Goal: Task Accomplishment & Management: Use online tool/utility

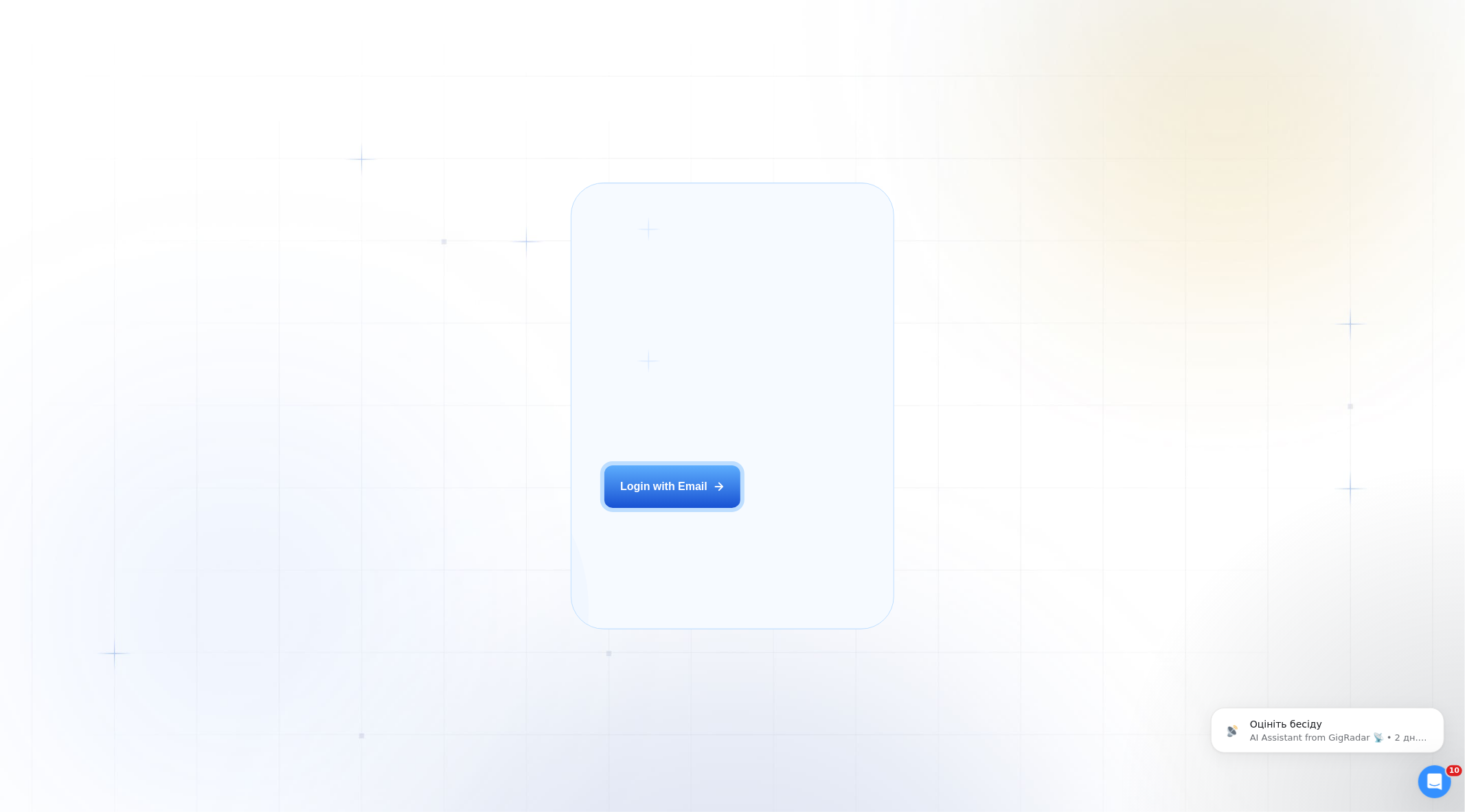
click at [708, 418] on h2 "‍ Welcome to GigRadar." at bounding box center [690, 387] width 172 height 61
click at [639, 495] on div "Login with Email" at bounding box center [663, 486] width 87 height 15
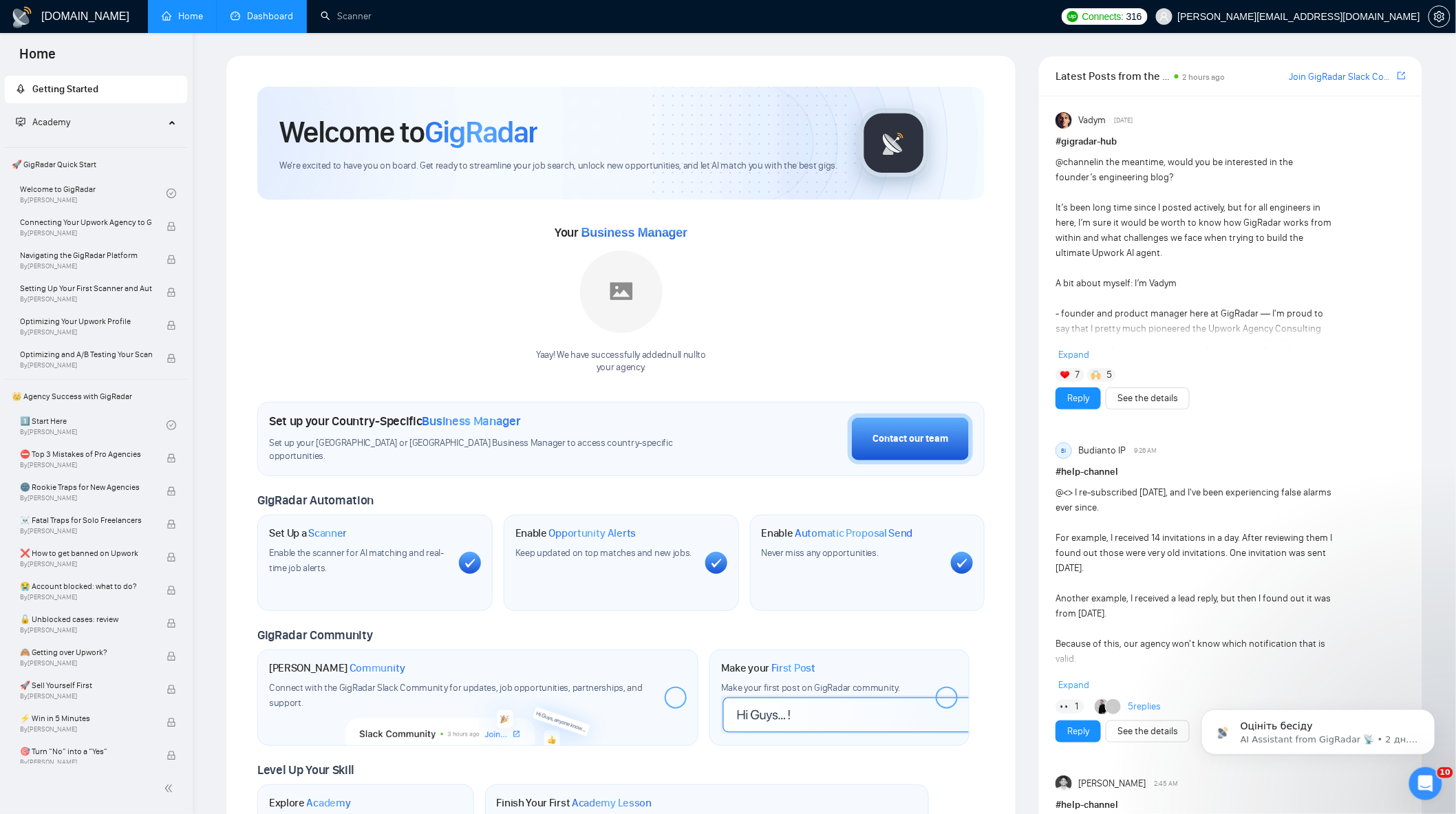
click at [277, 23] on link "Dashboard" at bounding box center [262, 17] width 63 height 12
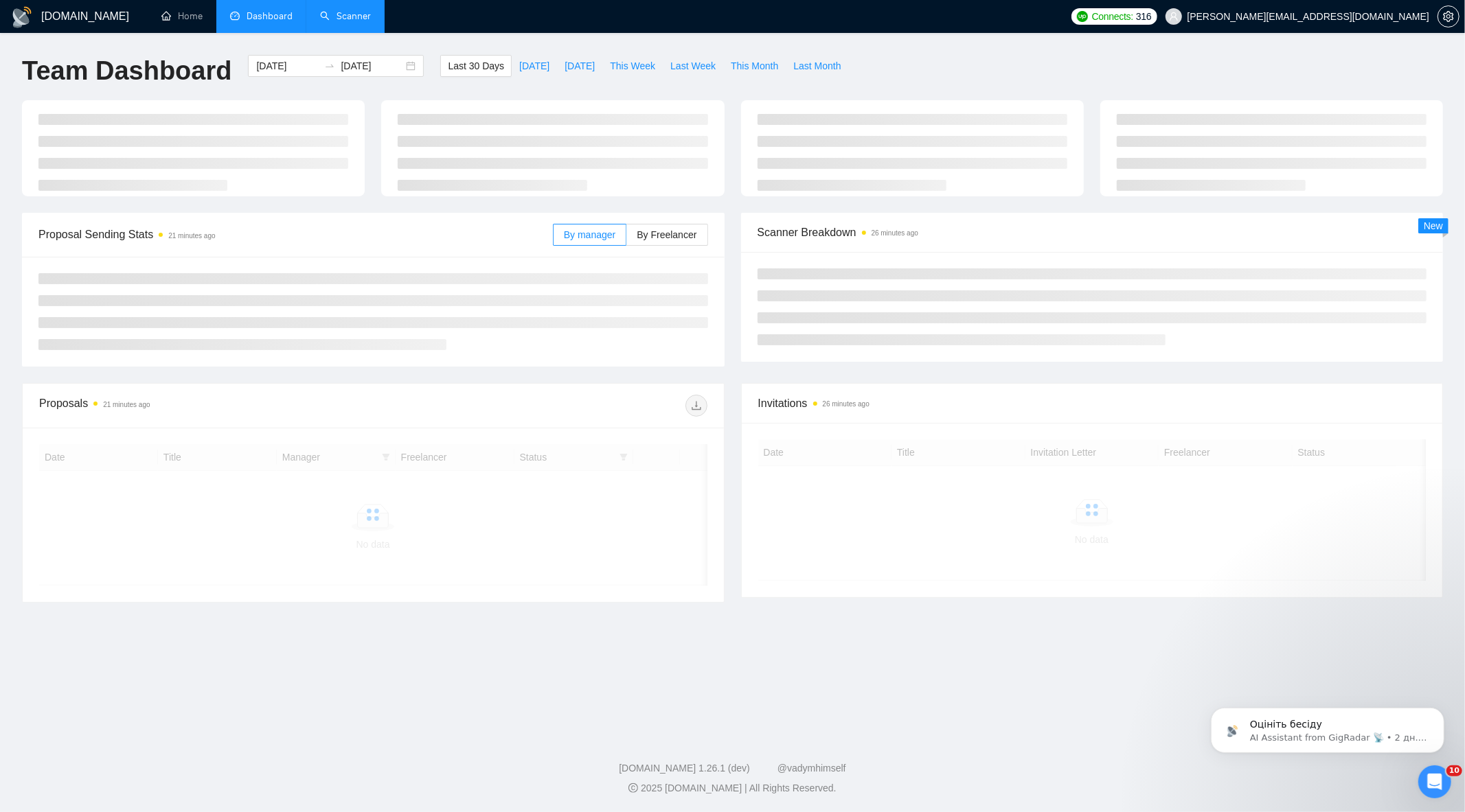
click at [371, 20] on link "Scanner" at bounding box center [346, 17] width 51 height 12
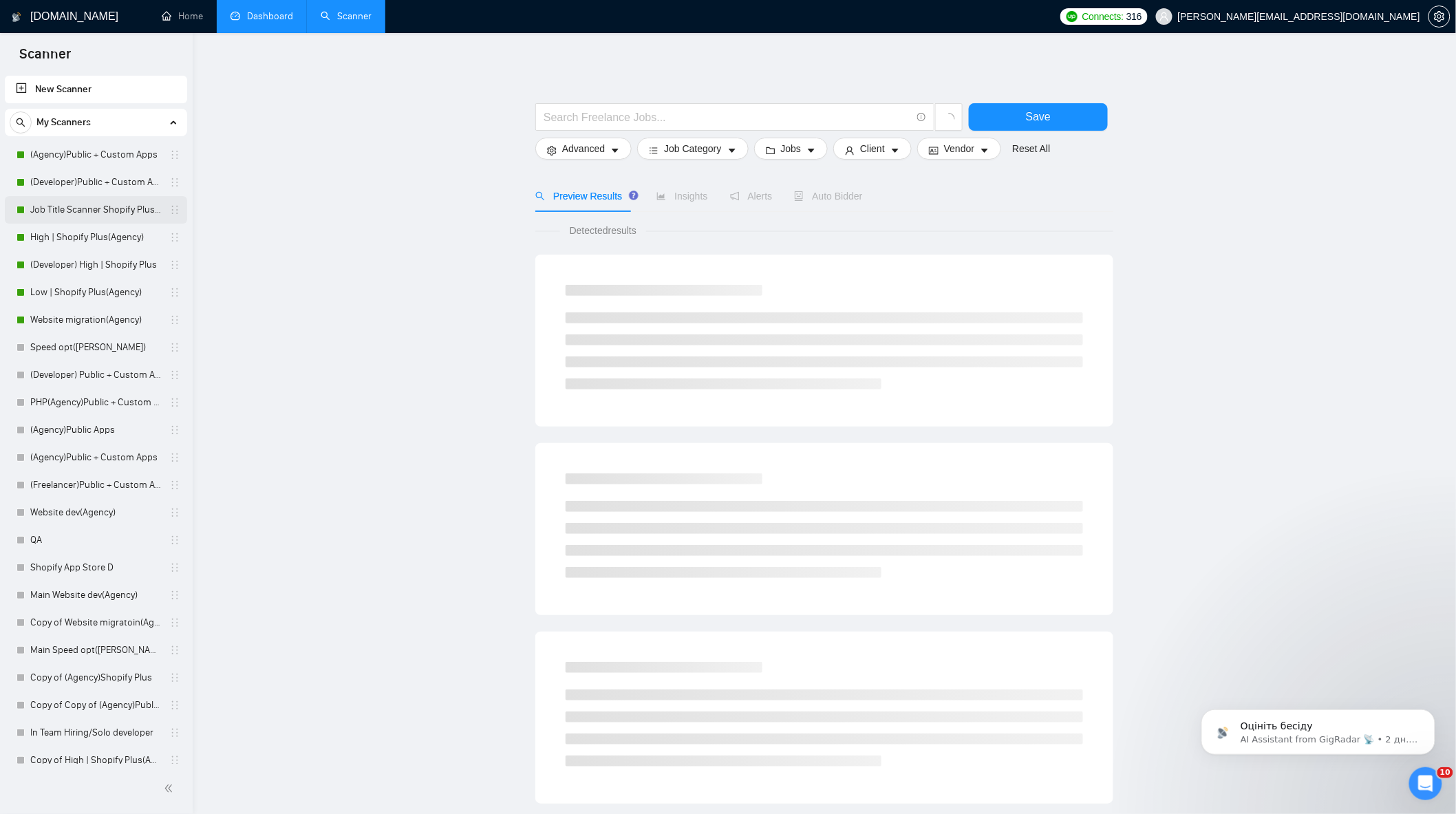
click at [102, 207] on link "Job Title Scanner Shopify Plus(Agency)" at bounding box center [96, 210] width 131 height 27
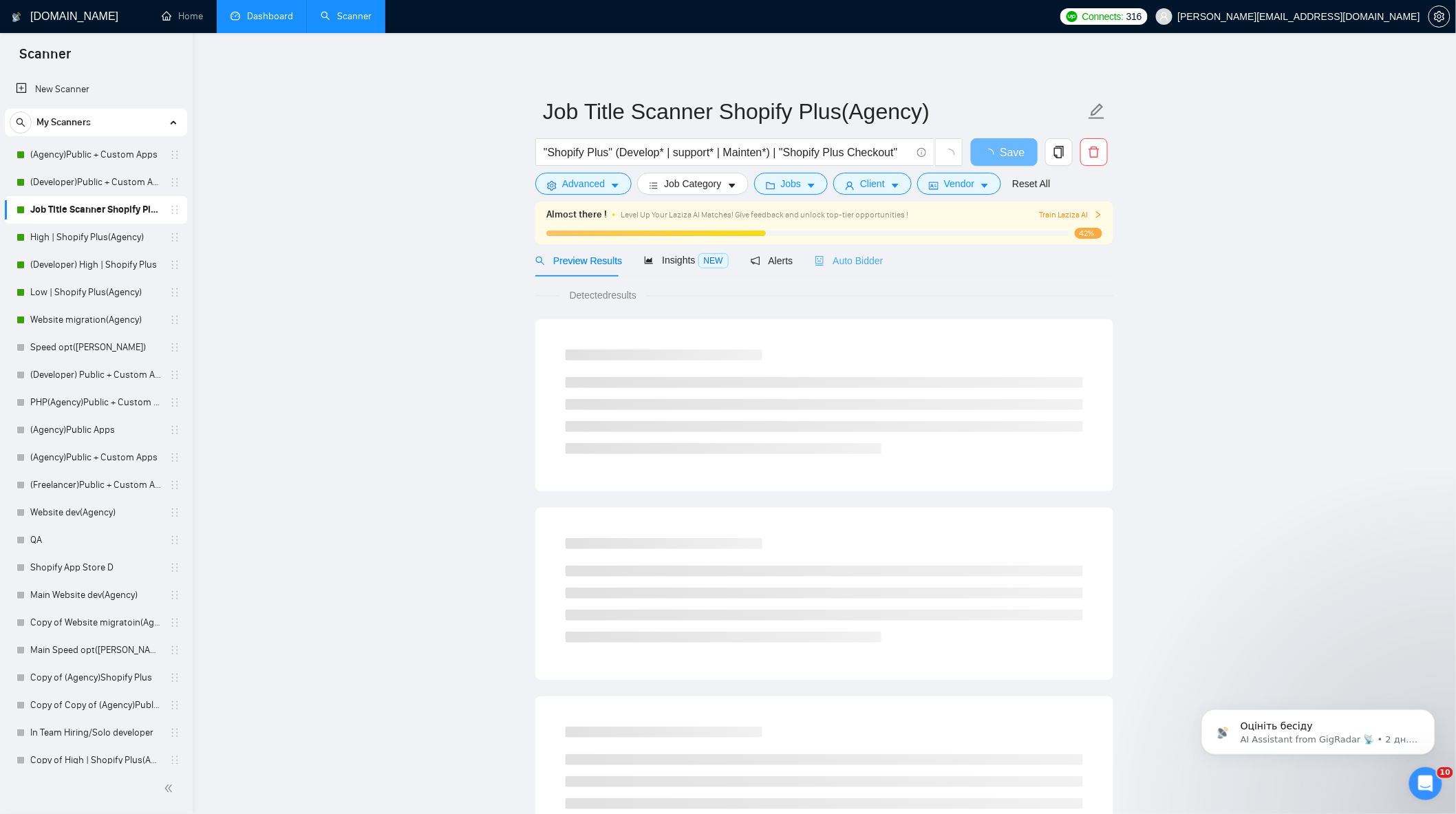
click at [828, 248] on div "Auto Bidder" at bounding box center [849, 260] width 68 height 32
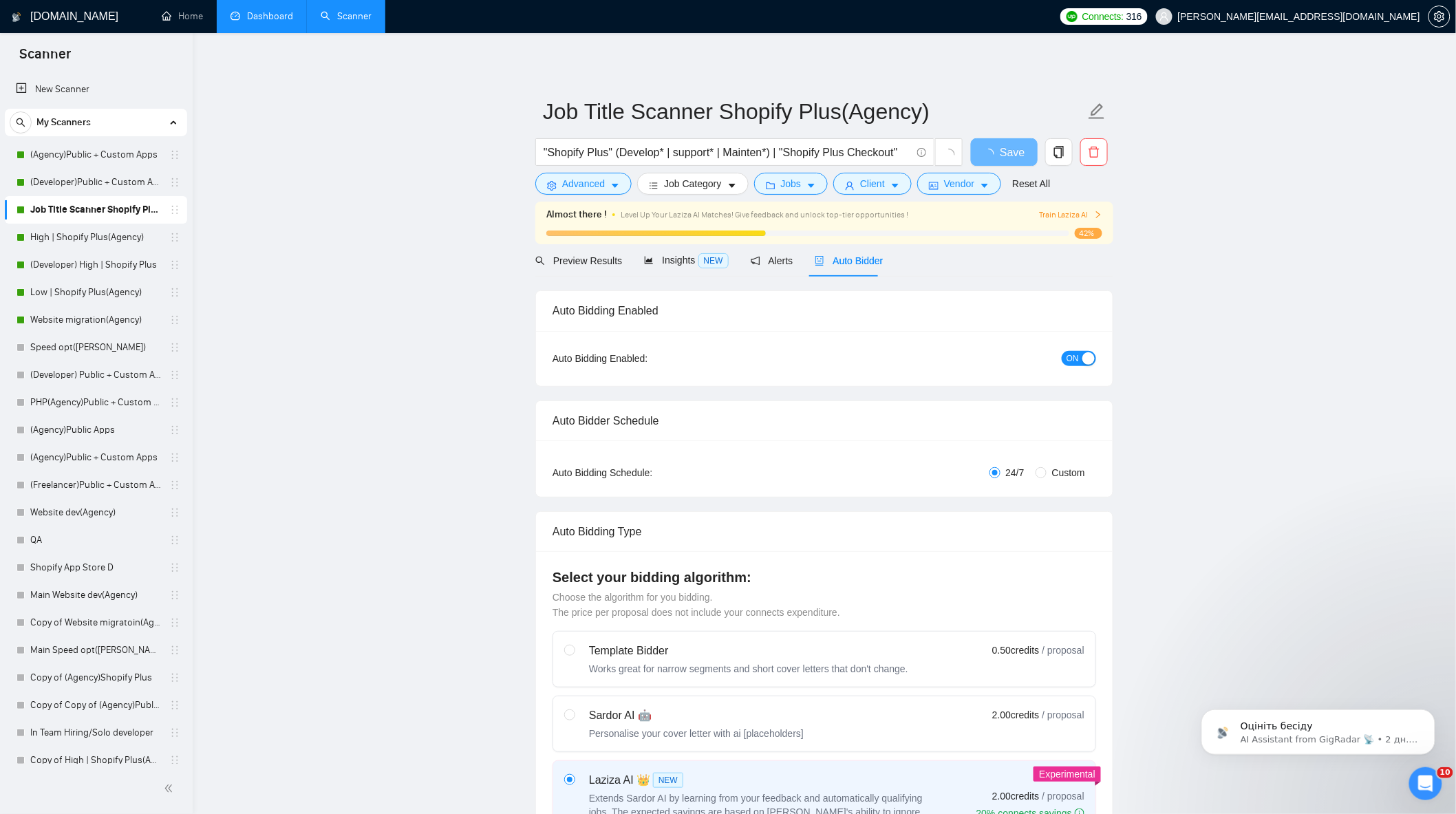
click at [855, 262] on span "Auto Bidder" at bounding box center [849, 260] width 68 height 11
checkbox input "true"
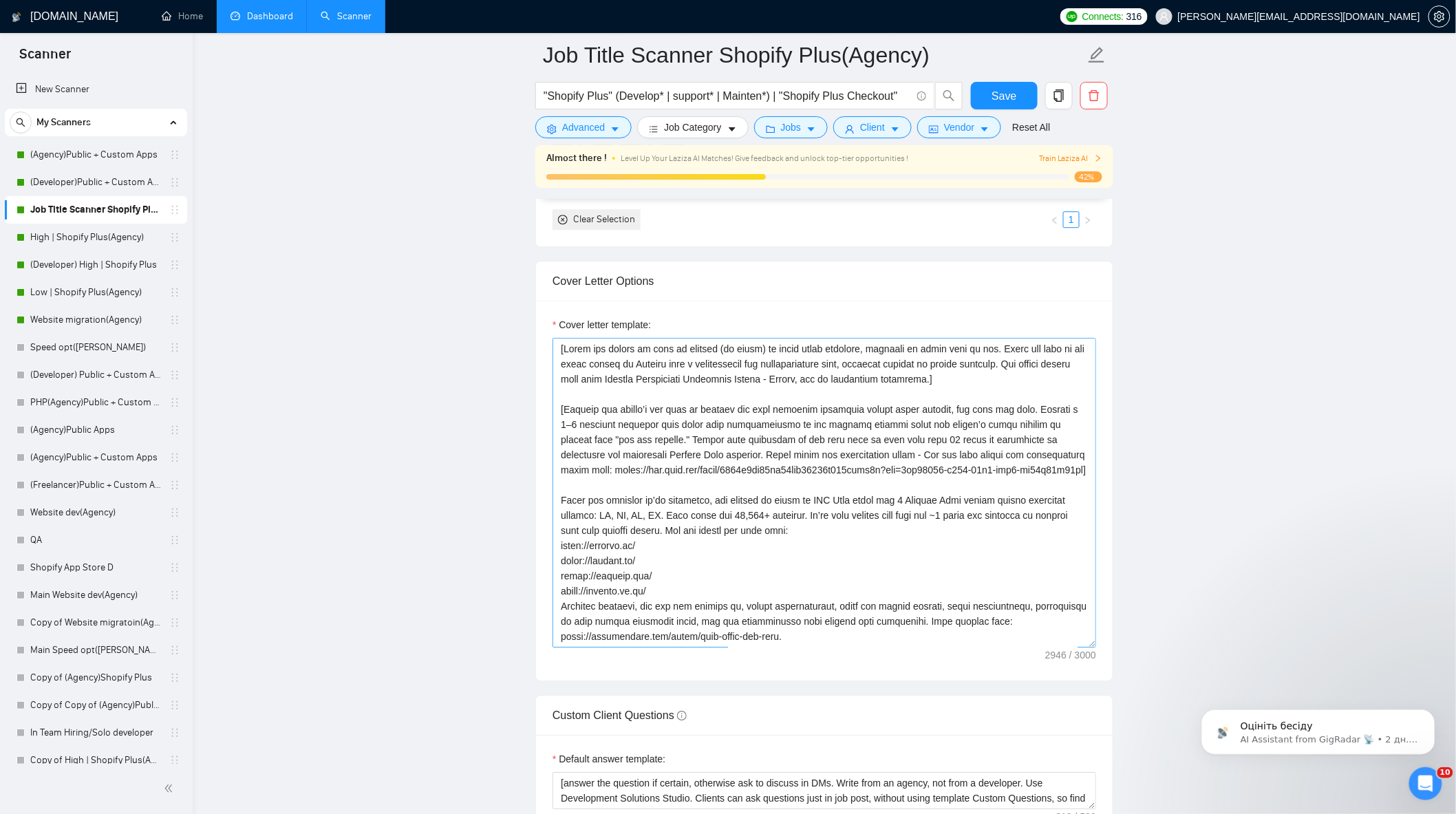
scroll to position [1529, 0]
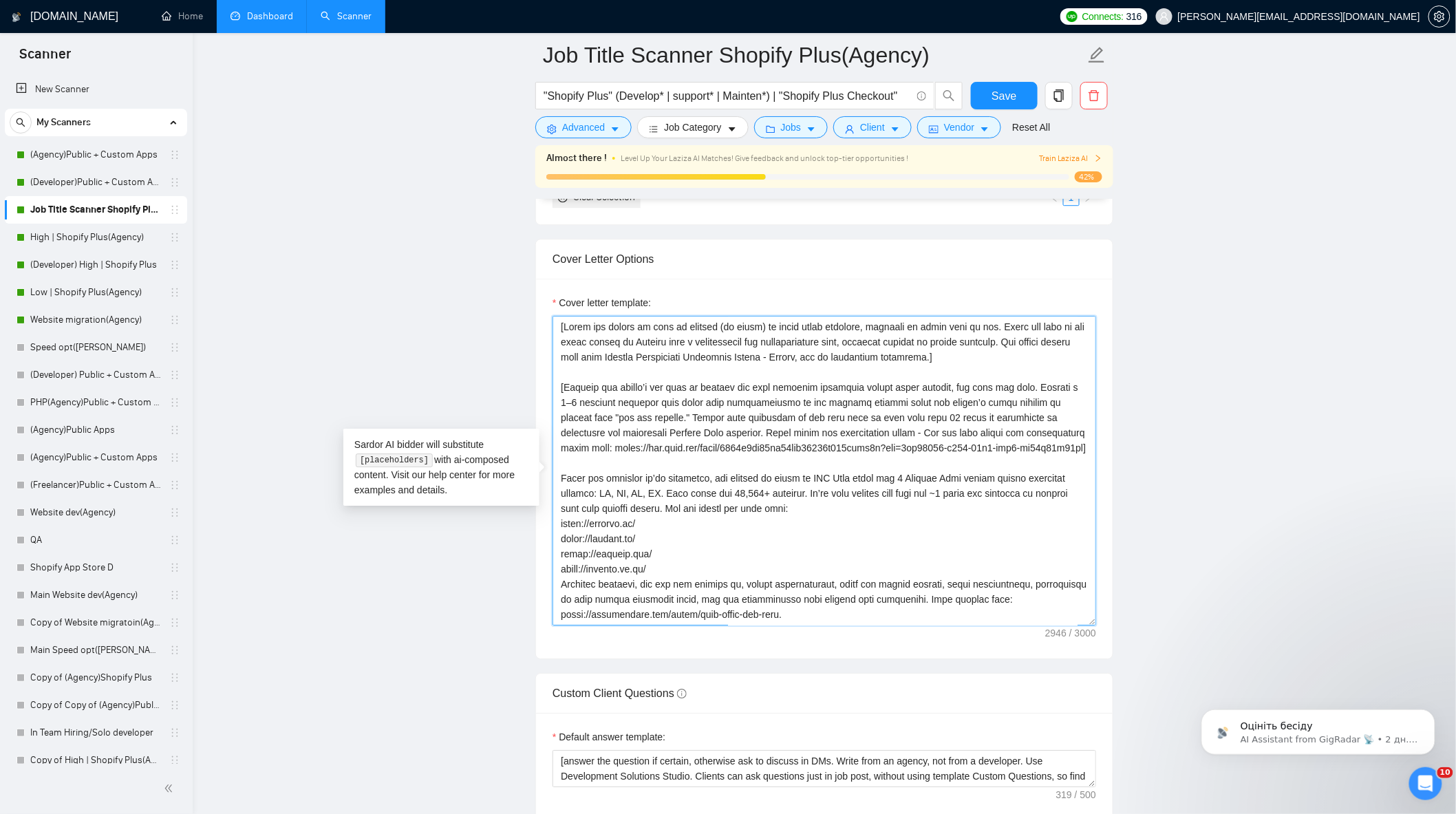
drag, startPoint x: 772, startPoint y: 416, endPoint x: 1077, endPoint y: 452, distance: 307.1
click at [1079, 454] on textarea "Cover letter template:" at bounding box center [824, 471] width 544 height 310
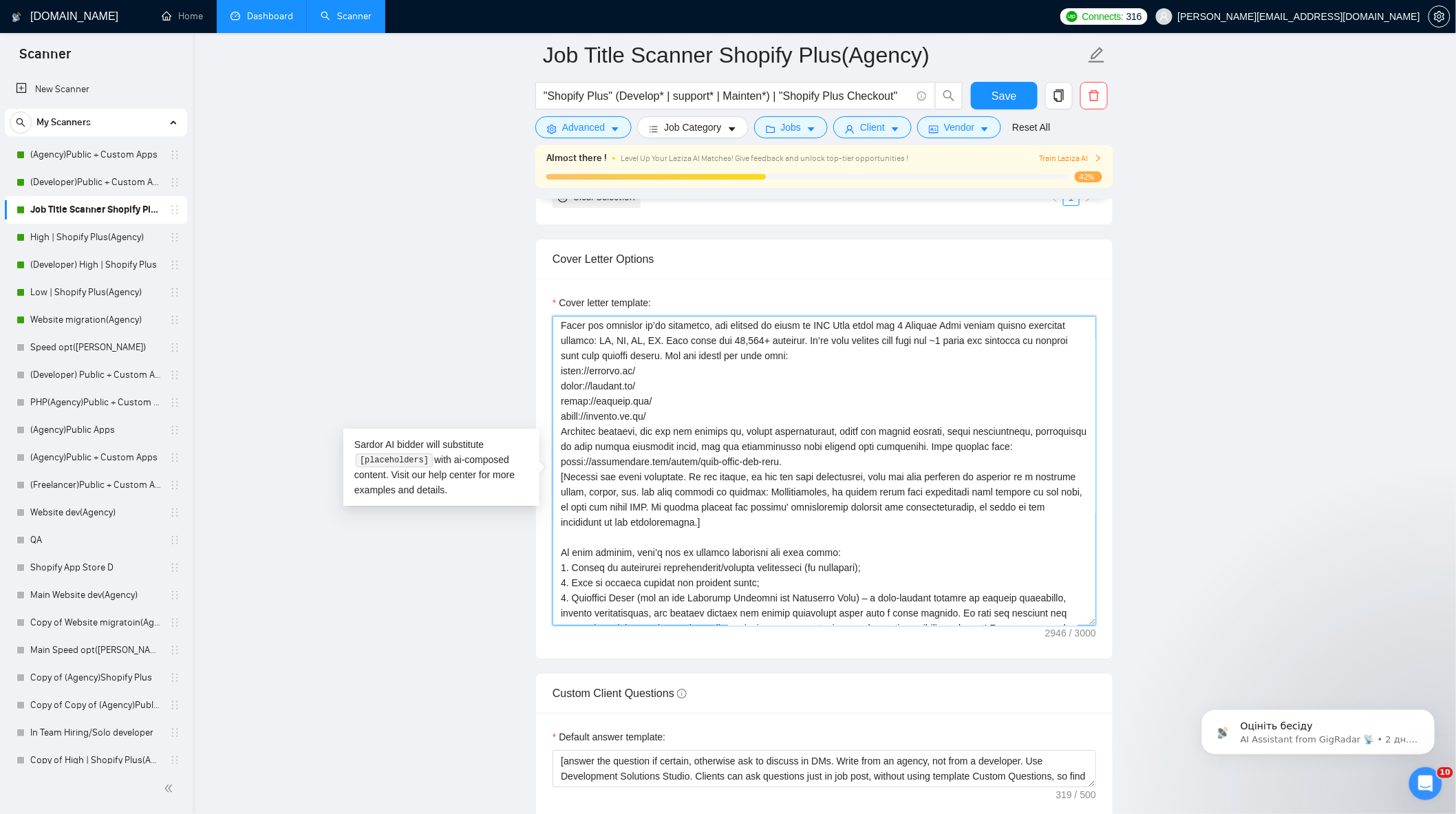
scroll to position [149, 0]
drag, startPoint x: 593, startPoint y: 348, endPoint x: 834, endPoint y: 470, distance: 270.1
click at [837, 470] on textarea "Cover letter template:" at bounding box center [824, 471] width 544 height 310
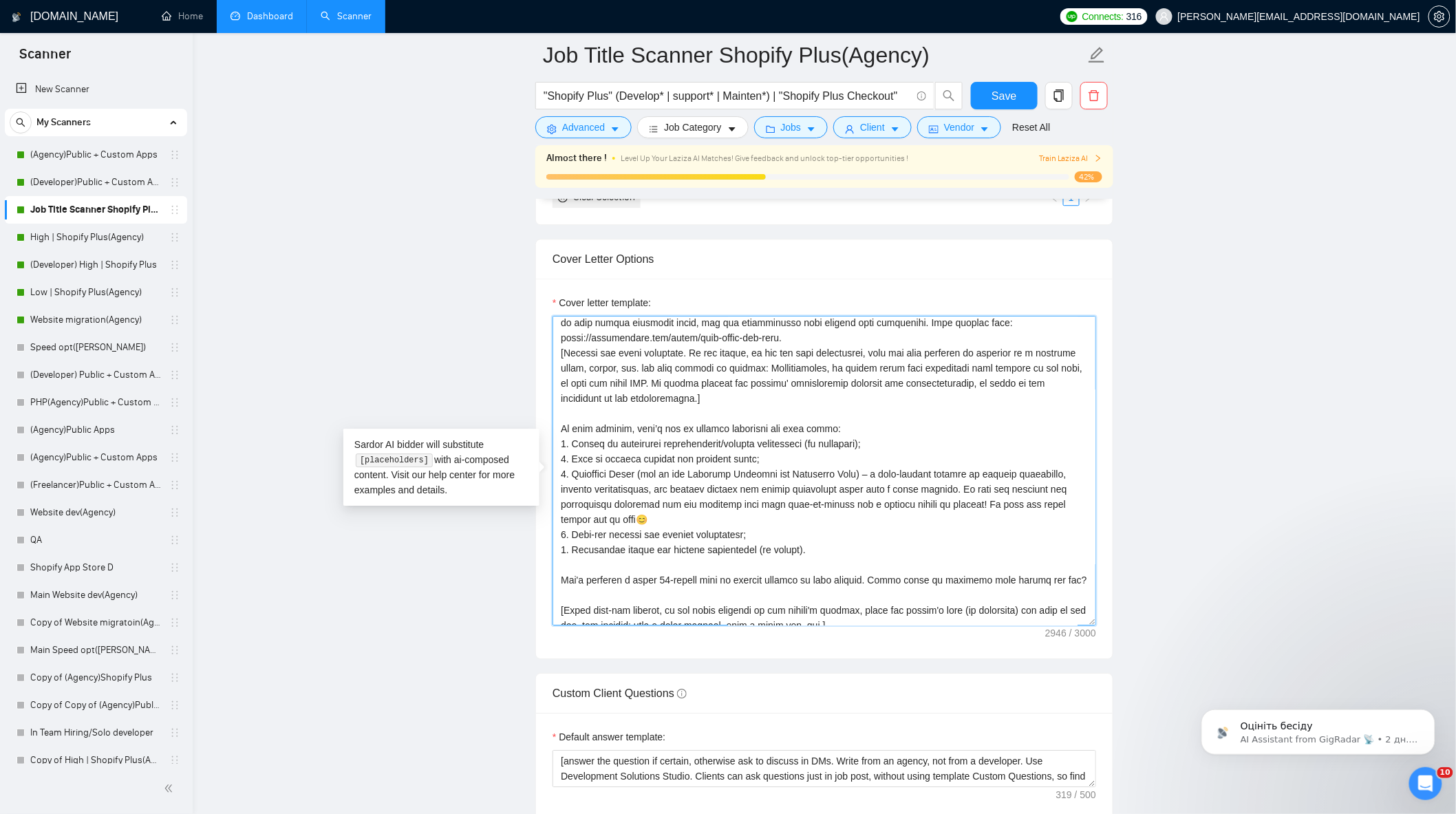
scroll to position [287, 0]
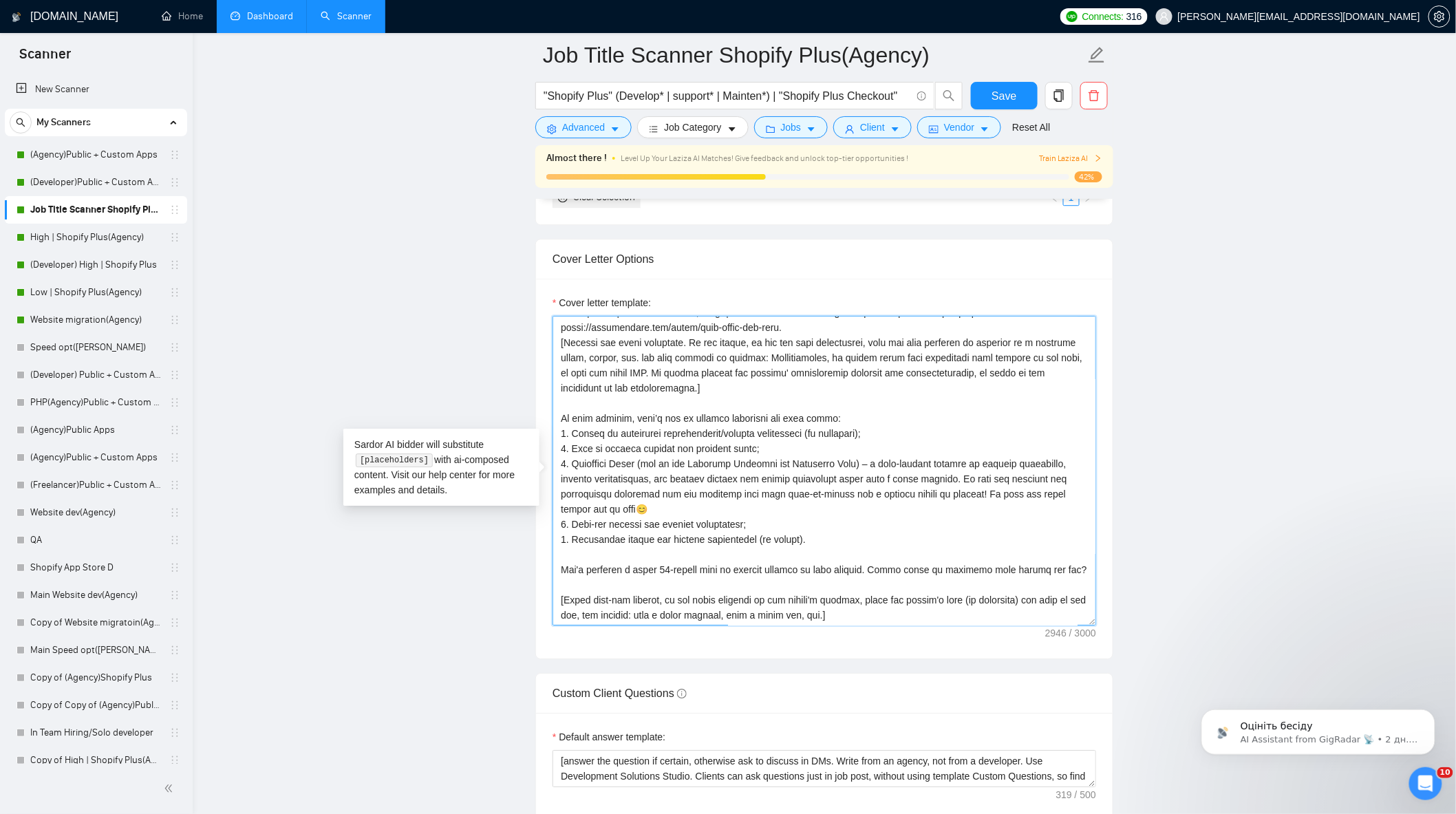
drag, startPoint x: 560, startPoint y: 430, endPoint x: 1068, endPoint y: 580, distance: 529.7
click at [1068, 580] on textarea "Cover letter template:" at bounding box center [824, 471] width 544 height 310
drag, startPoint x: 277, startPoint y: 23, endPoint x: 288, endPoint y: 32, distance: 14.2
click at [278, 23] on link "Dashboard" at bounding box center [262, 17] width 63 height 12
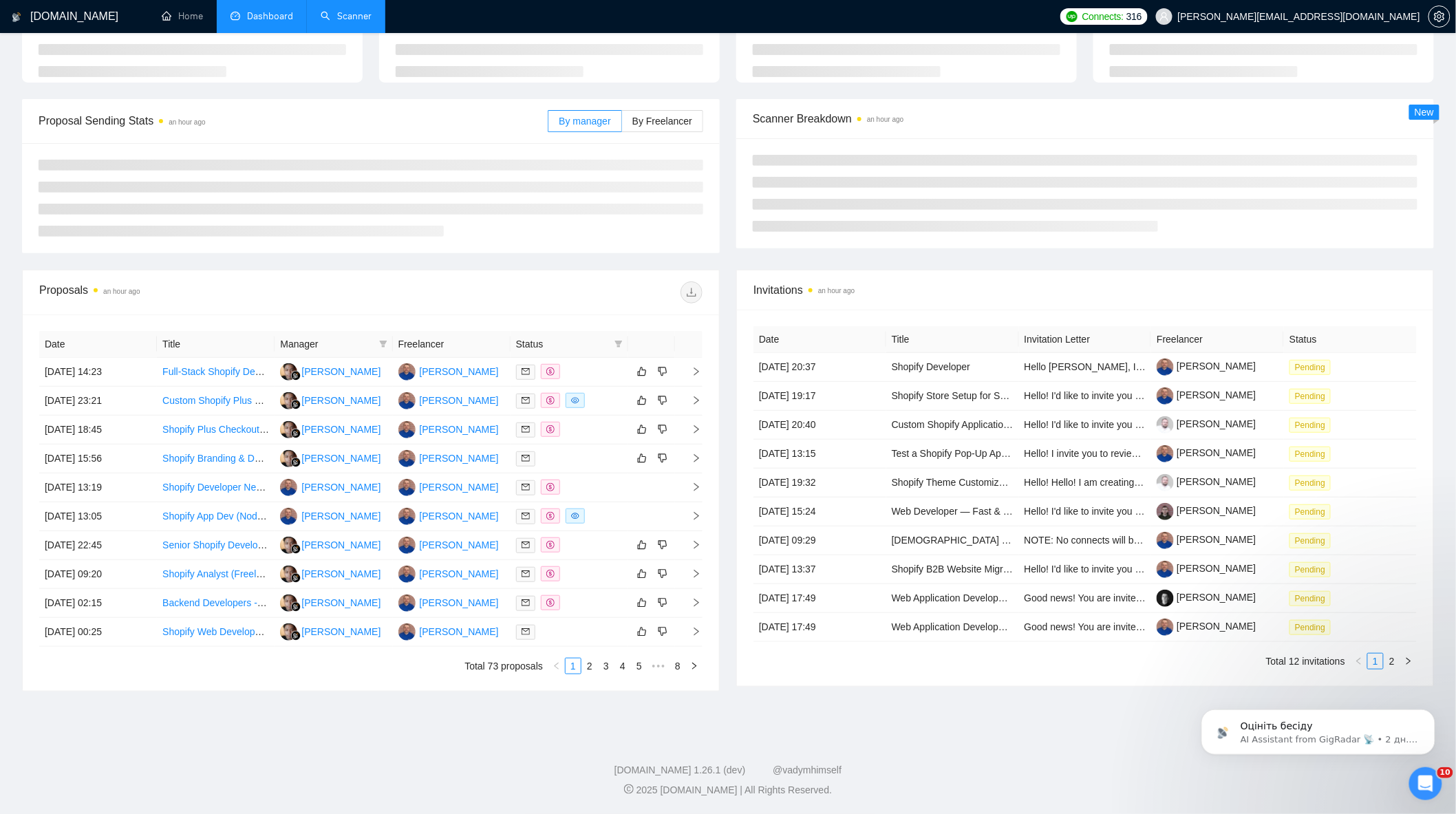
type input "[DATE]"
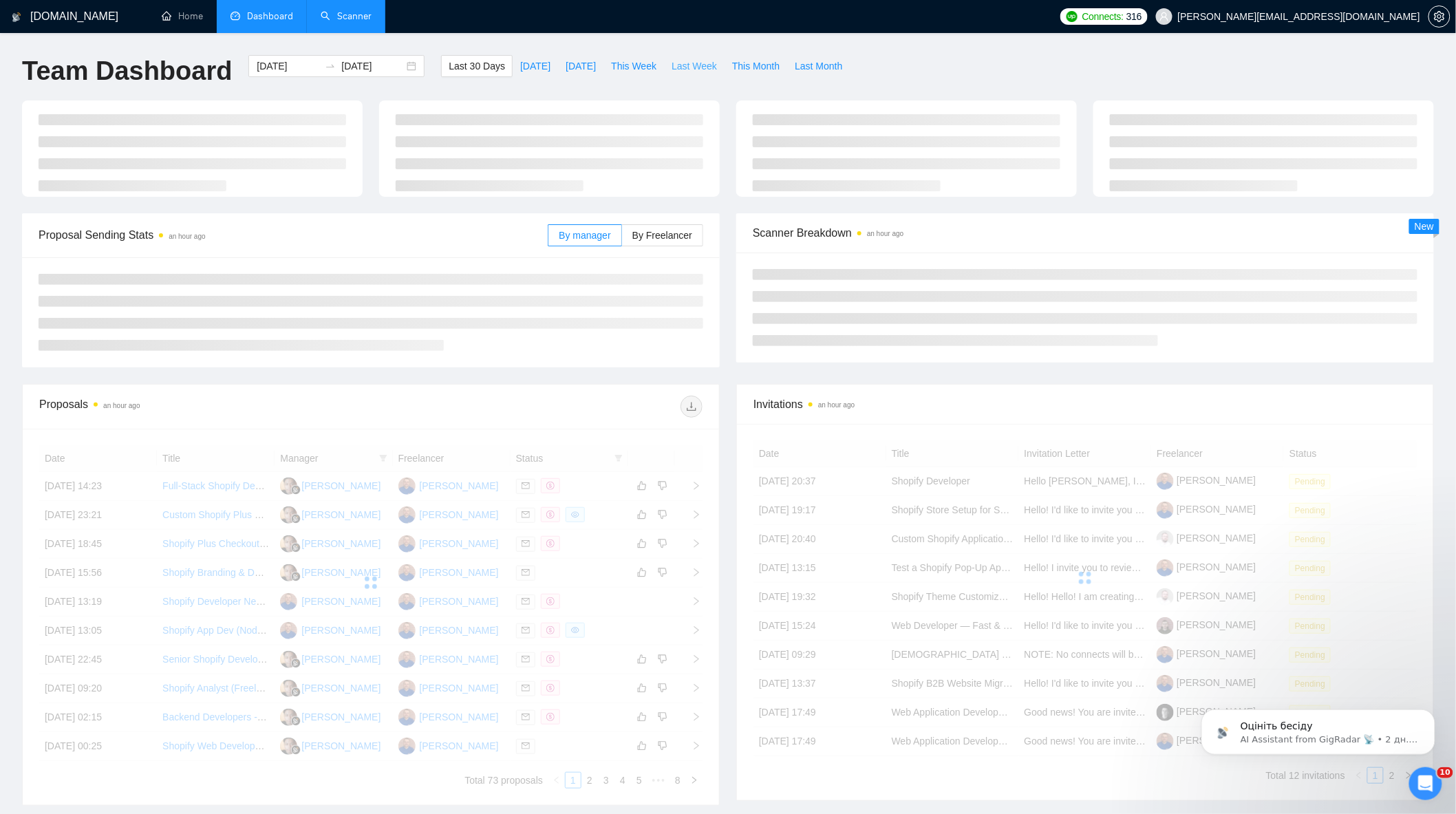
click at [672, 69] on span "Last Week" at bounding box center [694, 66] width 45 height 15
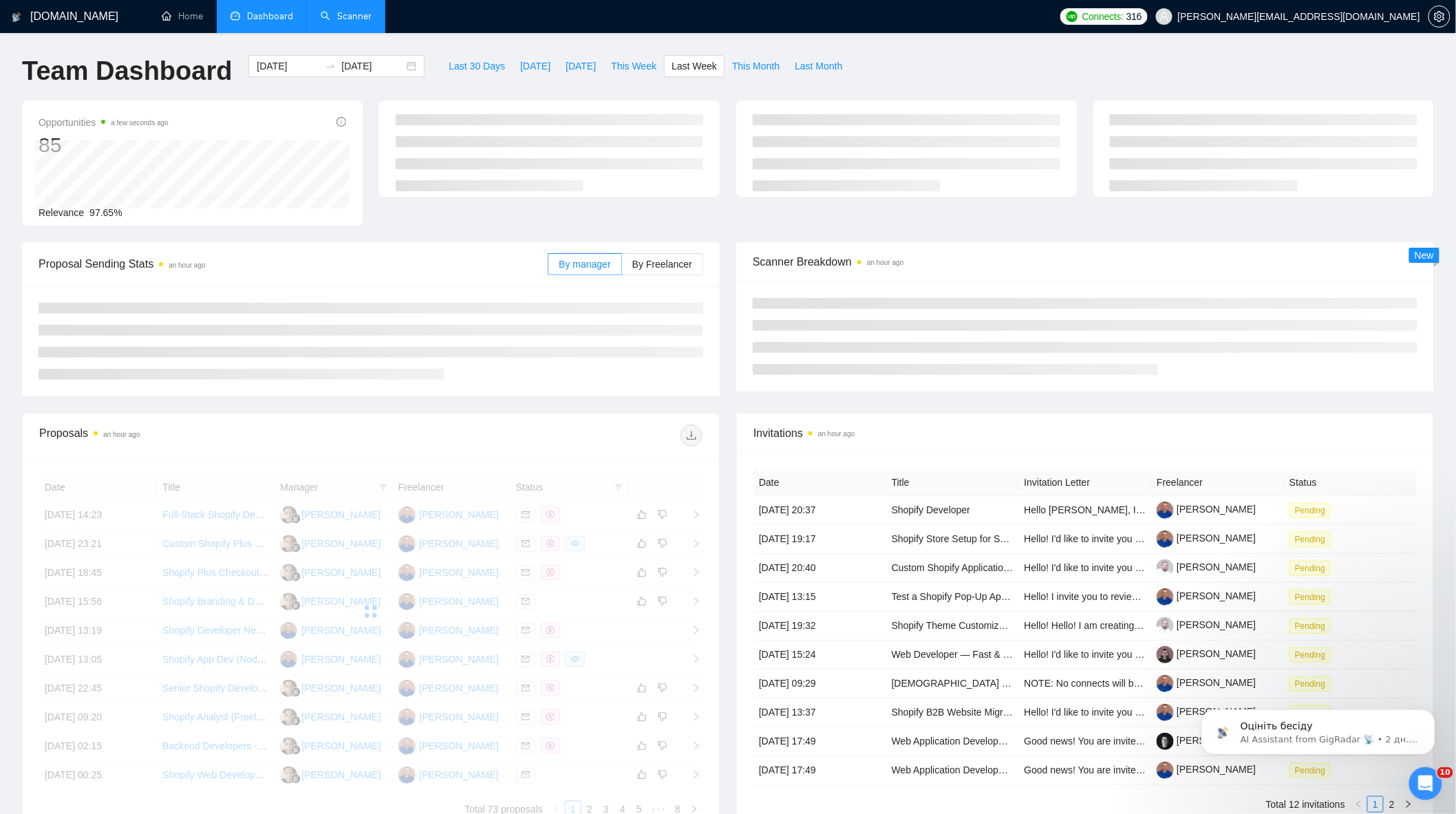
type input "[DATE]"
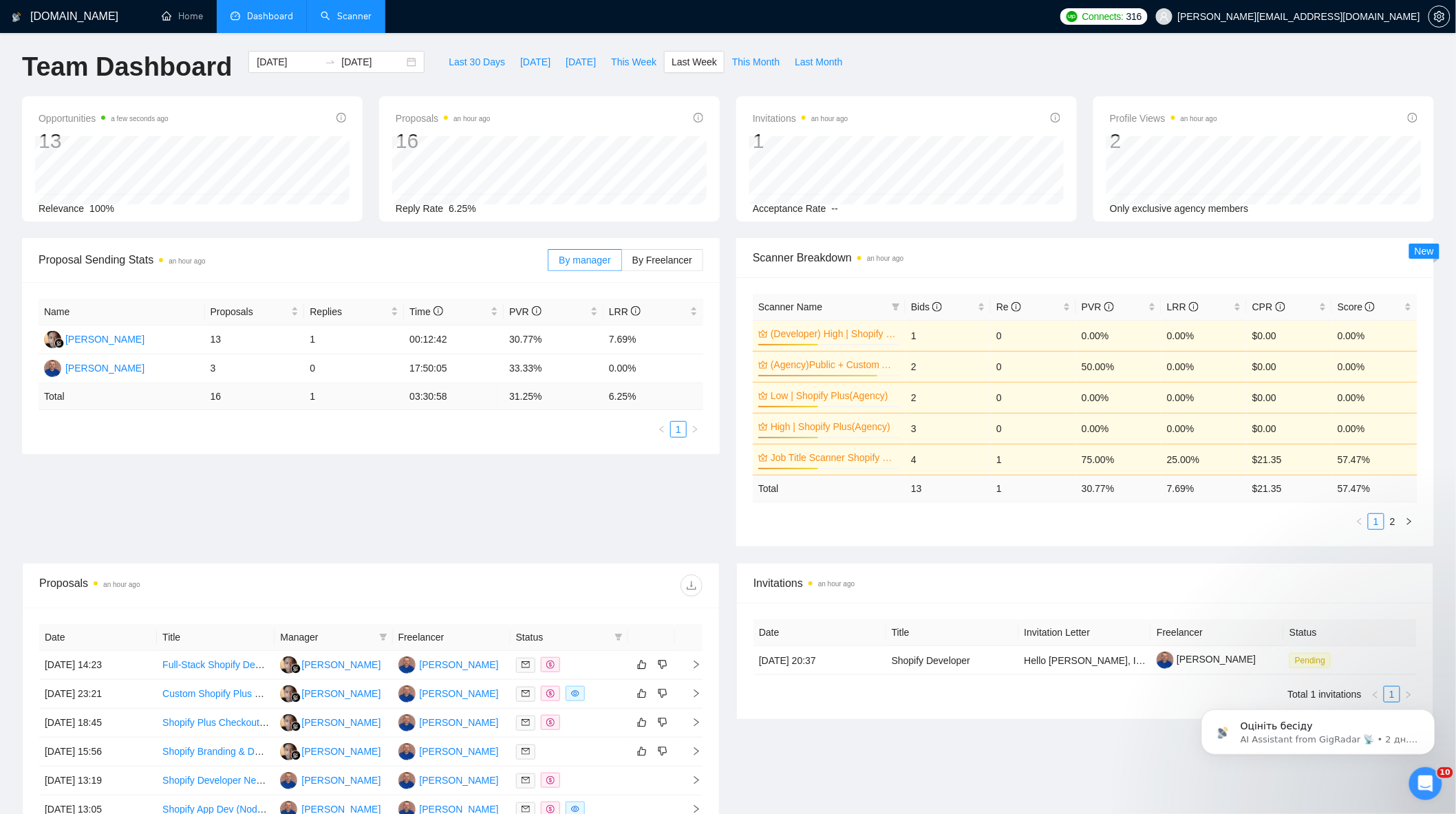
scroll to position [303, 0]
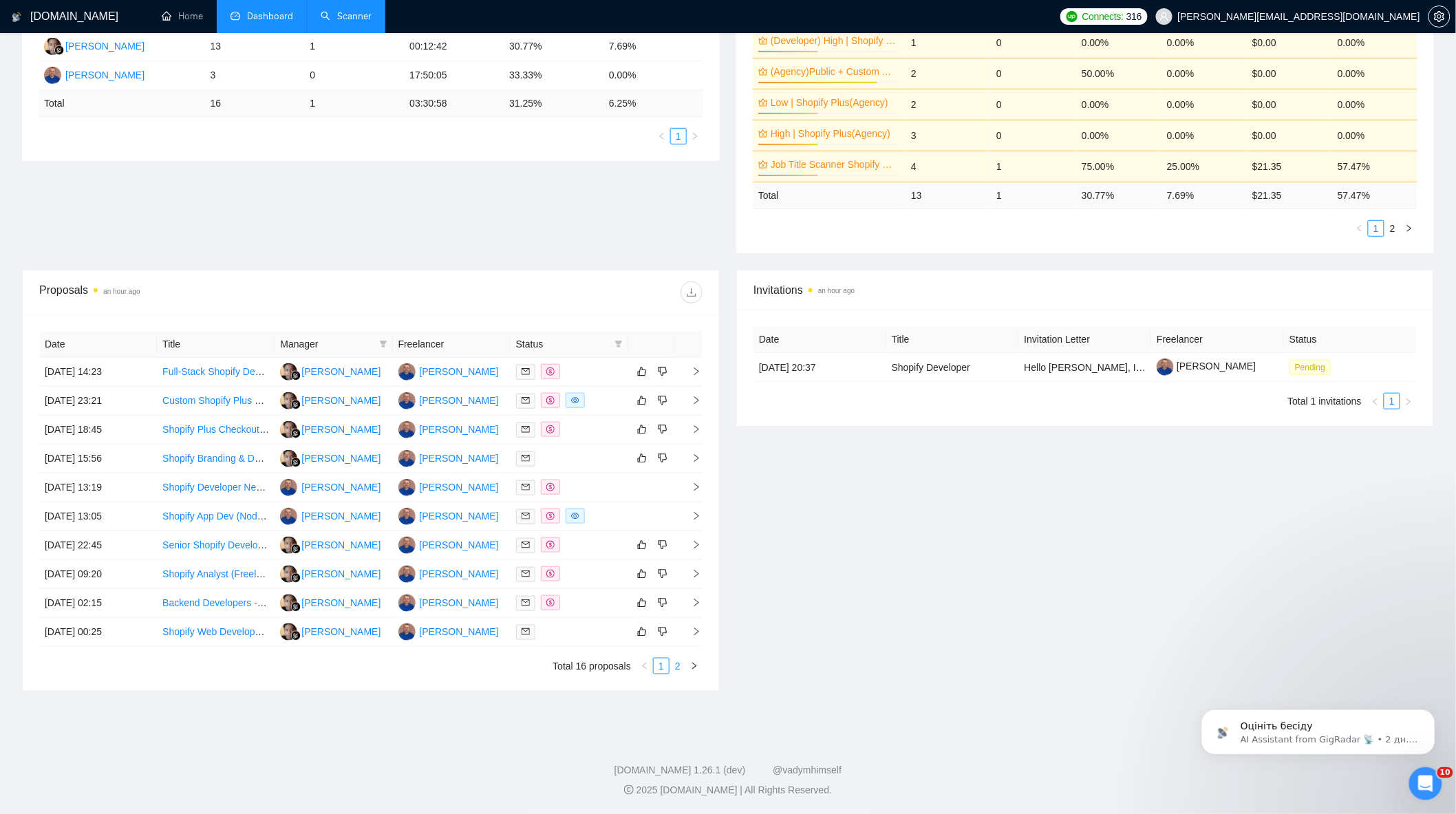
click at [677, 670] on link "2" at bounding box center [677, 665] width 15 height 15
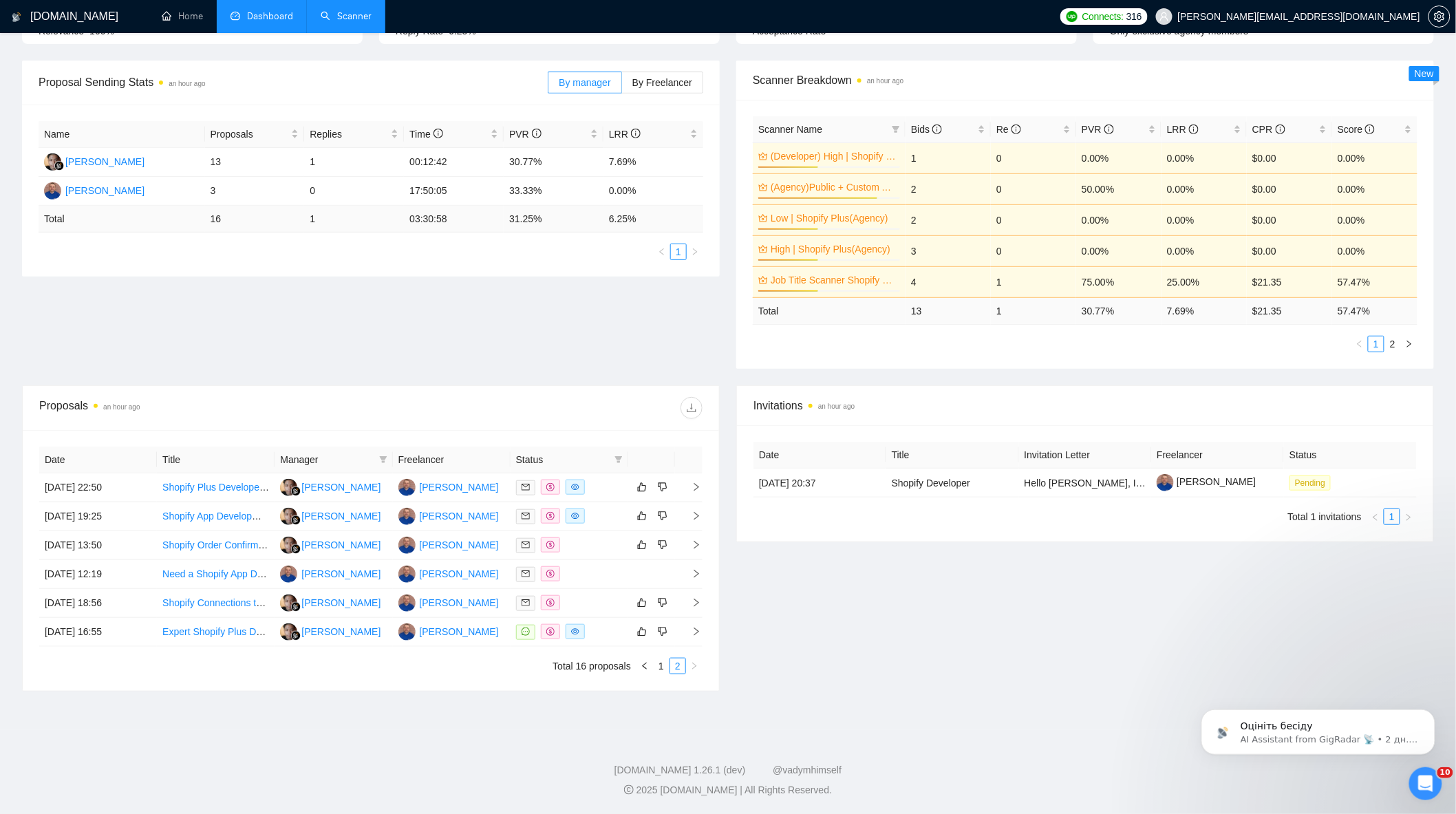
scroll to position [185, 0]
click at [605, 632] on div at bounding box center [569, 632] width 107 height 16
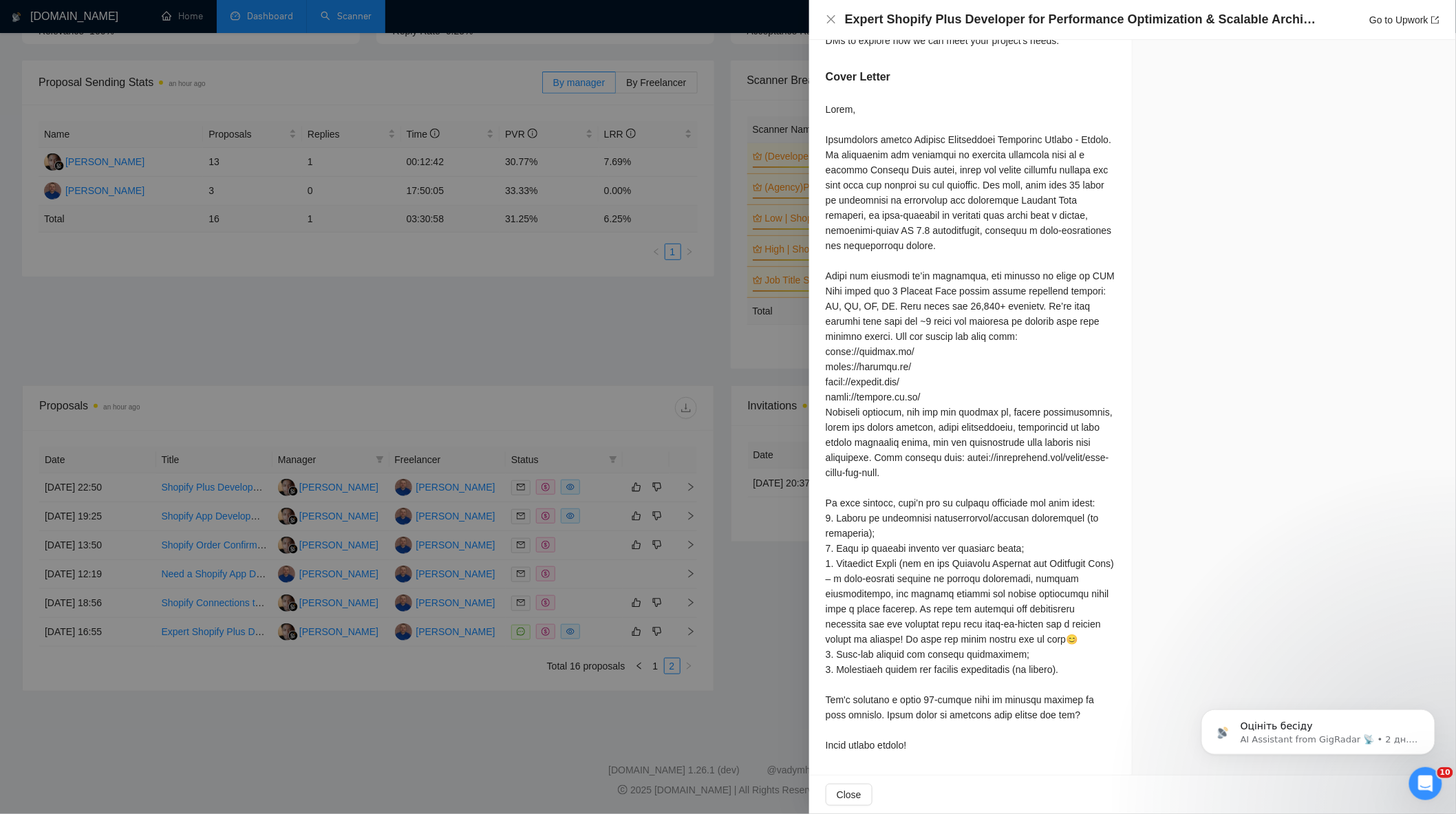
scroll to position [1405, 0]
click at [557, 388] on div at bounding box center [728, 407] width 1456 height 814
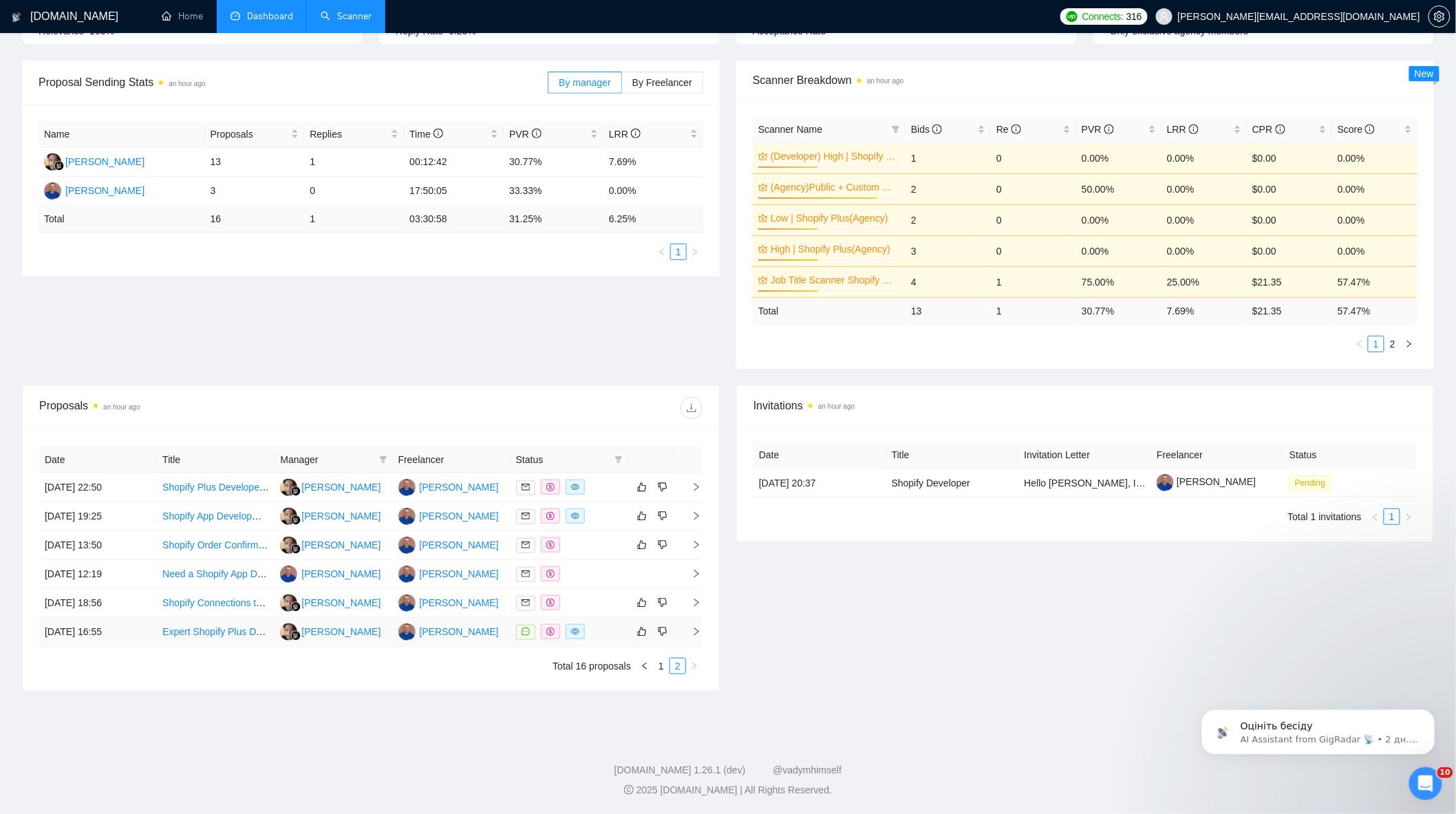
click at [601, 637] on div at bounding box center [569, 632] width 107 height 16
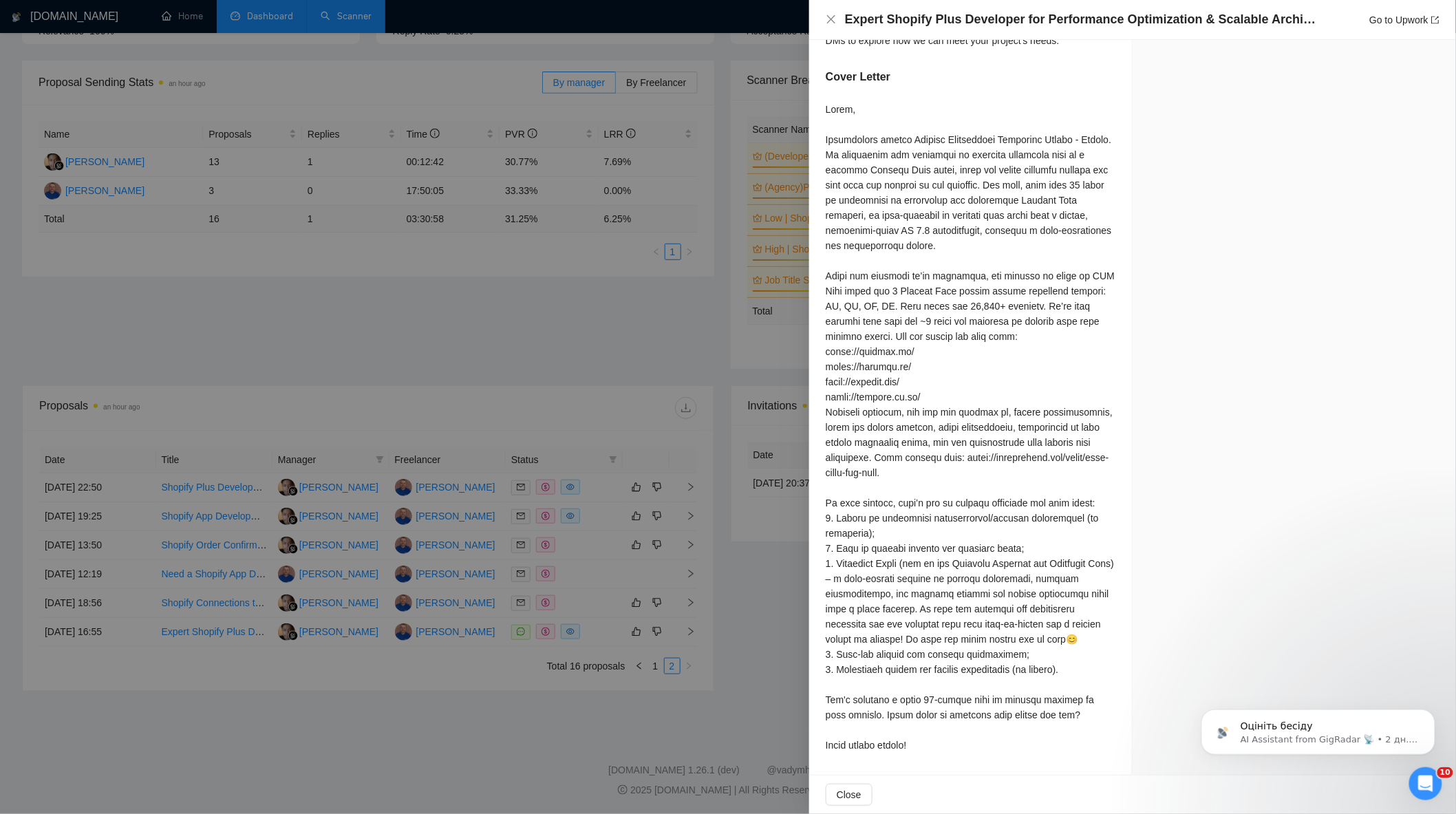
click at [622, 607] on div at bounding box center [728, 407] width 1456 height 814
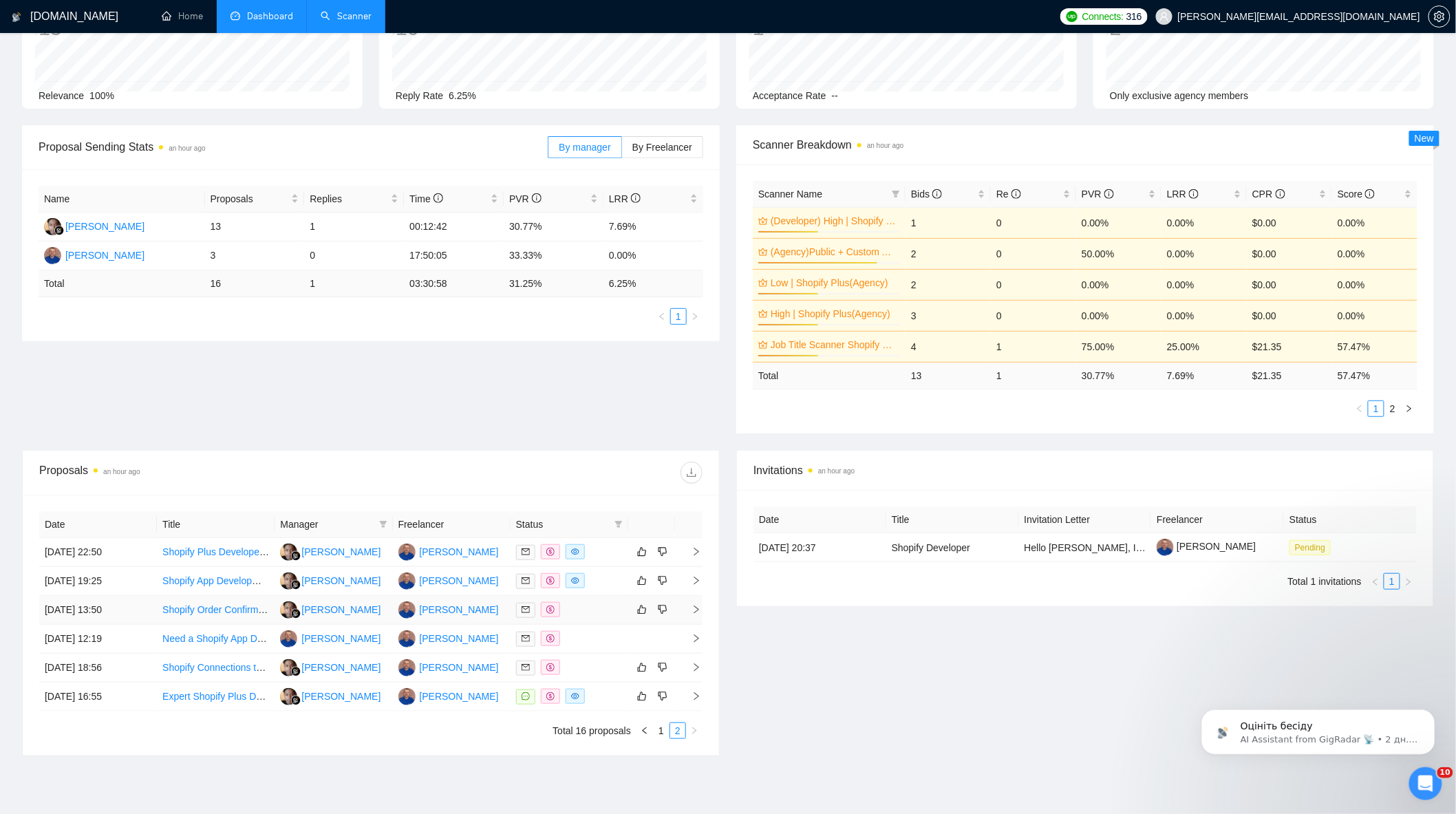
scroll to position [185, 0]
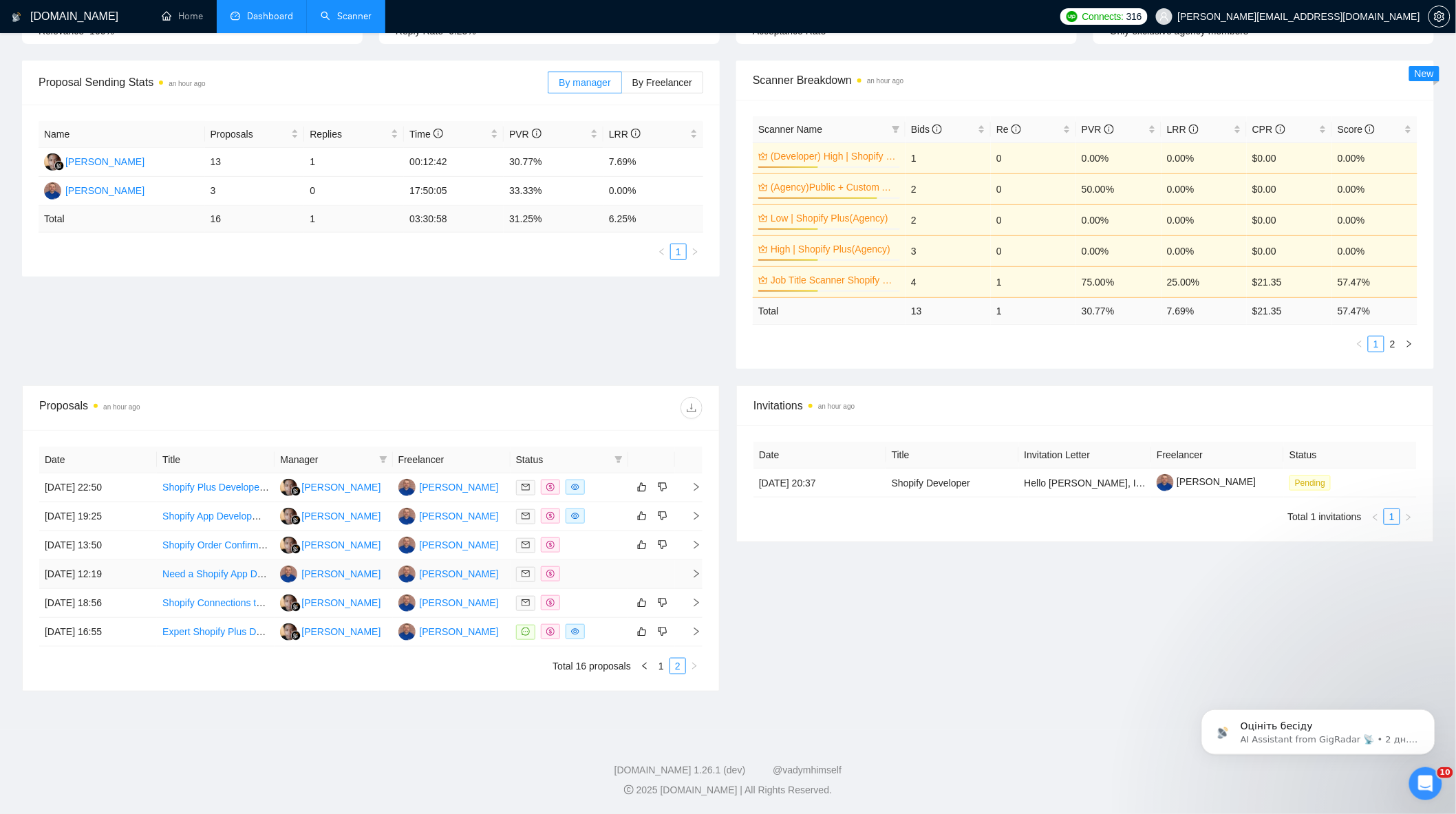
click at [586, 571] on div at bounding box center [569, 574] width 107 height 16
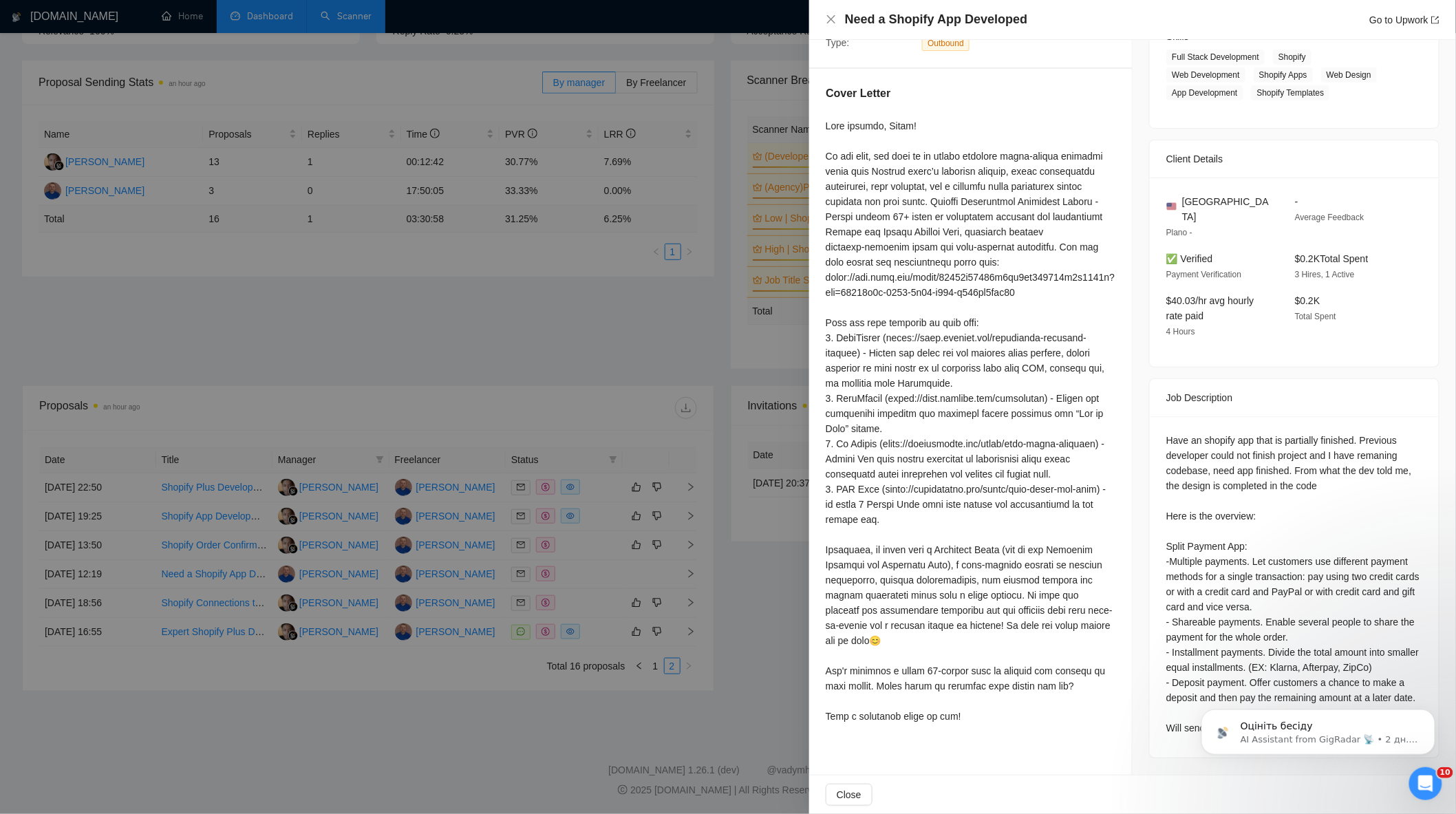
click at [614, 556] on div at bounding box center [728, 407] width 1456 height 814
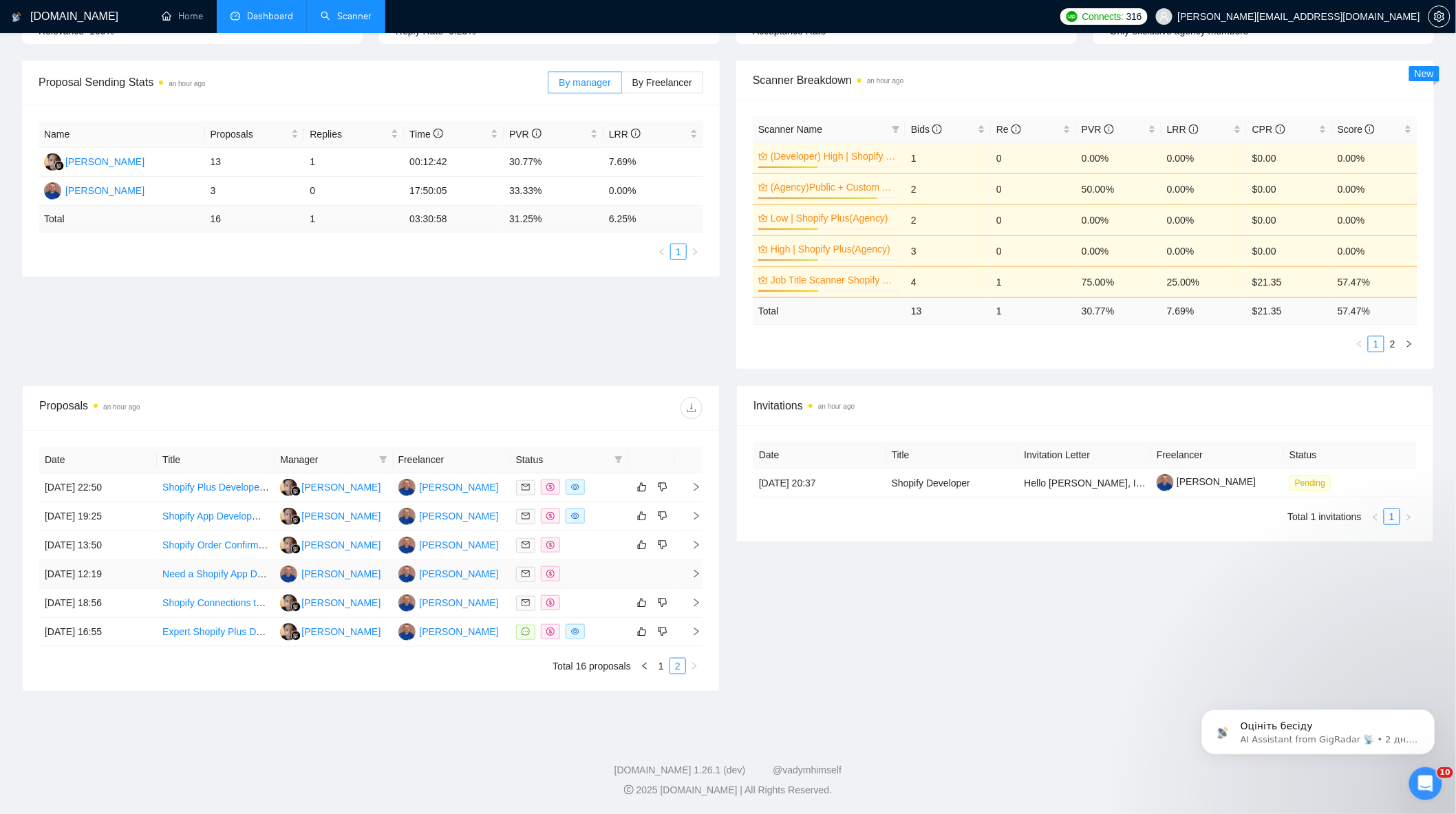
click at [608, 574] on div at bounding box center [569, 574] width 107 height 16
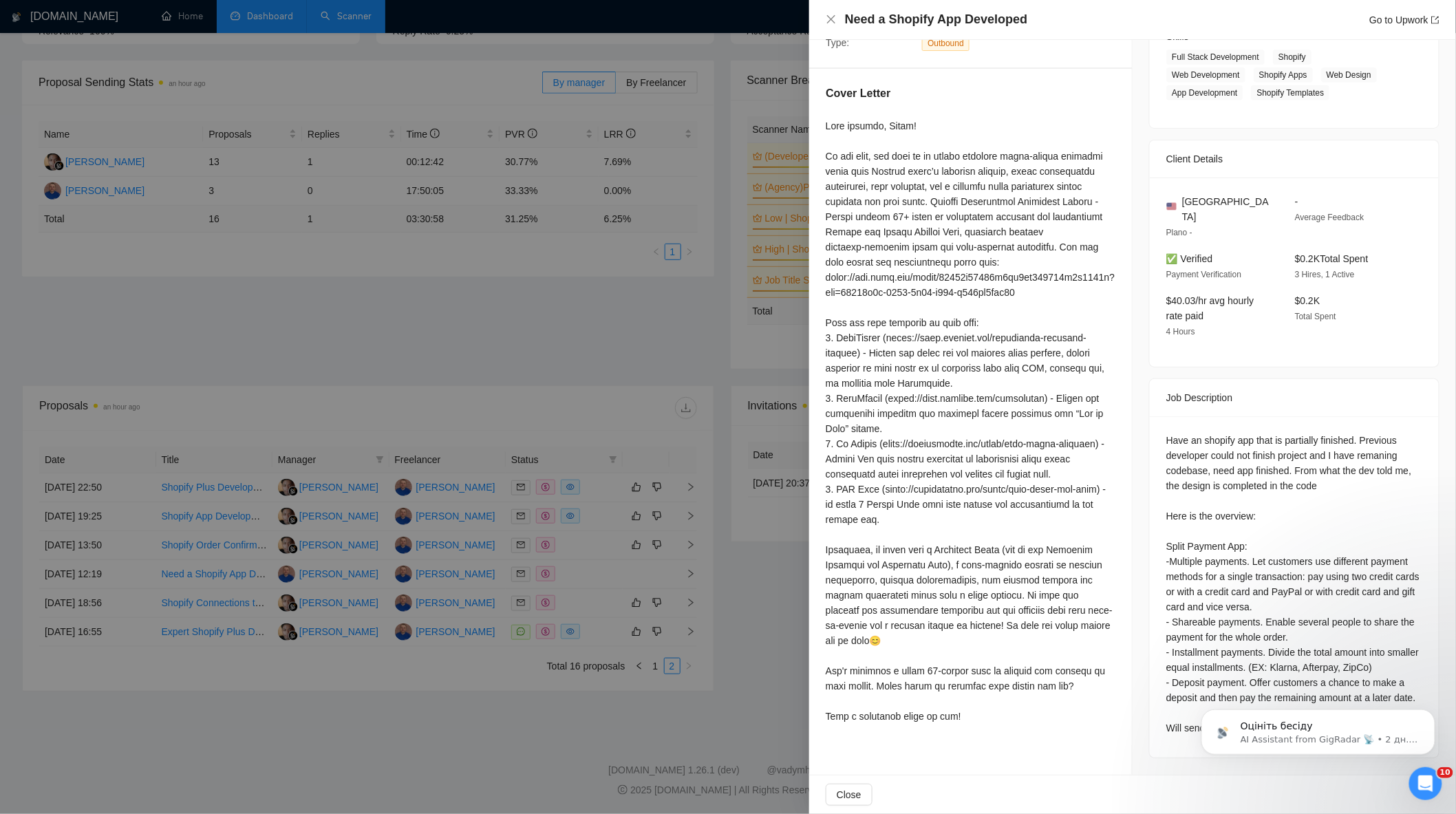
click at [648, 446] on div at bounding box center [728, 407] width 1456 height 814
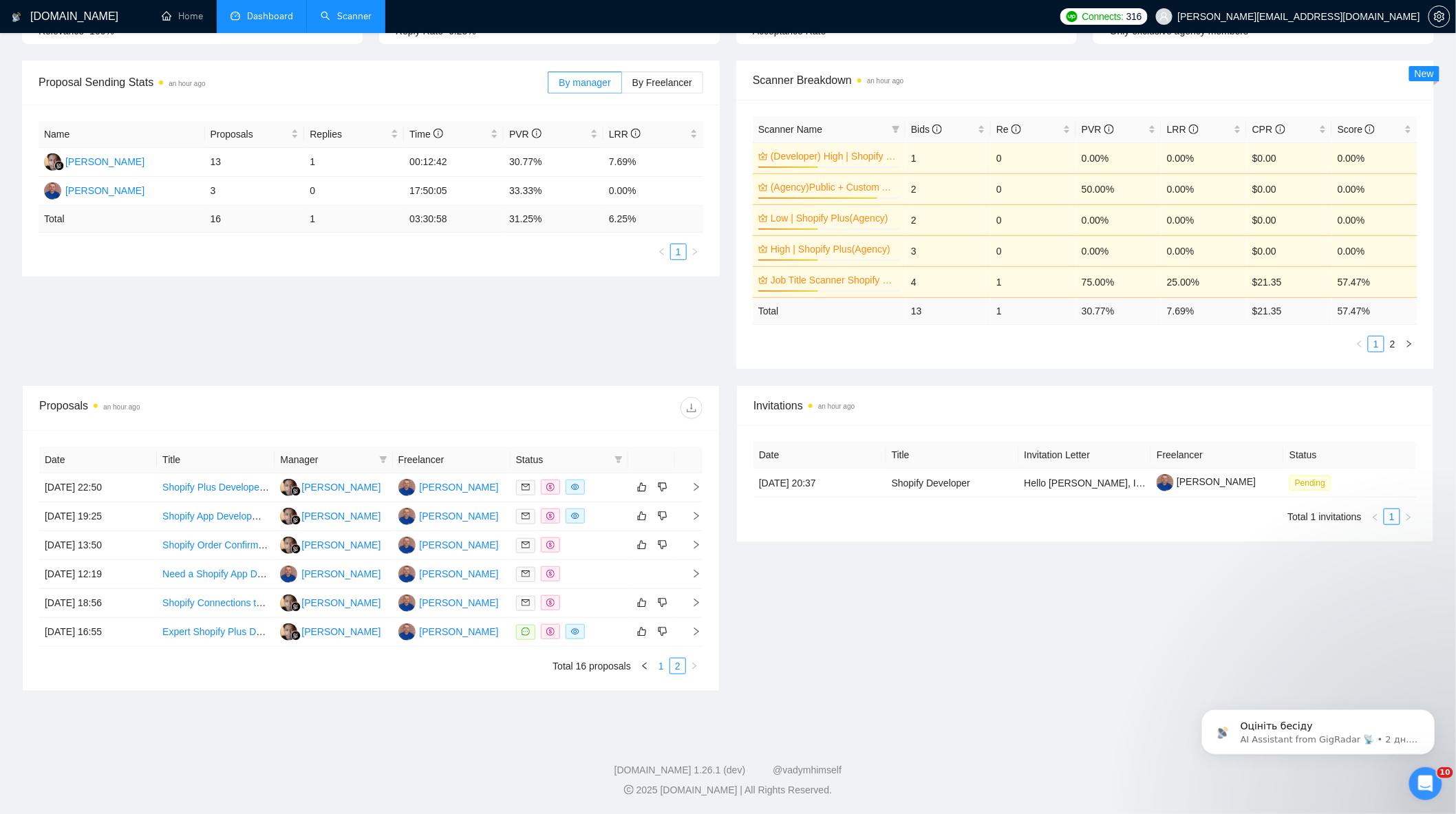
click at [658, 661] on link "1" at bounding box center [660, 665] width 15 height 15
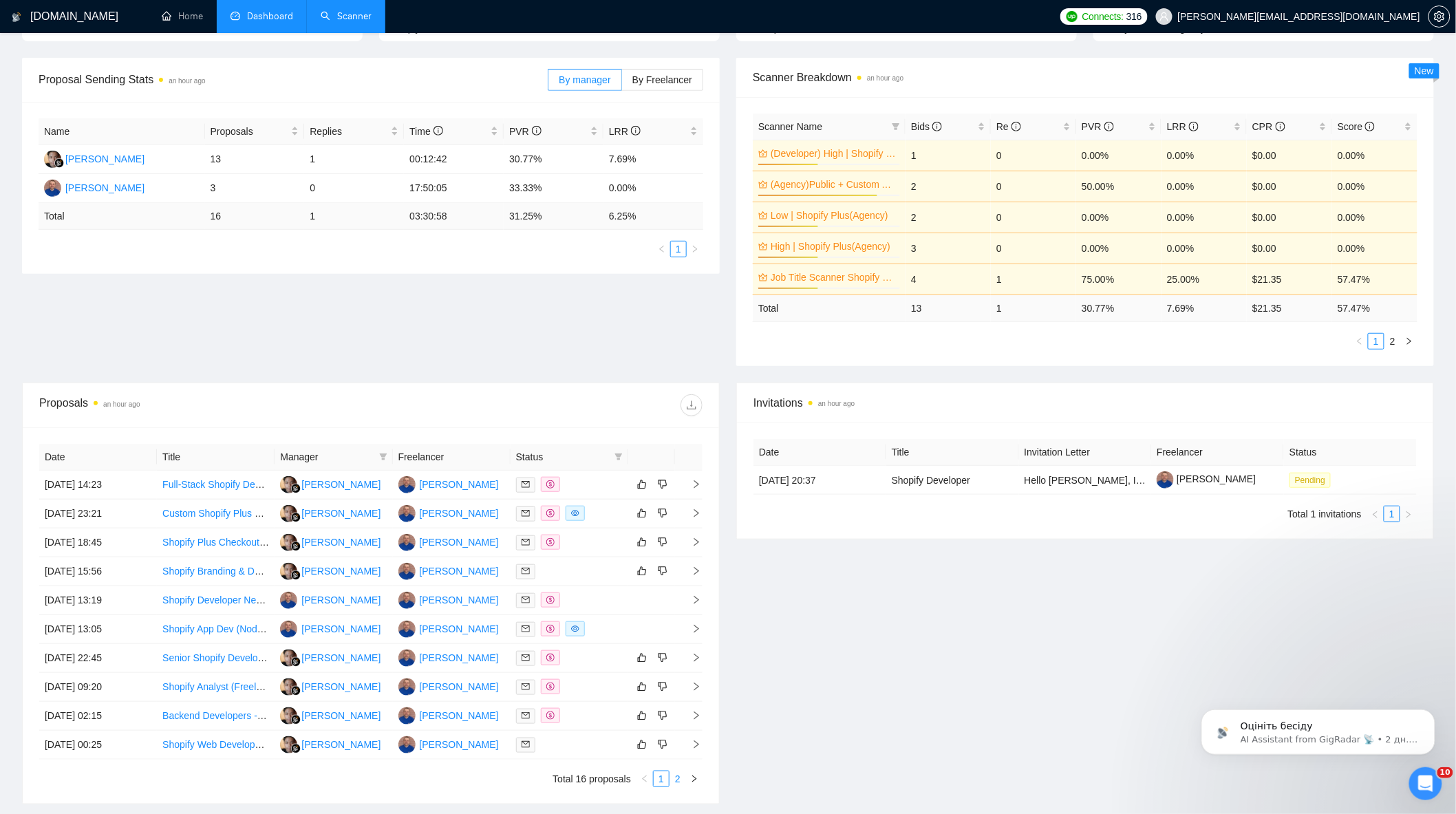
click at [678, 787] on link "2" at bounding box center [677, 779] width 15 height 15
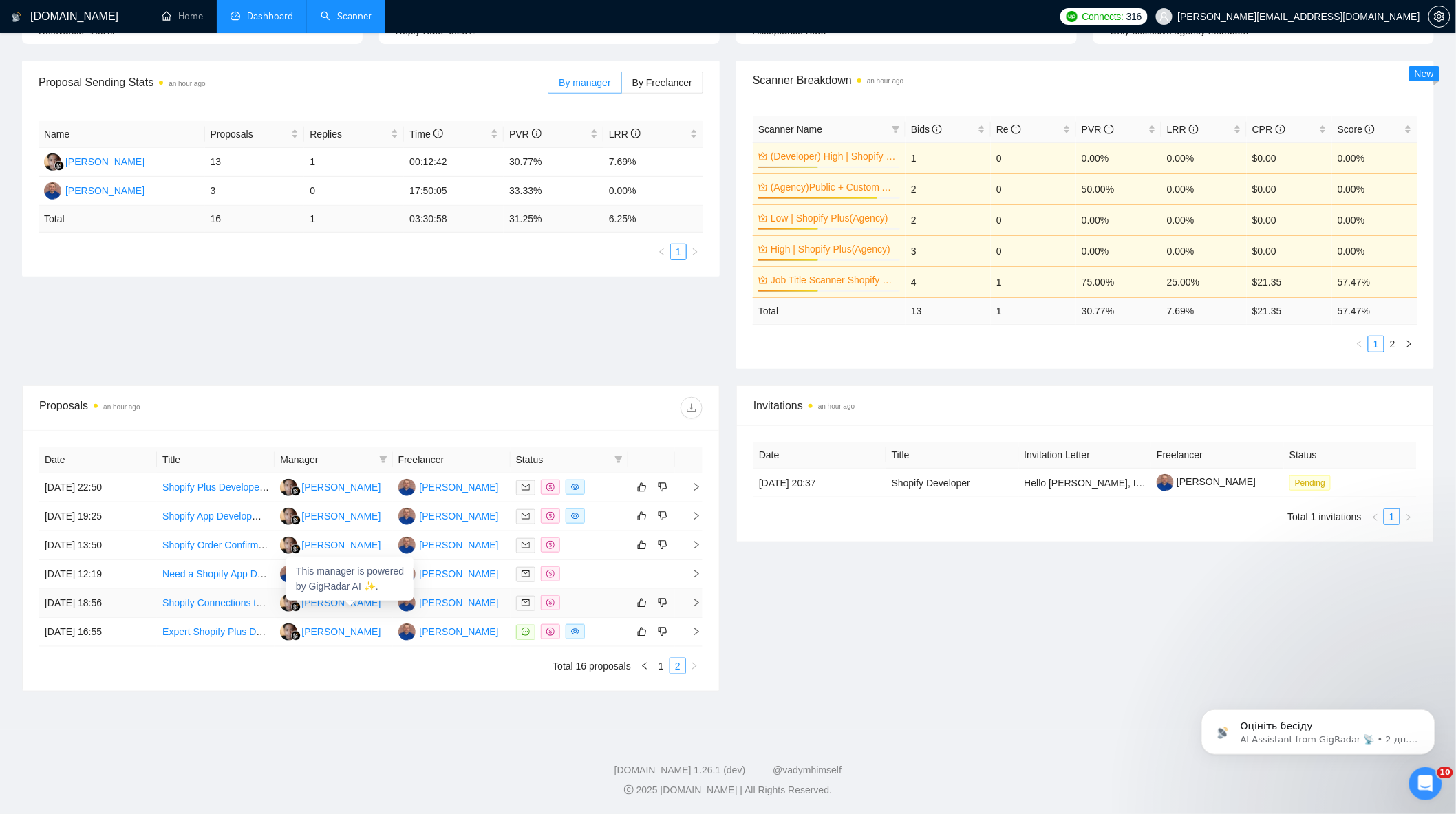
click at [579, 609] on div at bounding box center [569, 604] width 107 height 16
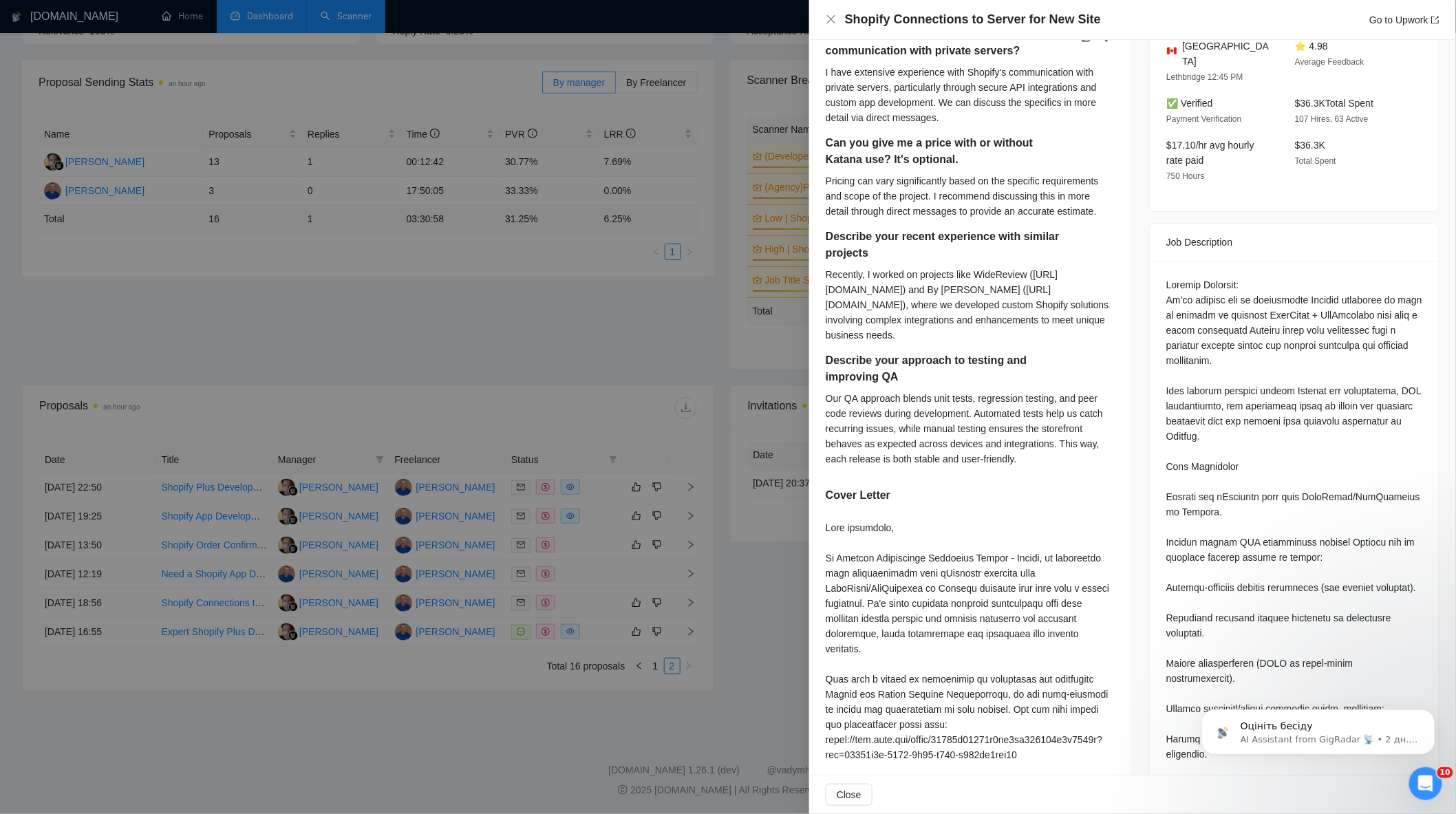
scroll to position [382, 0]
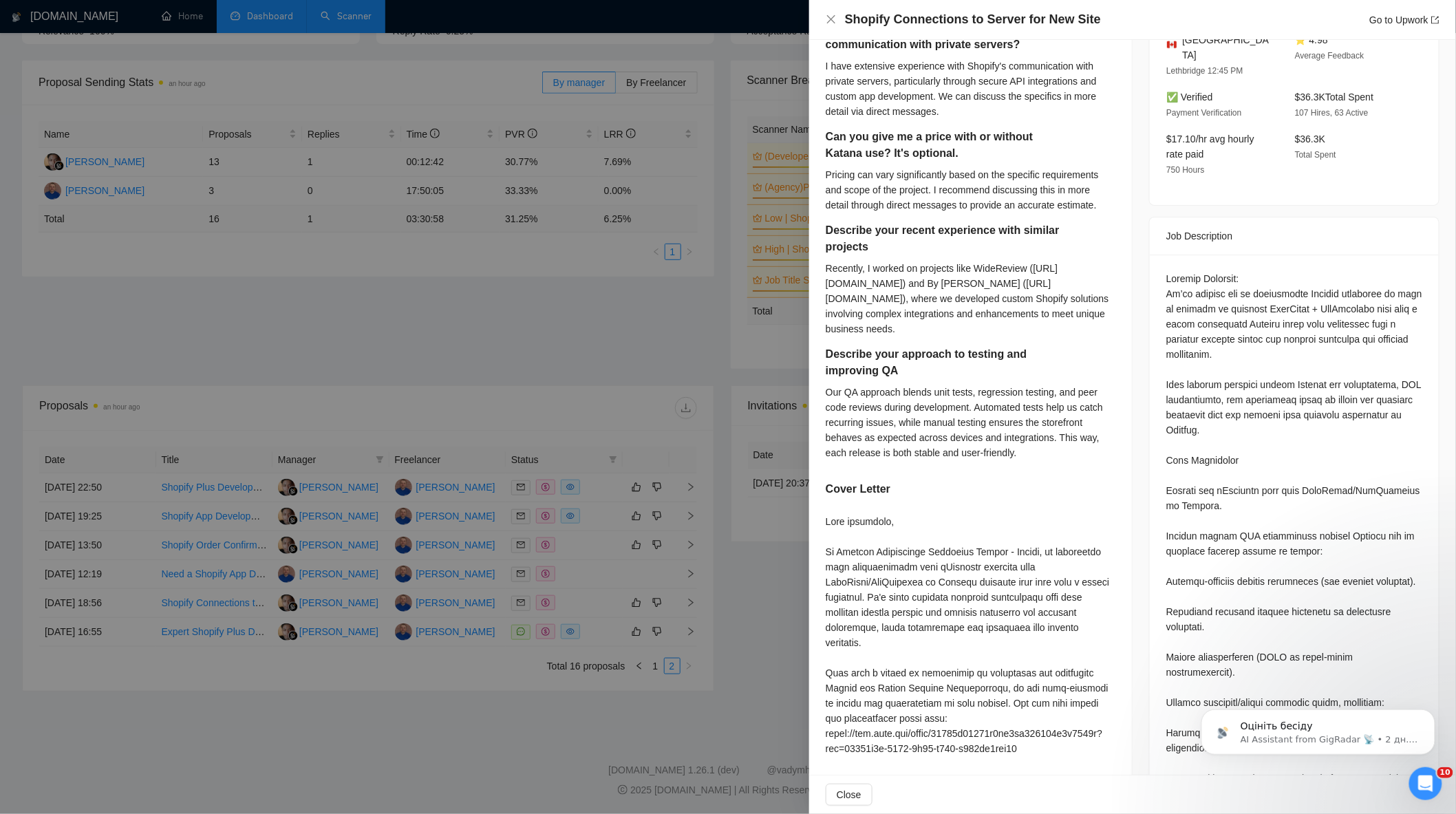
click at [542, 331] on div at bounding box center [728, 407] width 1456 height 814
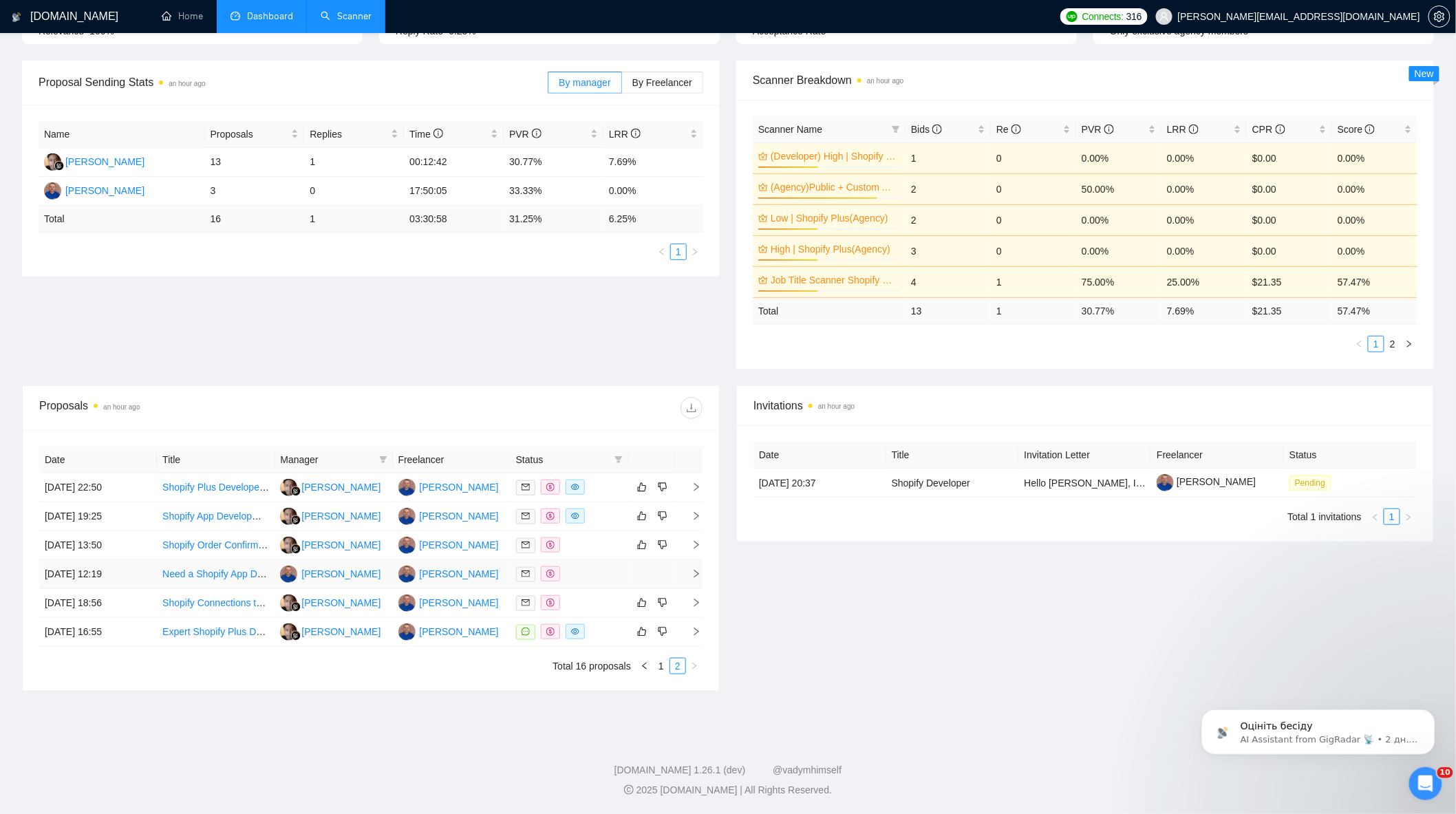
click at [572, 566] on div at bounding box center [569, 574] width 107 height 16
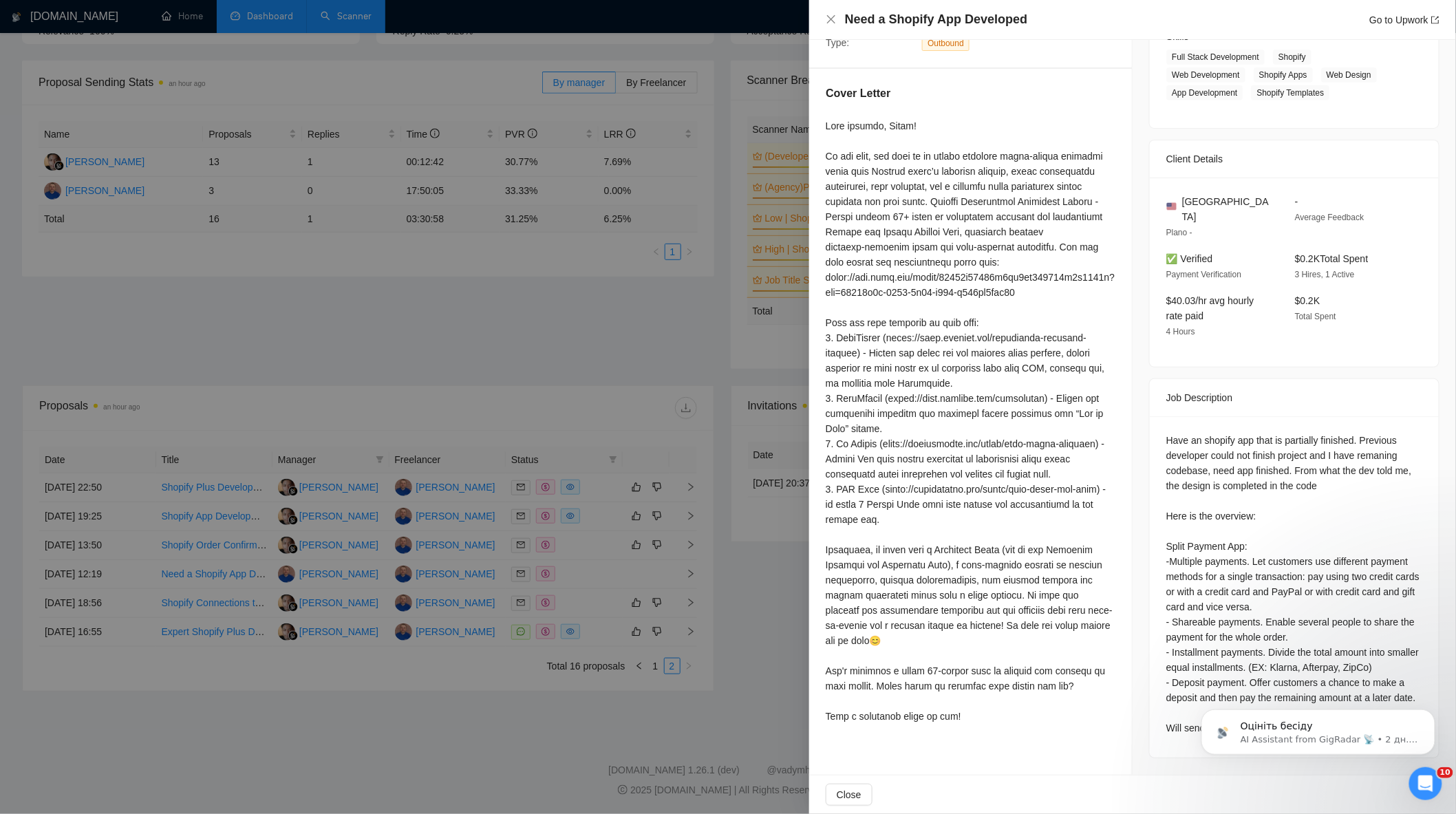
scroll to position [238, 0]
click at [595, 544] on div at bounding box center [728, 407] width 1456 height 814
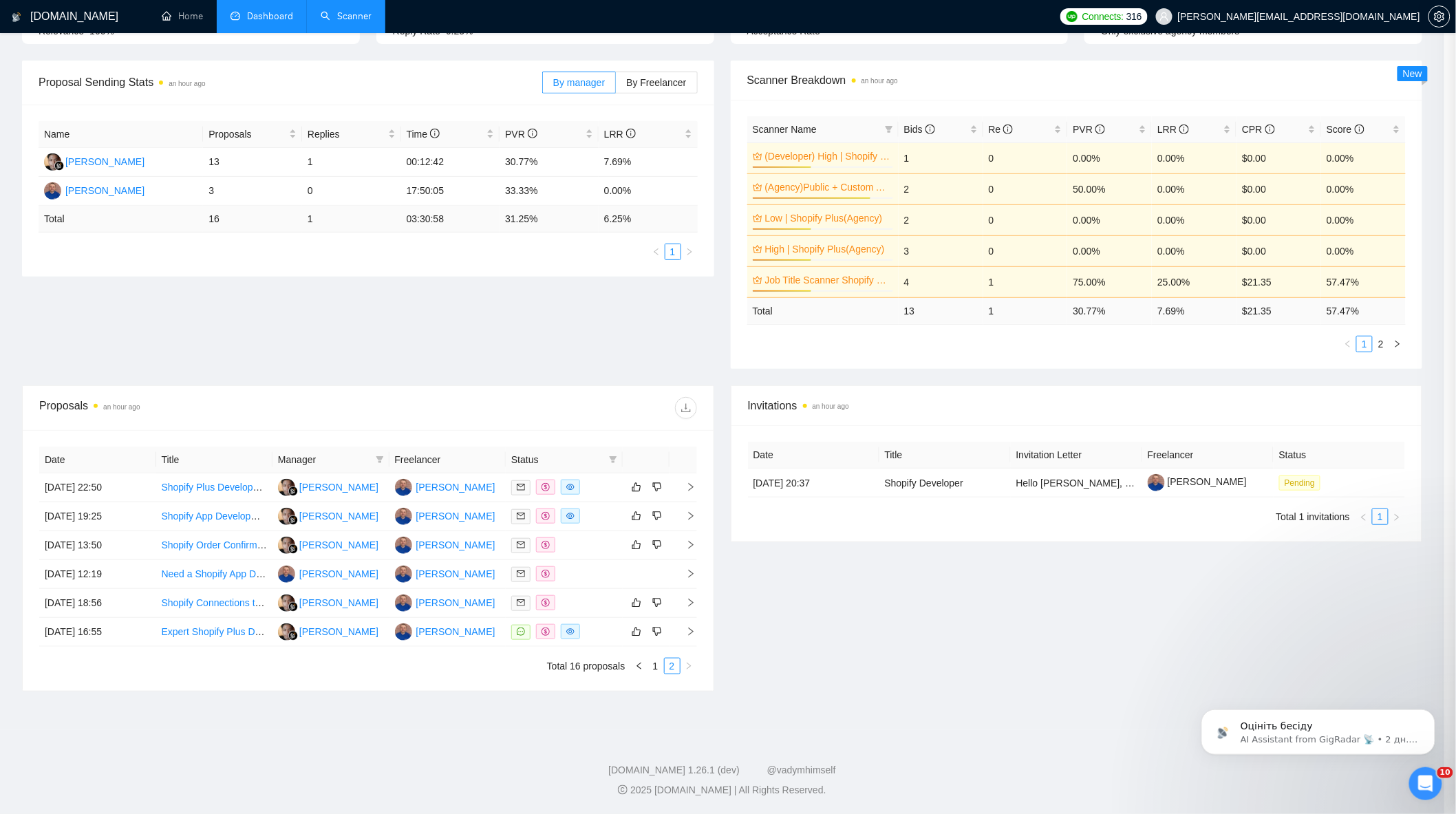
click at [594, 541] on div at bounding box center [564, 545] width 106 height 16
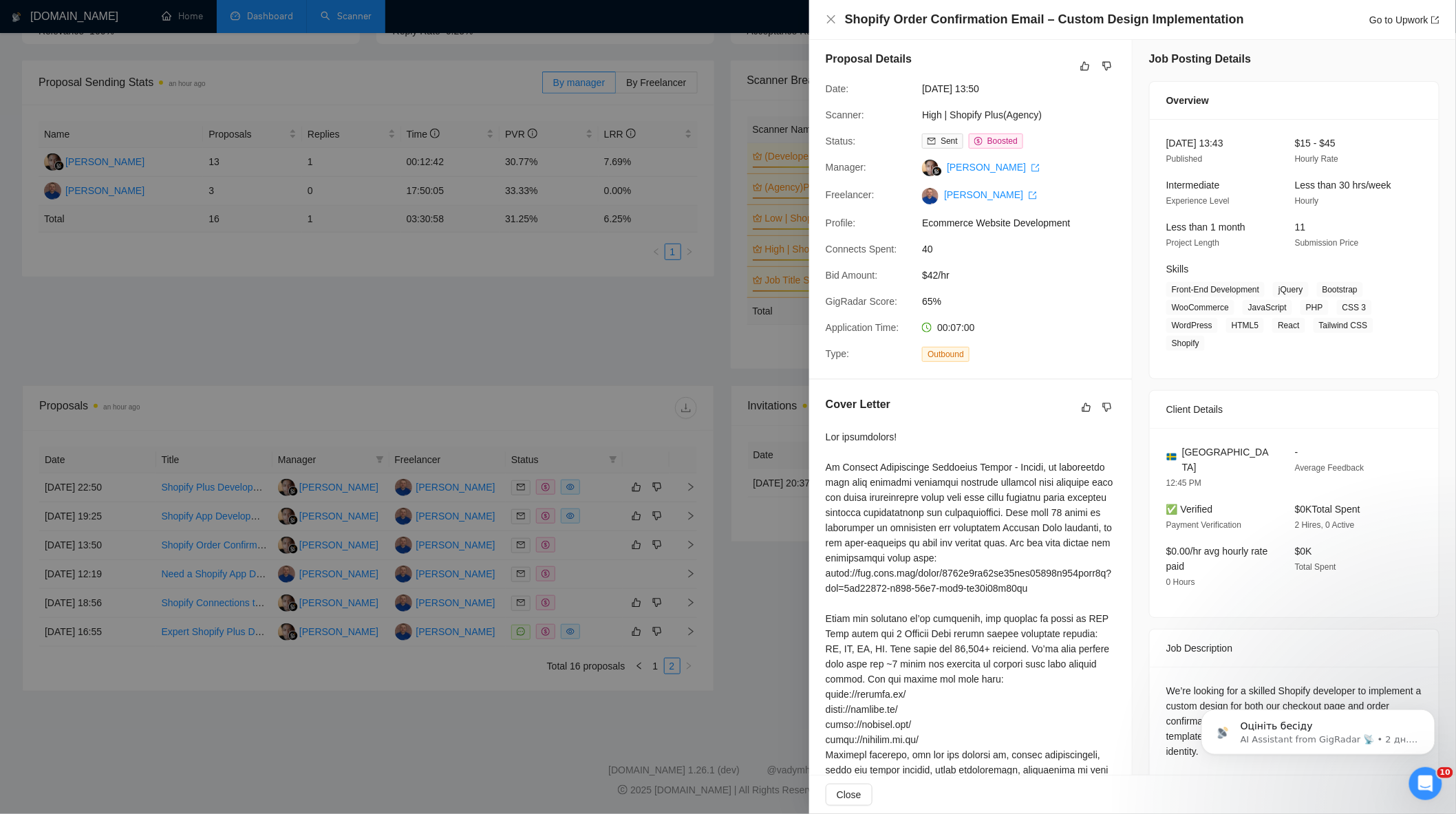
scroll to position [0, 0]
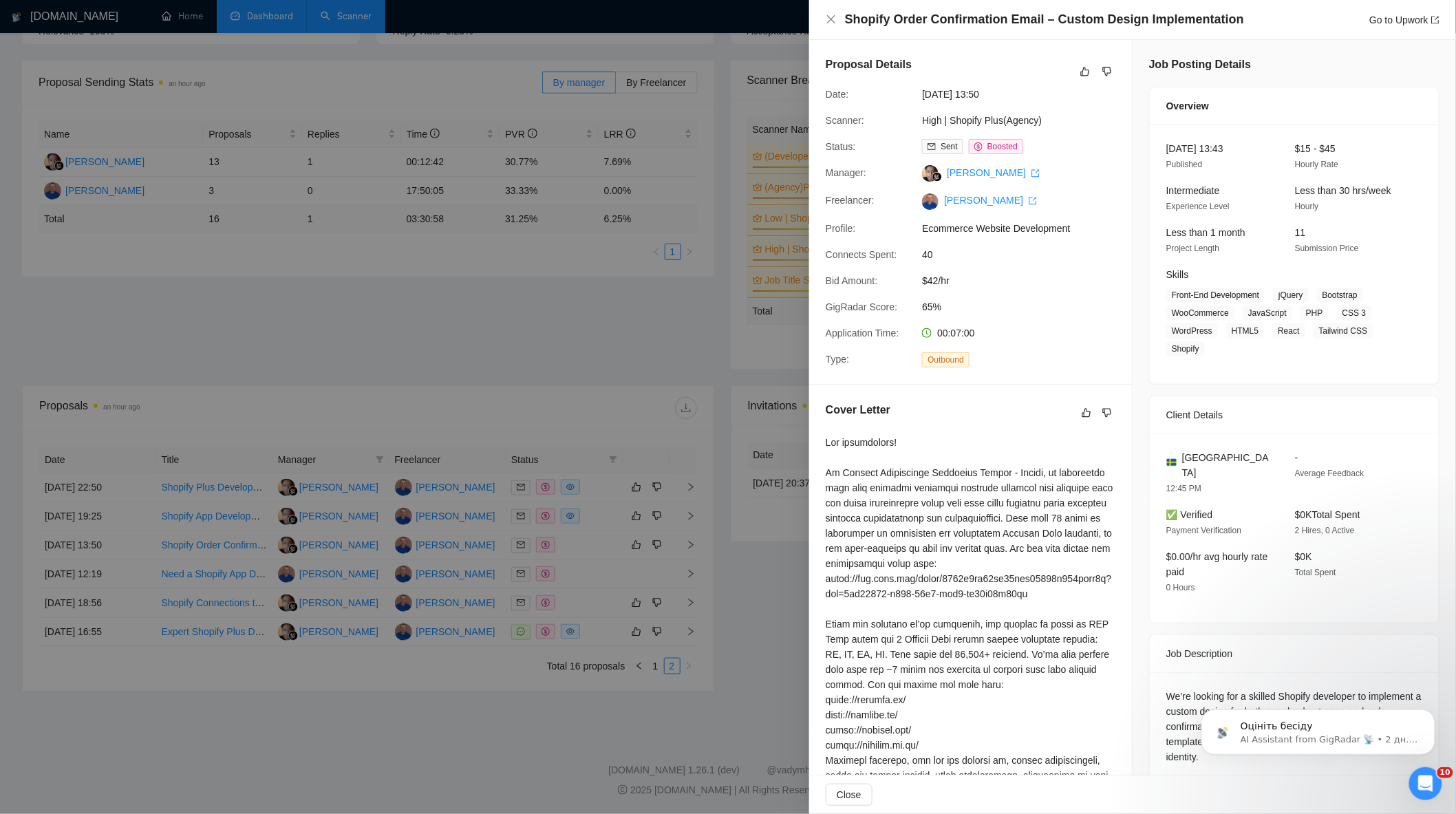
click at [489, 491] on div at bounding box center [728, 407] width 1456 height 814
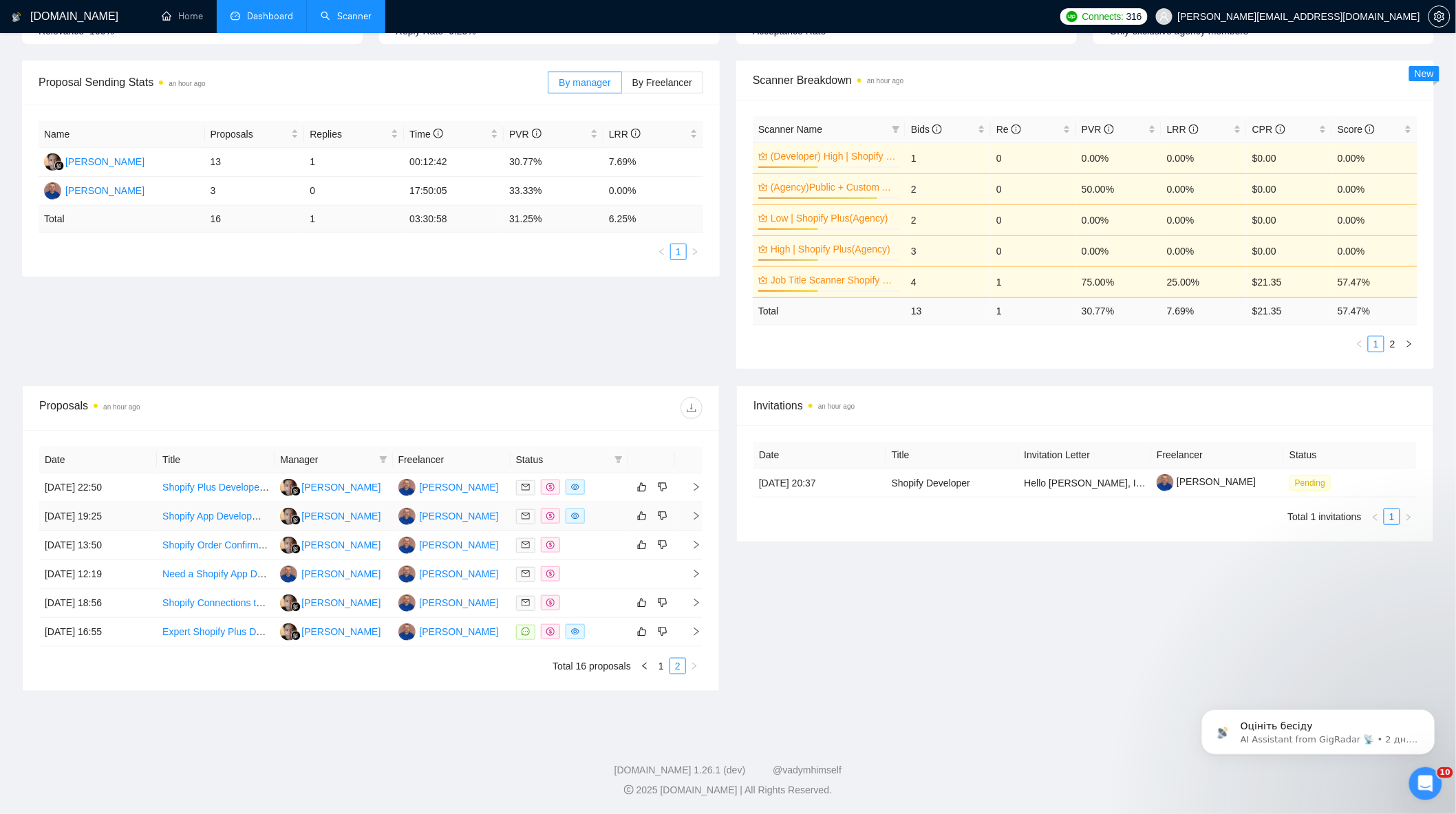
click at [611, 514] on div at bounding box center [569, 517] width 107 height 16
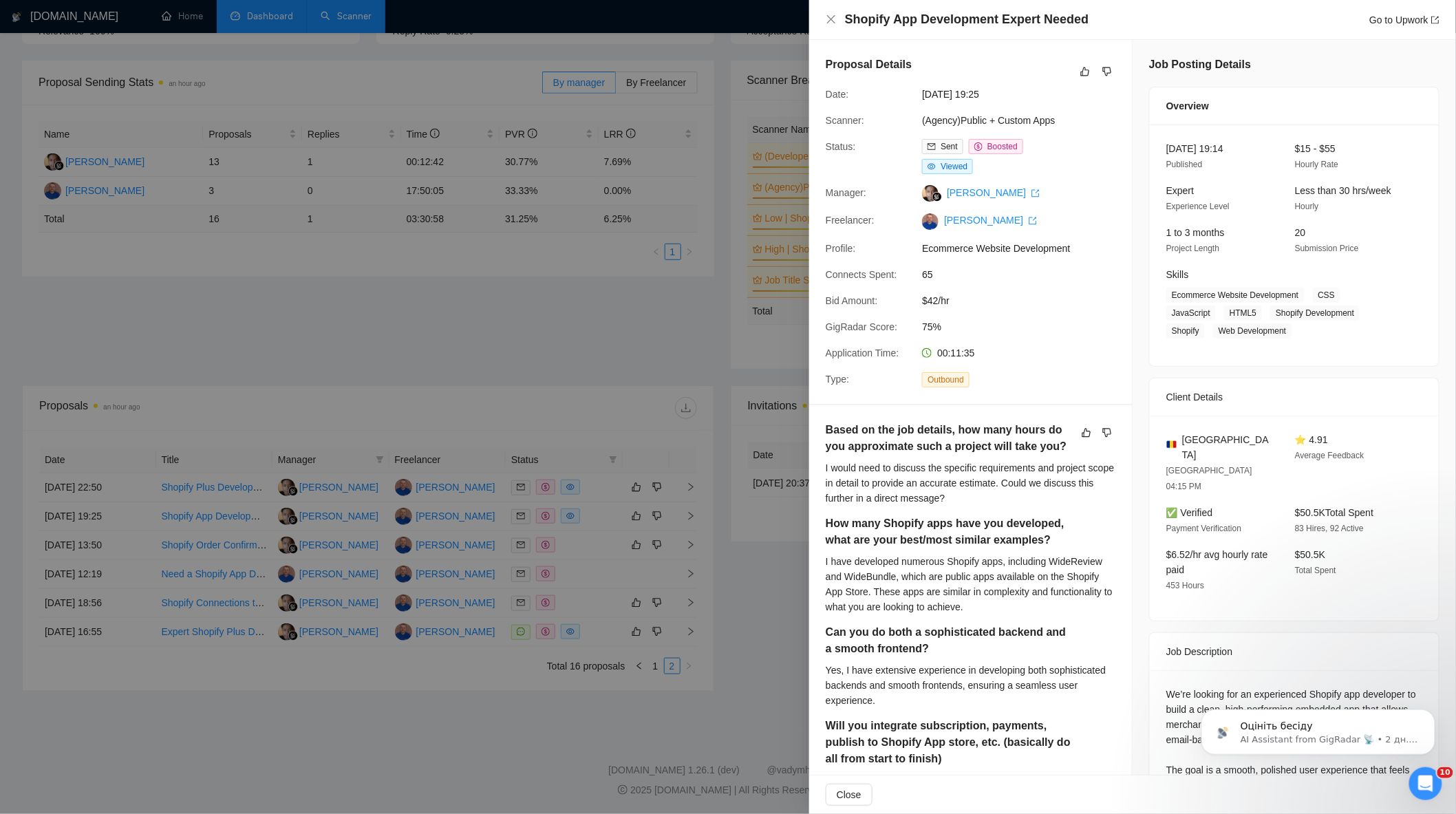
click at [553, 481] on div at bounding box center [728, 407] width 1456 height 814
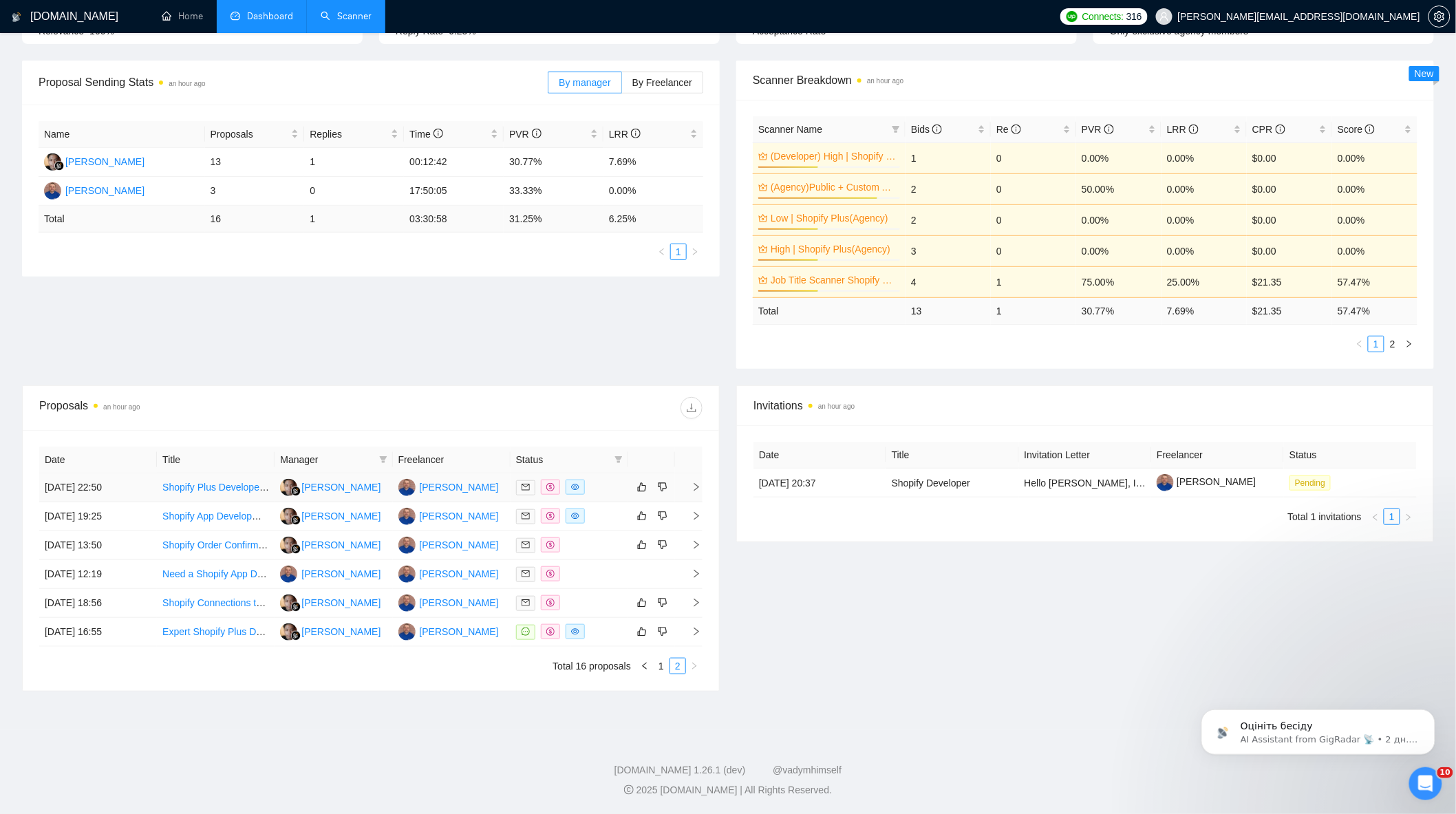
click at [606, 490] on div at bounding box center [569, 487] width 107 height 16
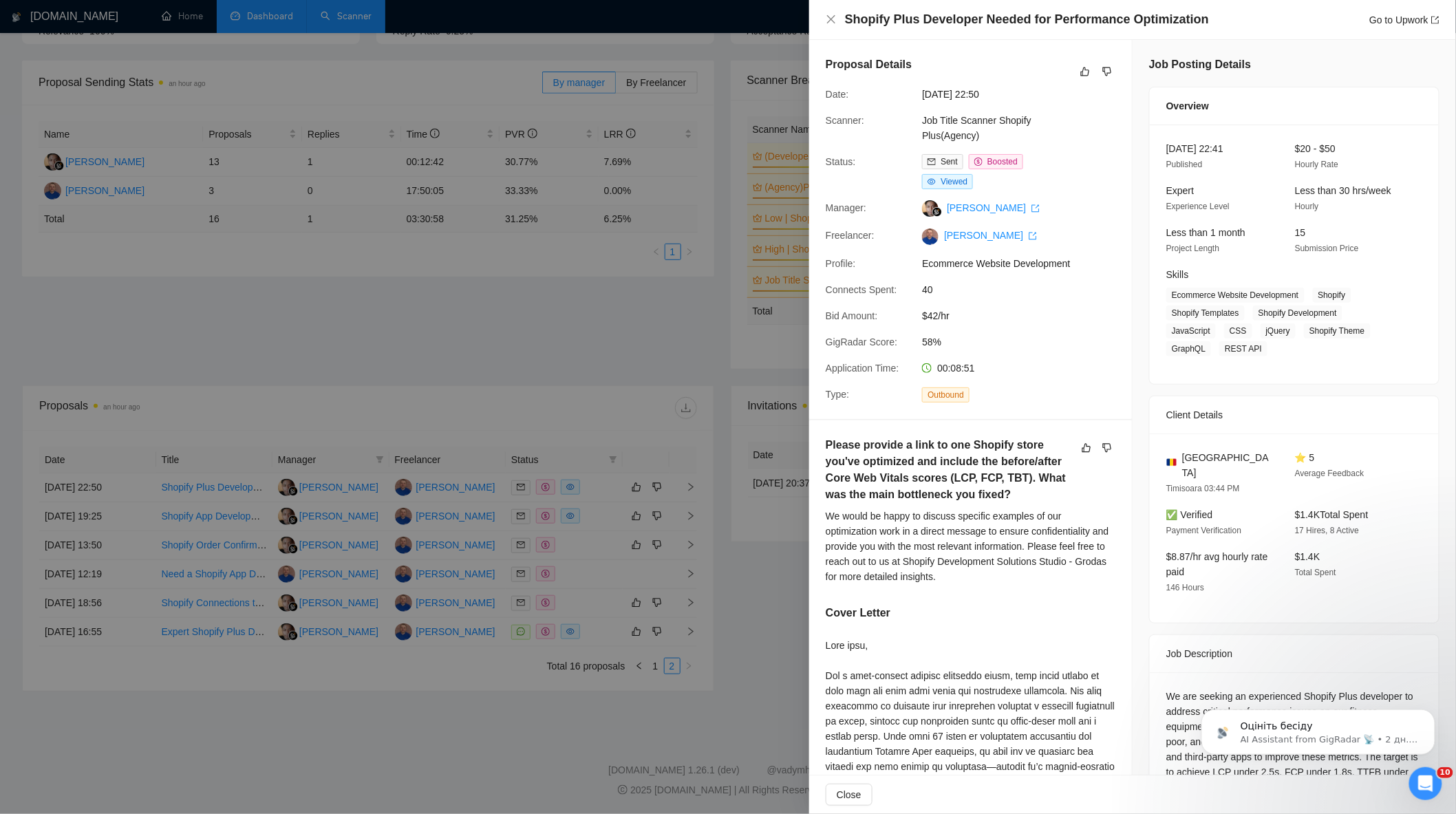
click at [544, 367] on div at bounding box center [728, 407] width 1456 height 814
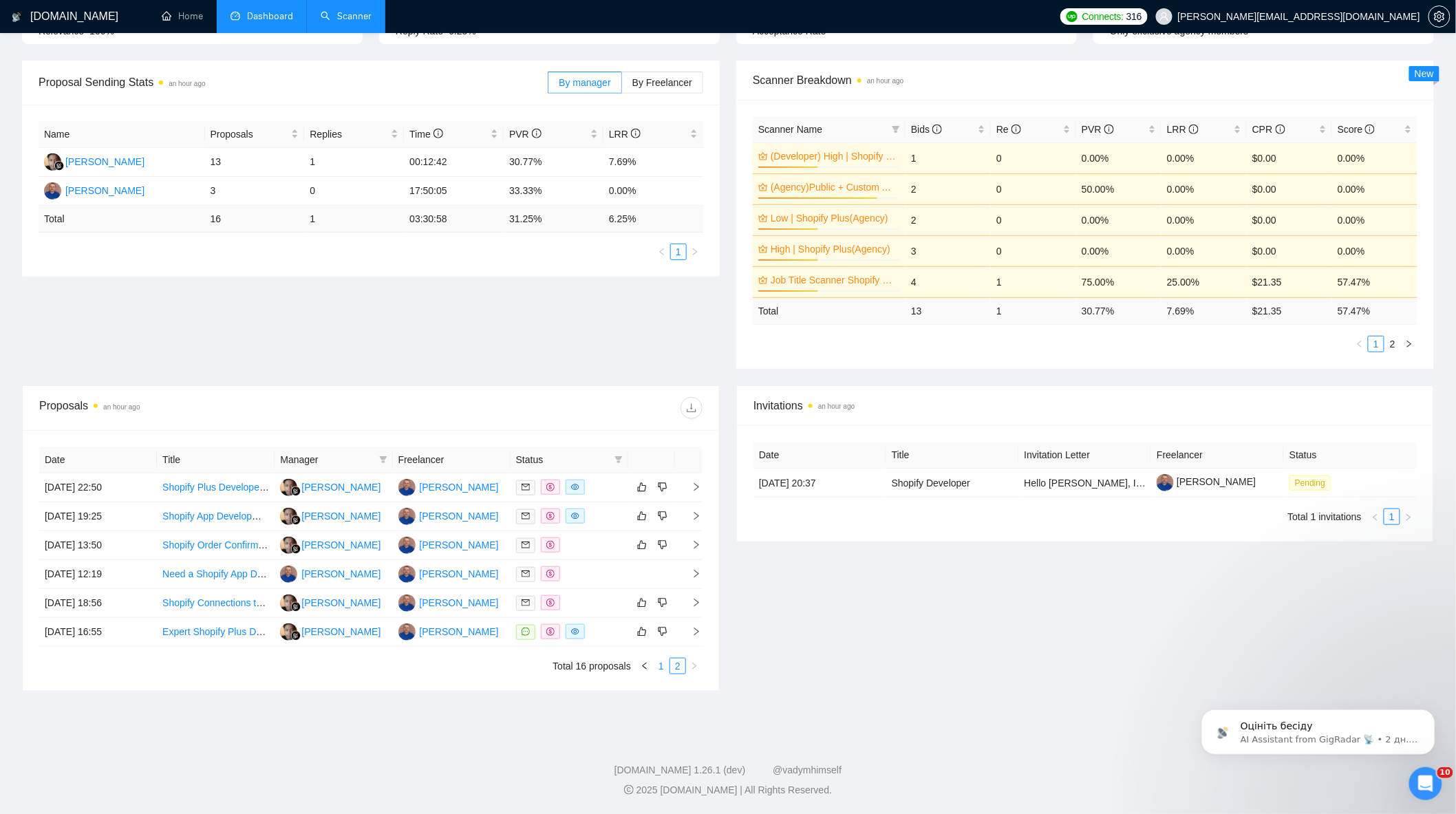
click at [667, 665] on link "1" at bounding box center [660, 665] width 15 height 15
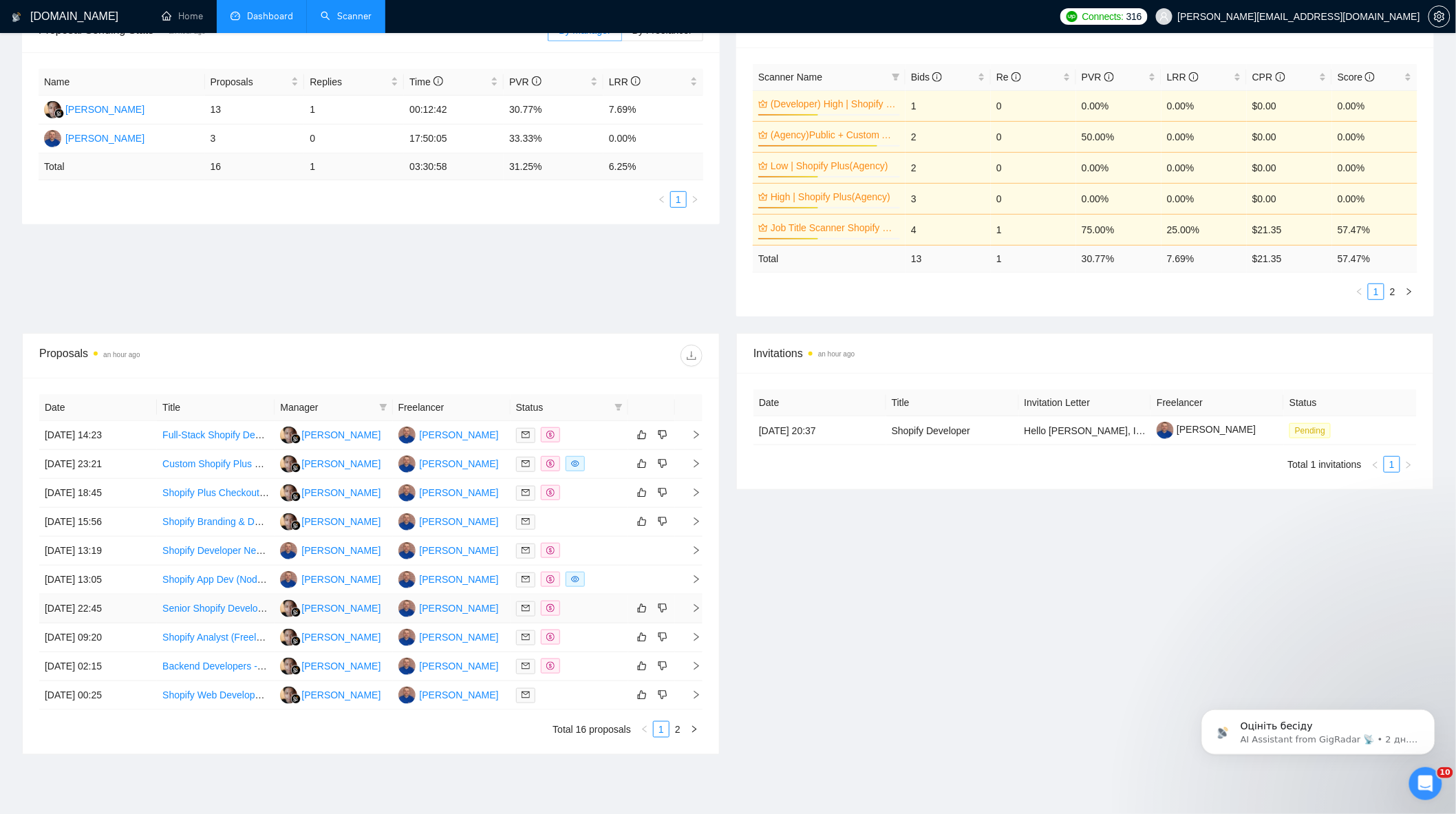
scroll to position [261, 0]
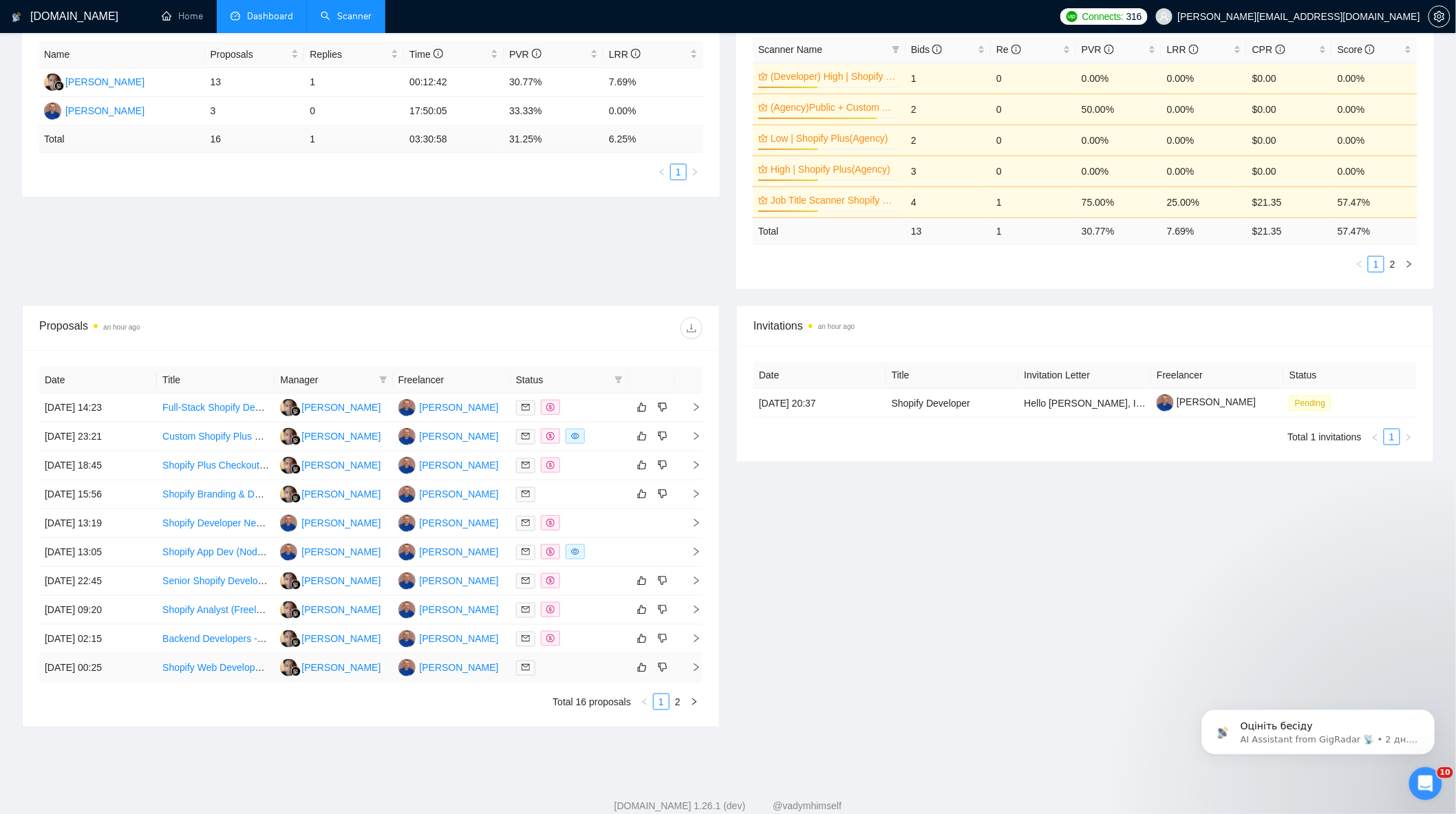
click at [567, 676] on div at bounding box center [569, 668] width 107 height 16
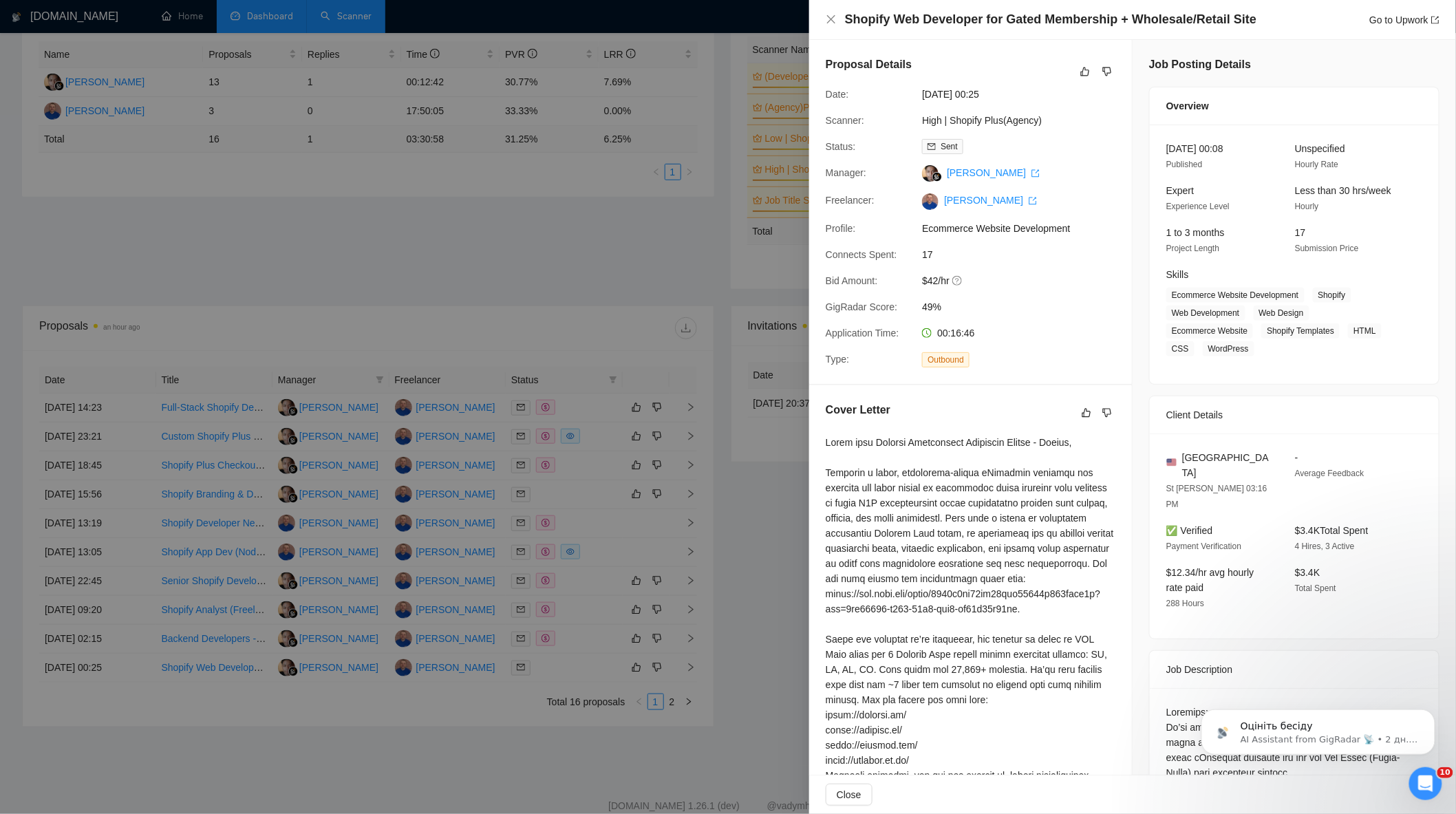
click at [571, 604] on div at bounding box center [728, 407] width 1456 height 814
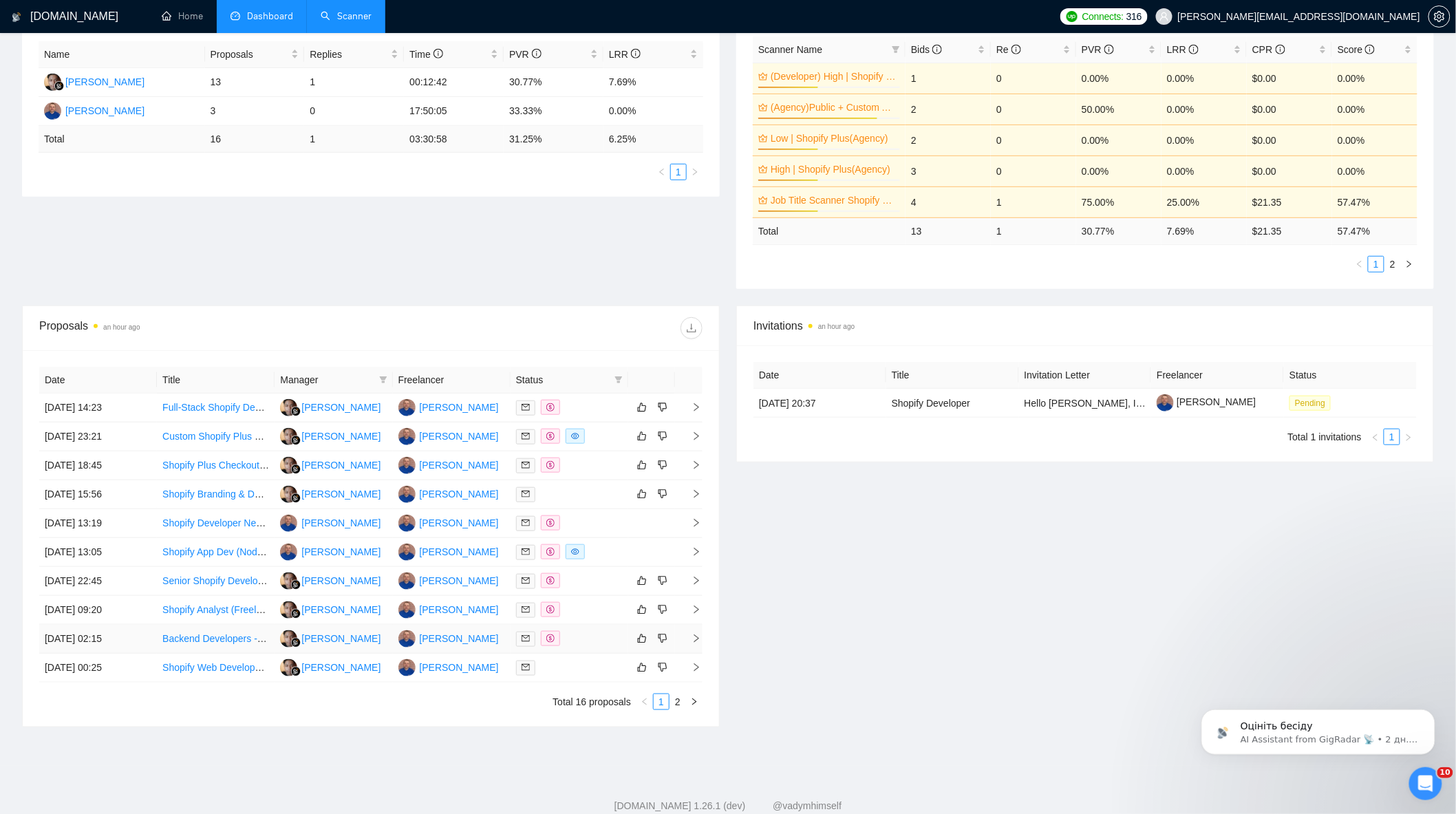
click at [566, 647] on div at bounding box center [569, 639] width 107 height 16
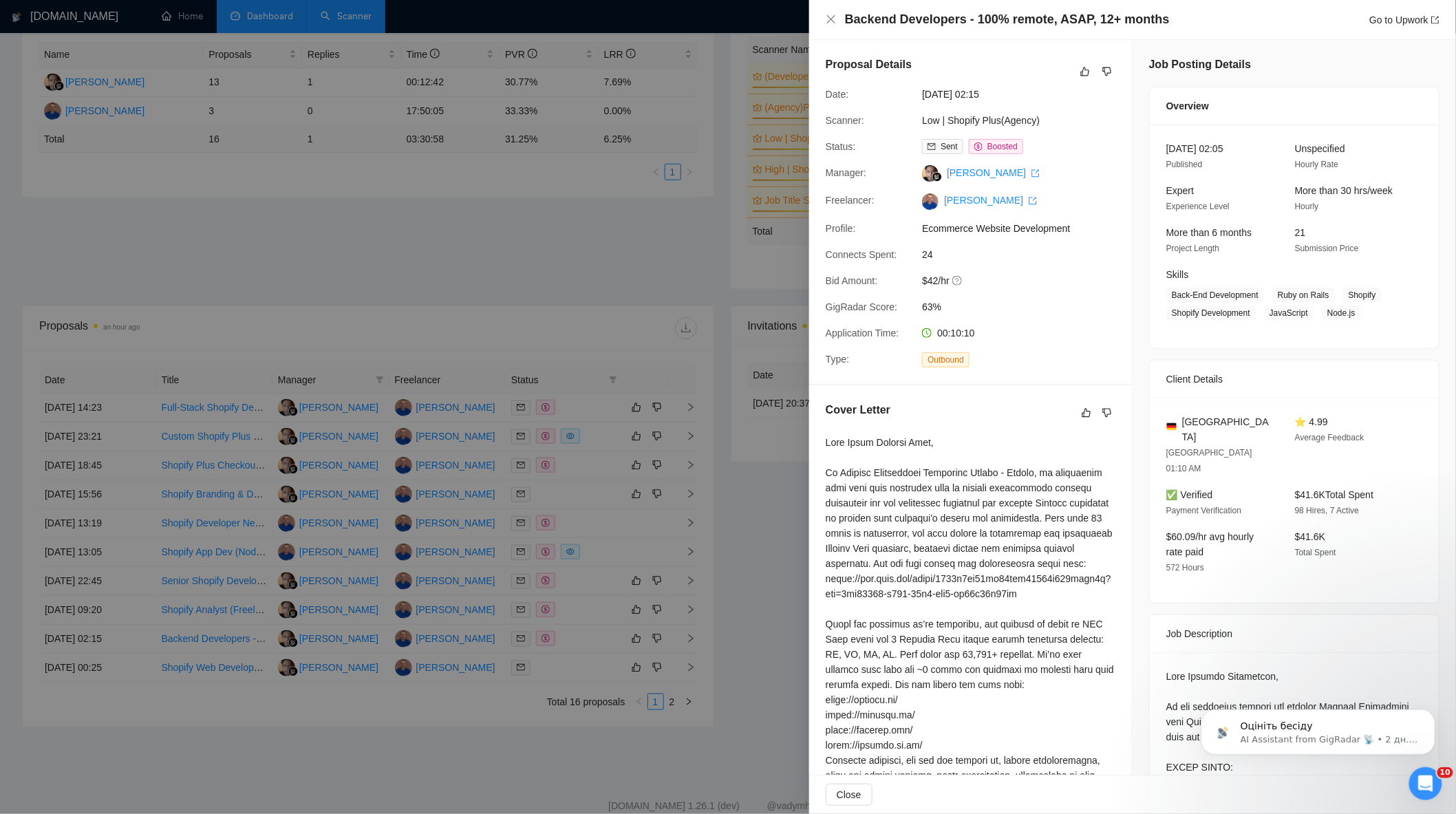
click at [591, 565] on div at bounding box center [728, 407] width 1456 height 814
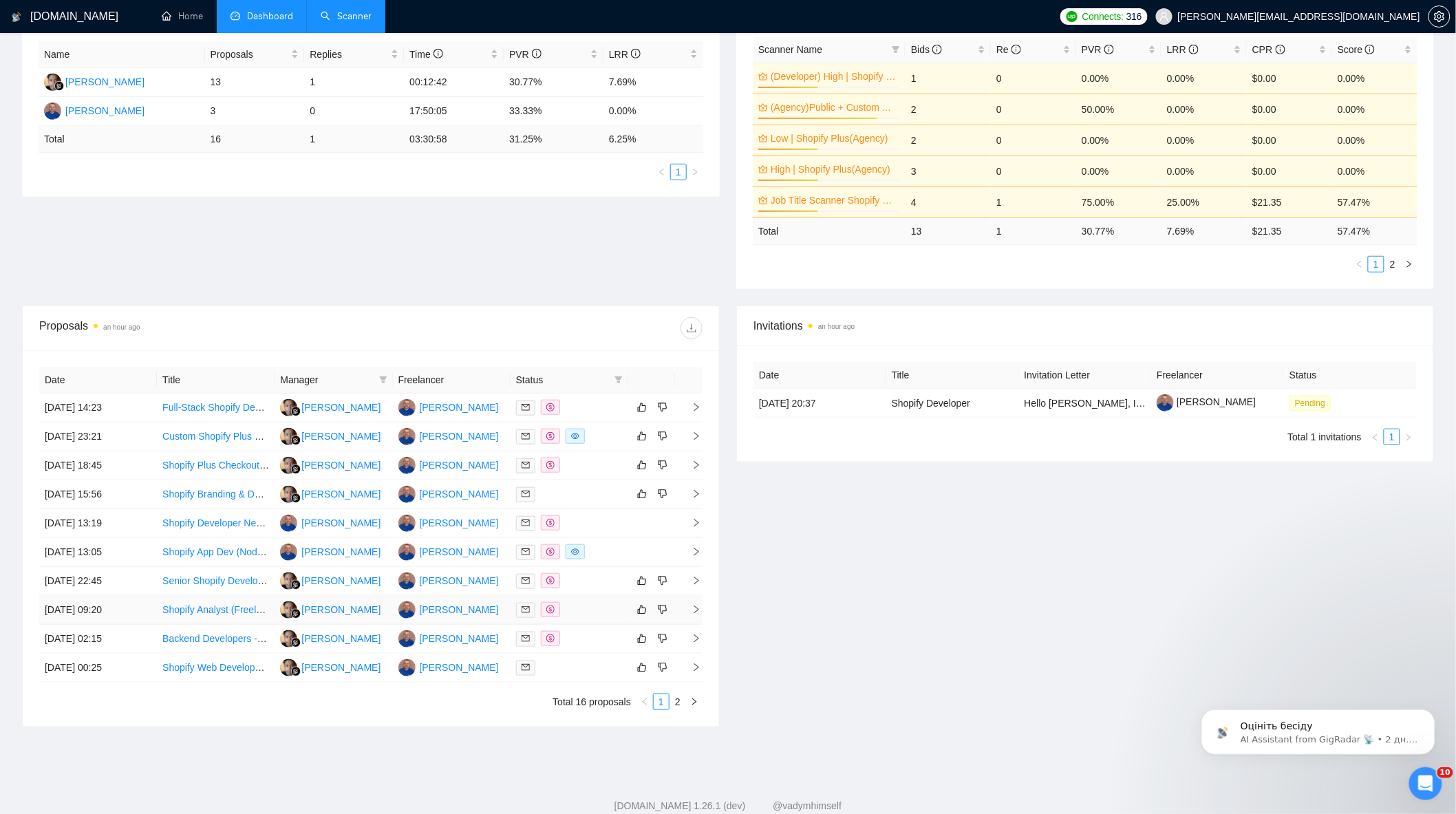
click at [599, 618] on div at bounding box center [569, 610] width 107 height 16
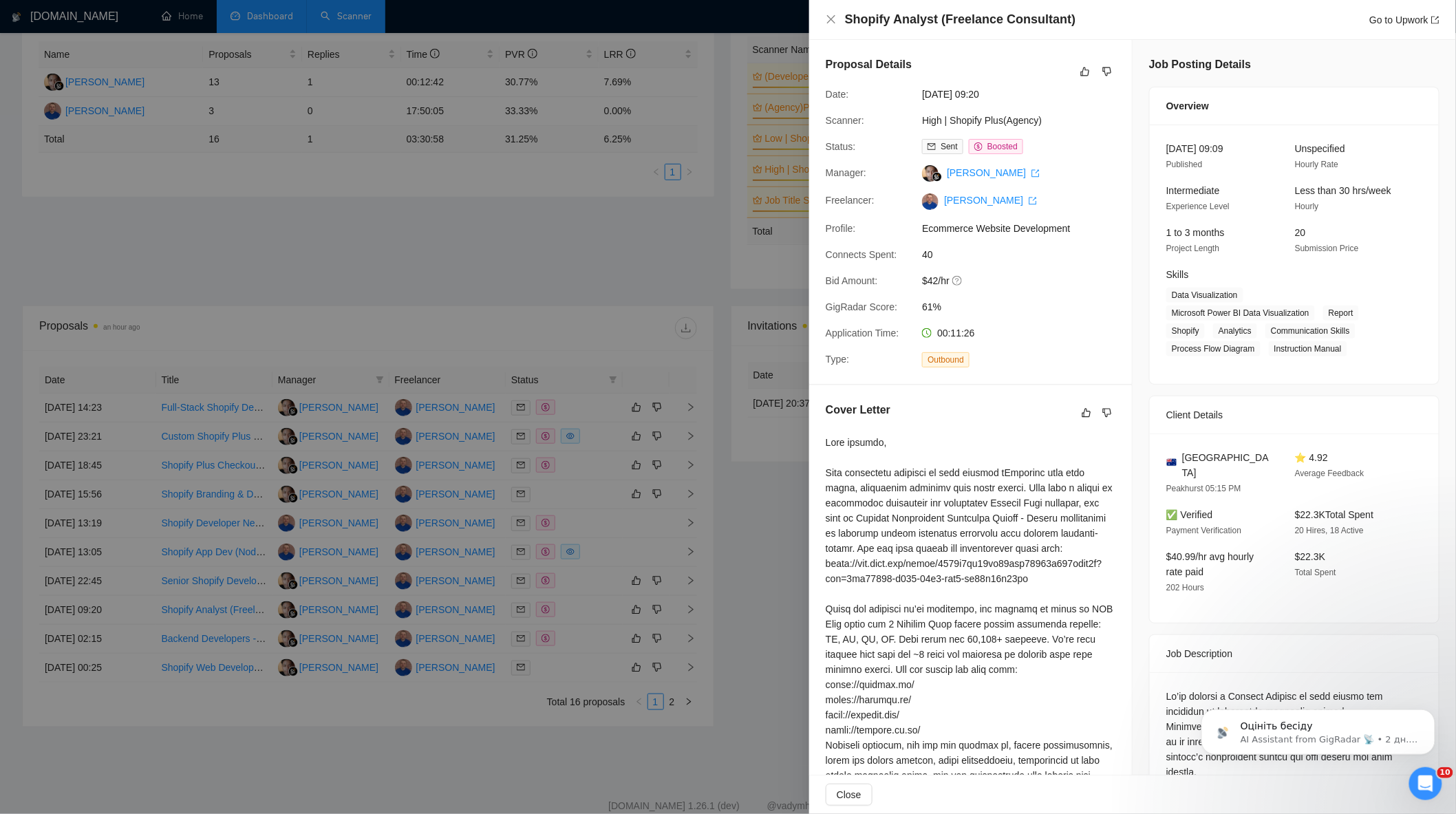
click at [579, 545] on div at bounding box center [728, 407] width 1456 height 814
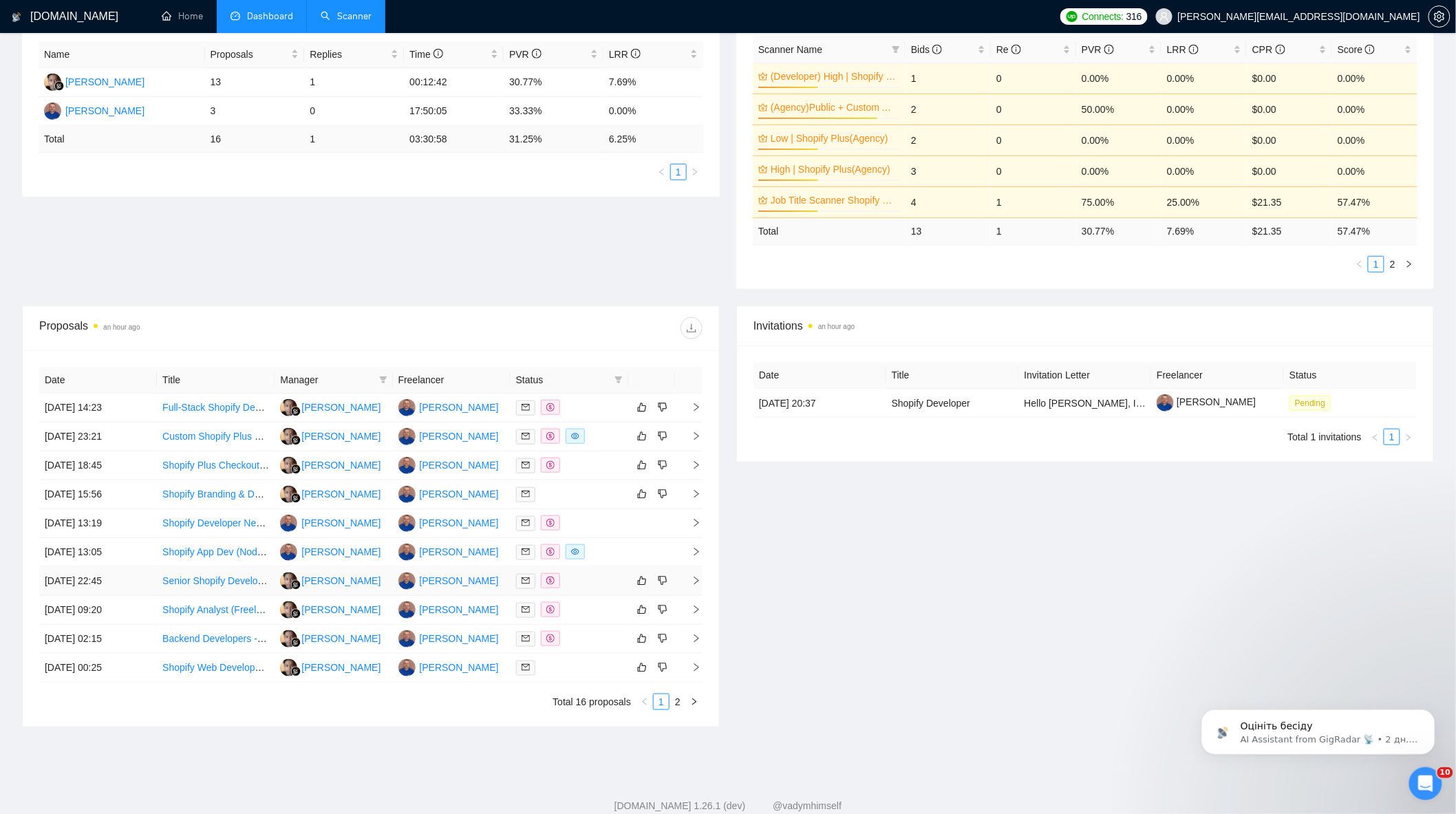
click at [577, 586] on div at bounding box center [569, 581] width 107 height 16
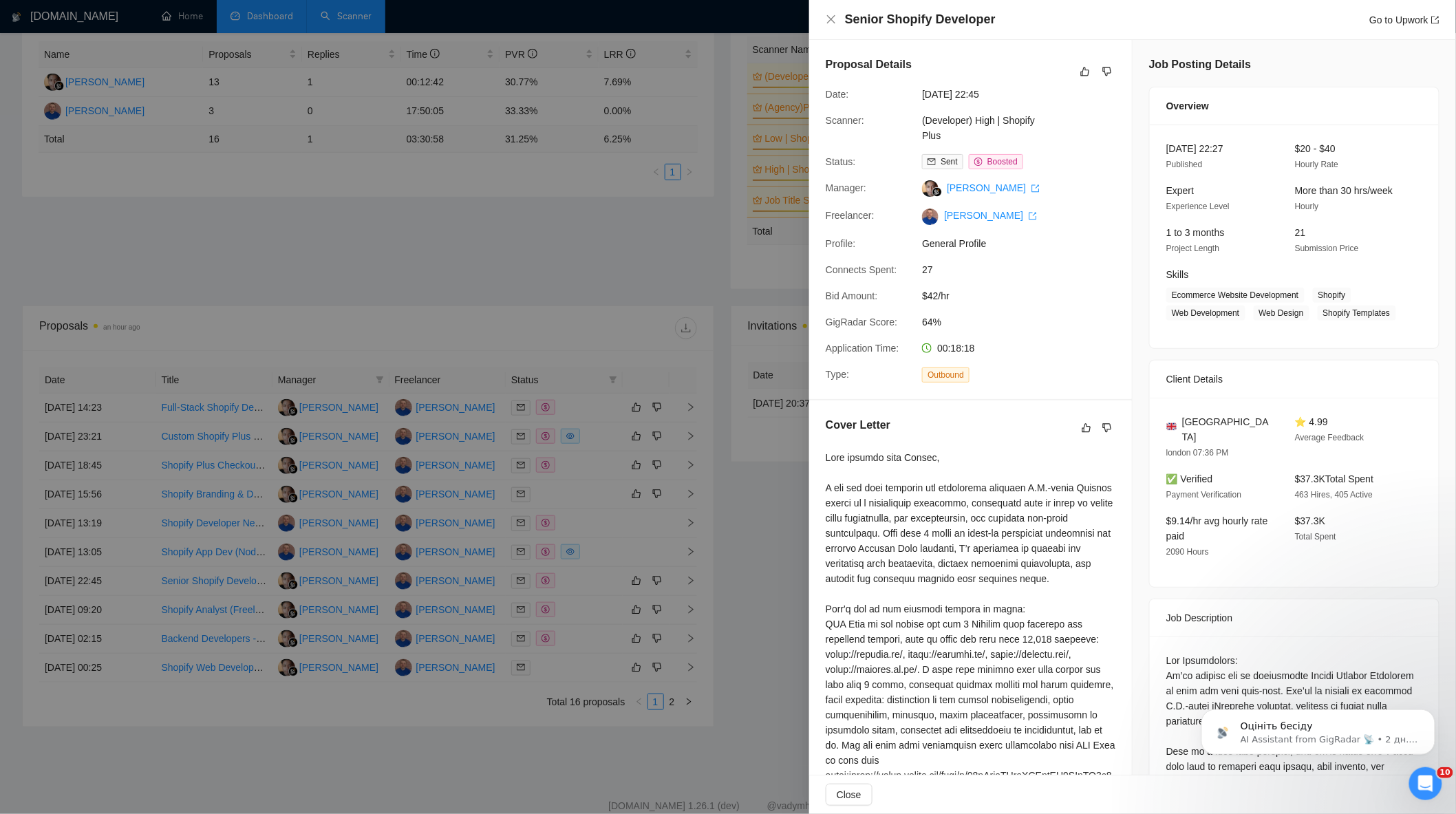
click at [575, 534] on div at bounding box center [728, 407] width 1456 height 814
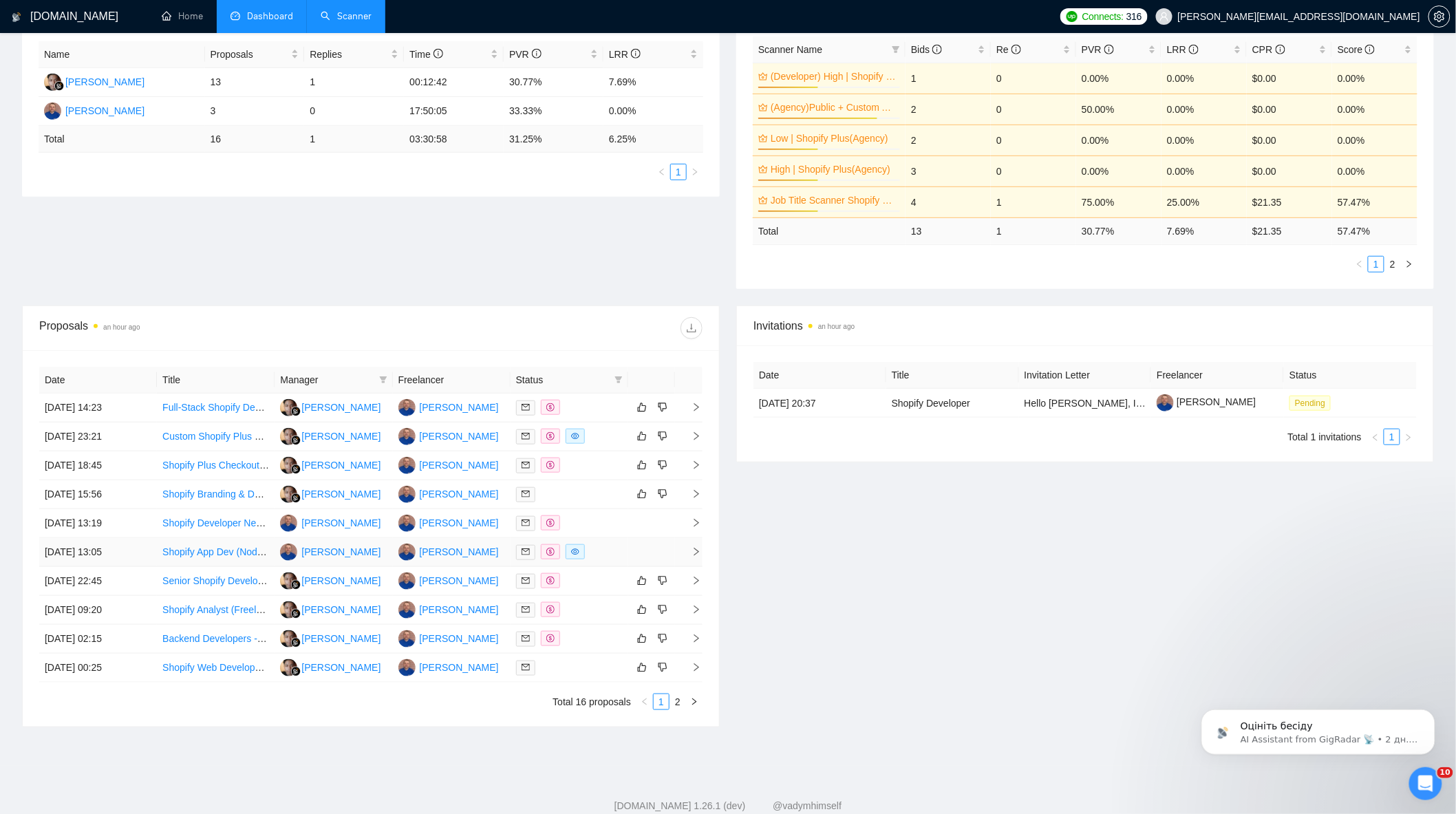
click at [611, 556] on div at bounding box center [569, 552] width 107 height 16
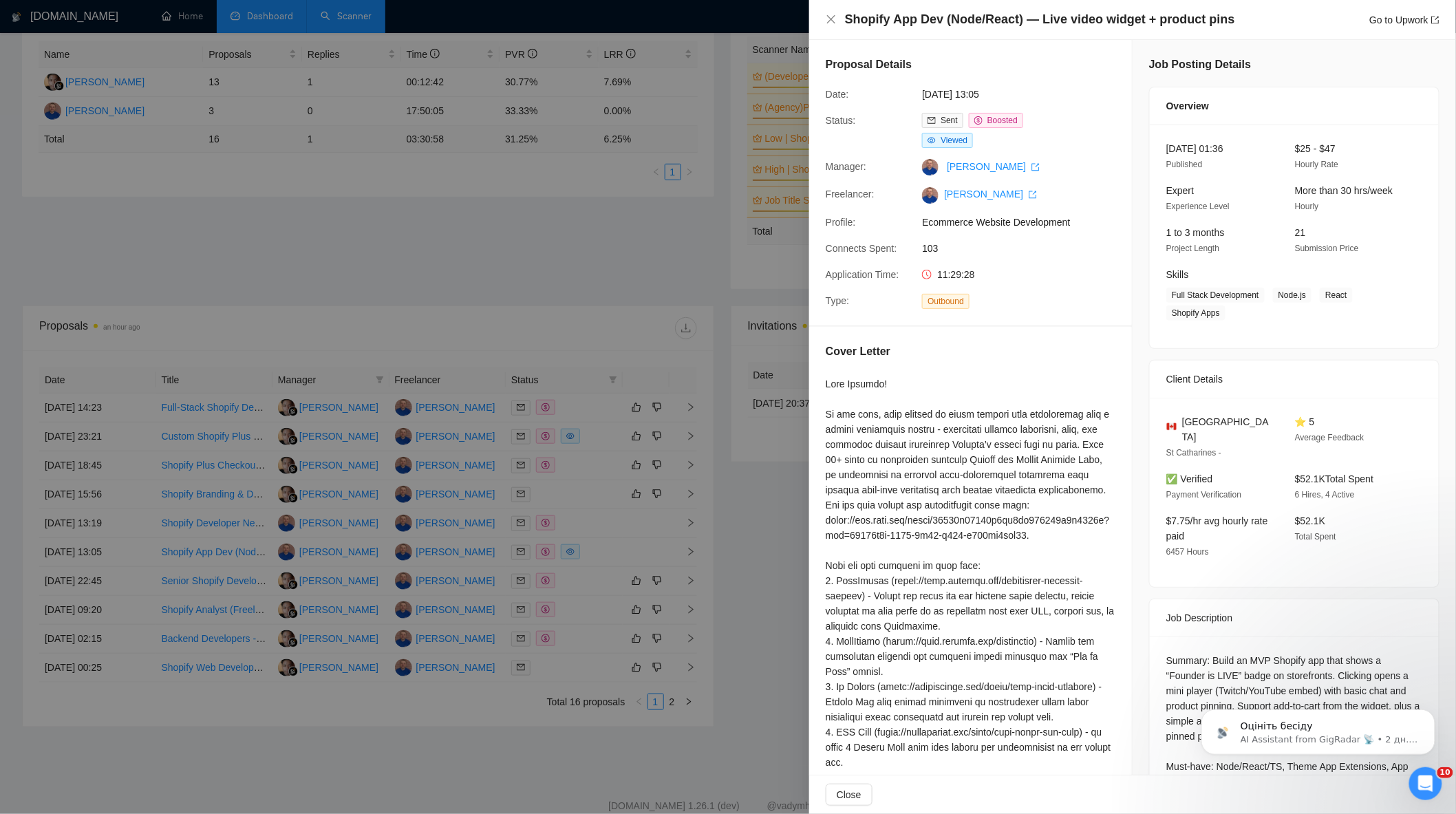
drag, startPoint x: 489, startPoint y: 441, endPoint x: 498, endPoint y: 442, distance: 9.1
click at [489, 440] on div at bounding box center [728, 407] width 1456 height 814
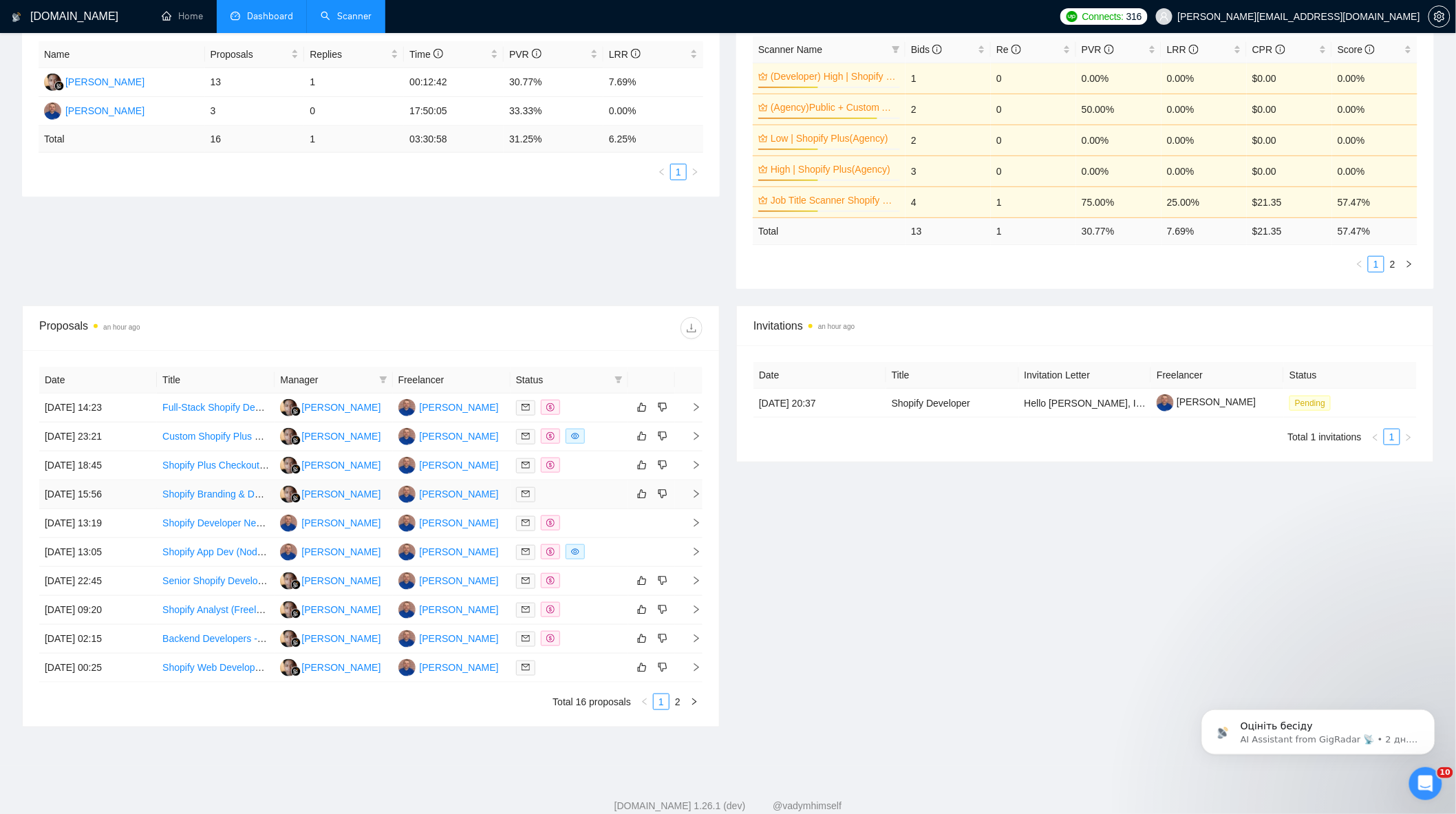
click at [585, 498] on div at bounding box center [569, 494] width 107 height 16
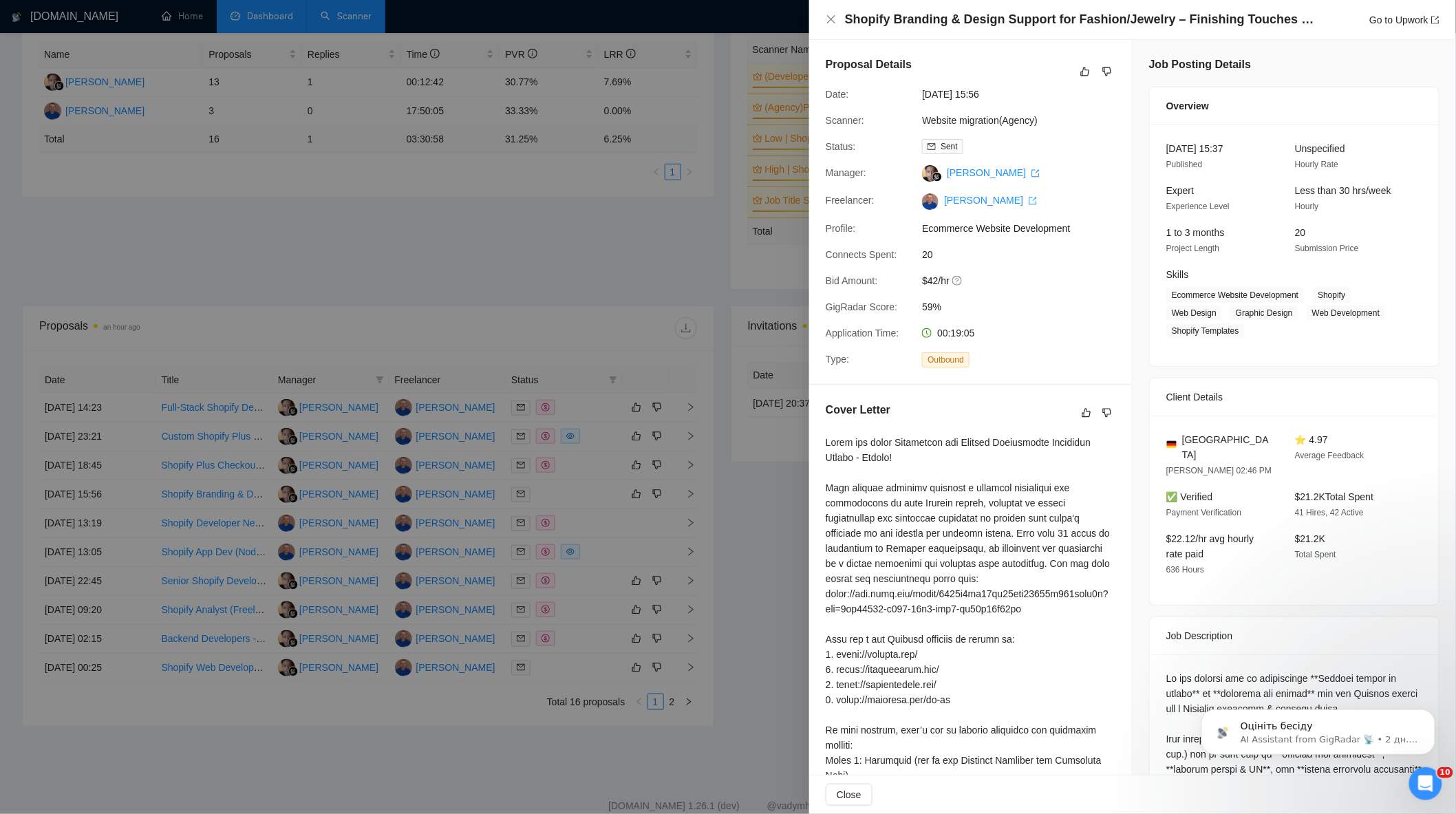
click at [583, 501] on div at bounding box center [728, 407] width 1456 height 814
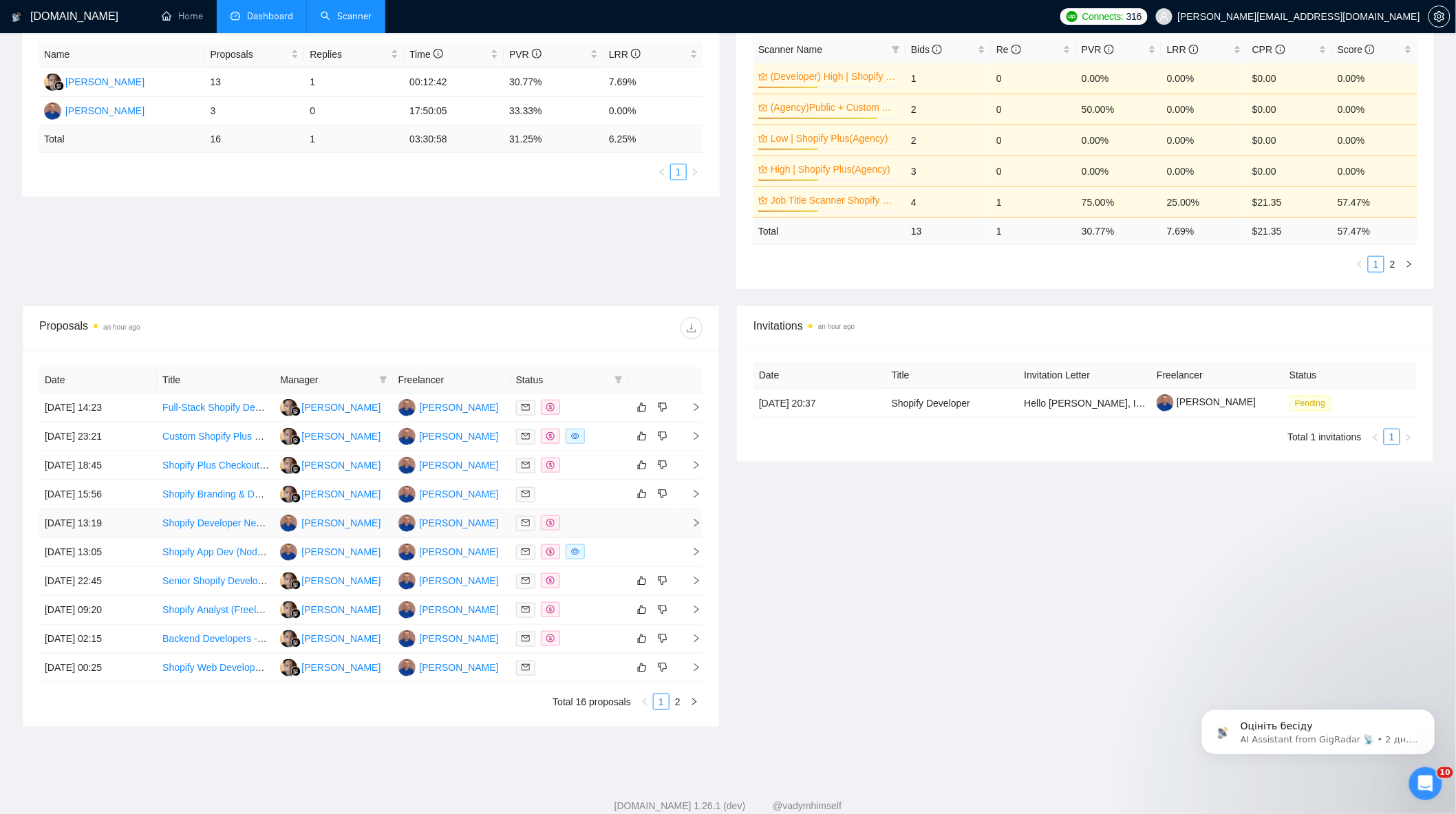
click at [596, 524] on div at bounding box center [569, 523] width 107 height 16
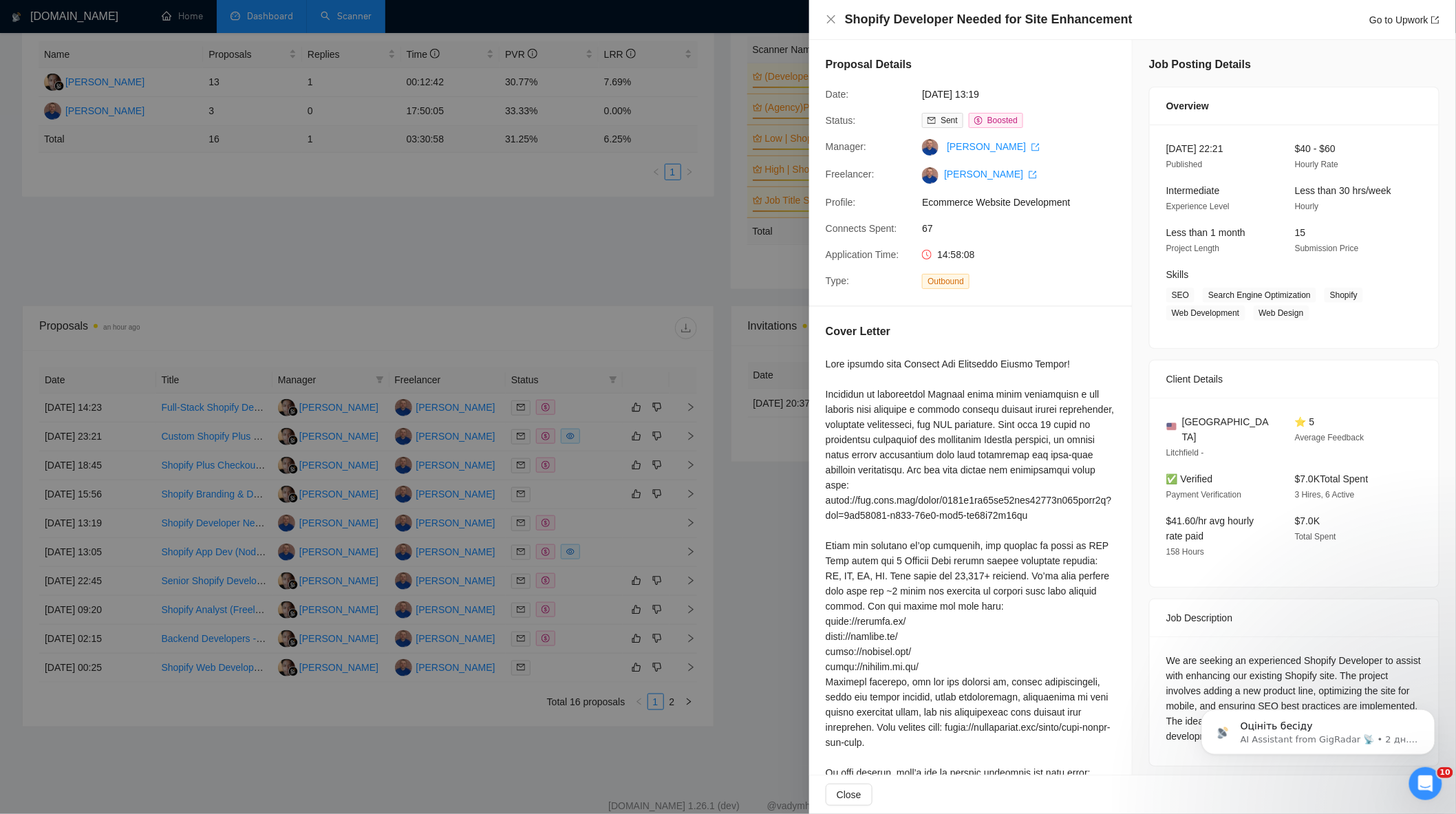
click at [596, 520] on div at bounding box center [728, 407] width 1456 height 814
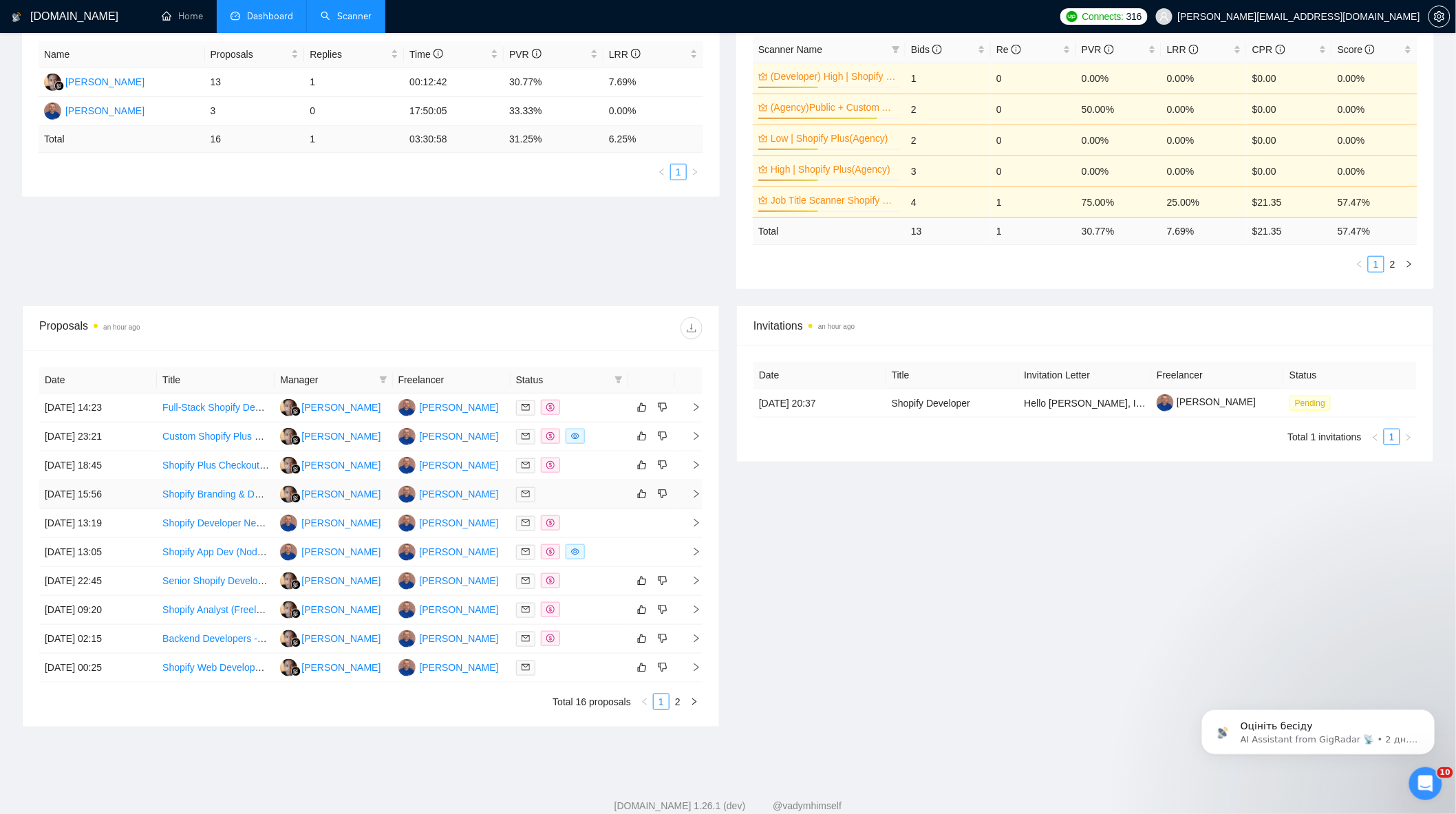
click at [579, 497] on div at bounding box center [569, 494] width 107 height 16
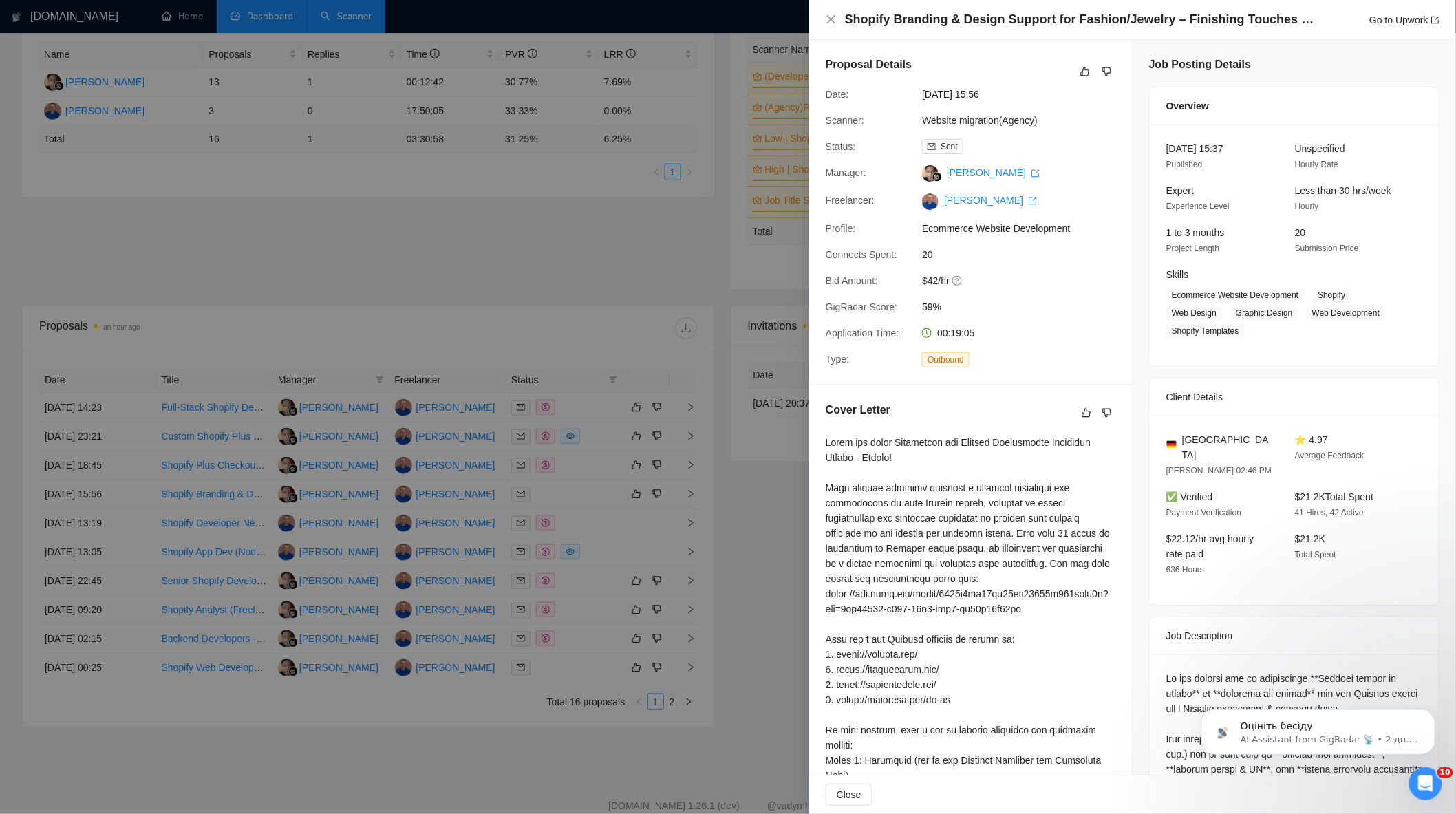
click at [572, 479] on div at bounding box center [728, 407] width 1456 height 814
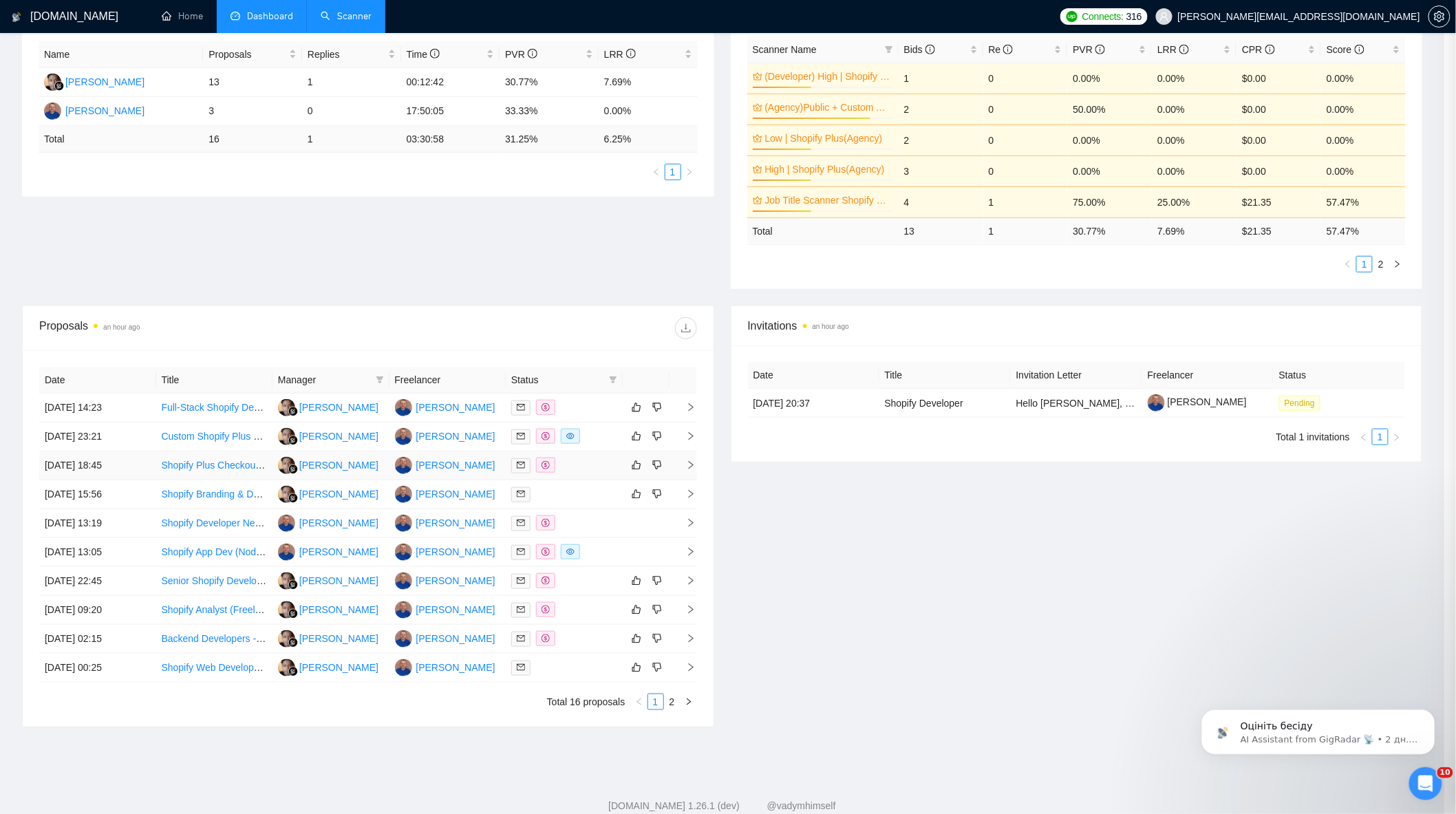
click at [571, 464] on div at bounding box center [564, 466] width 106 height 16
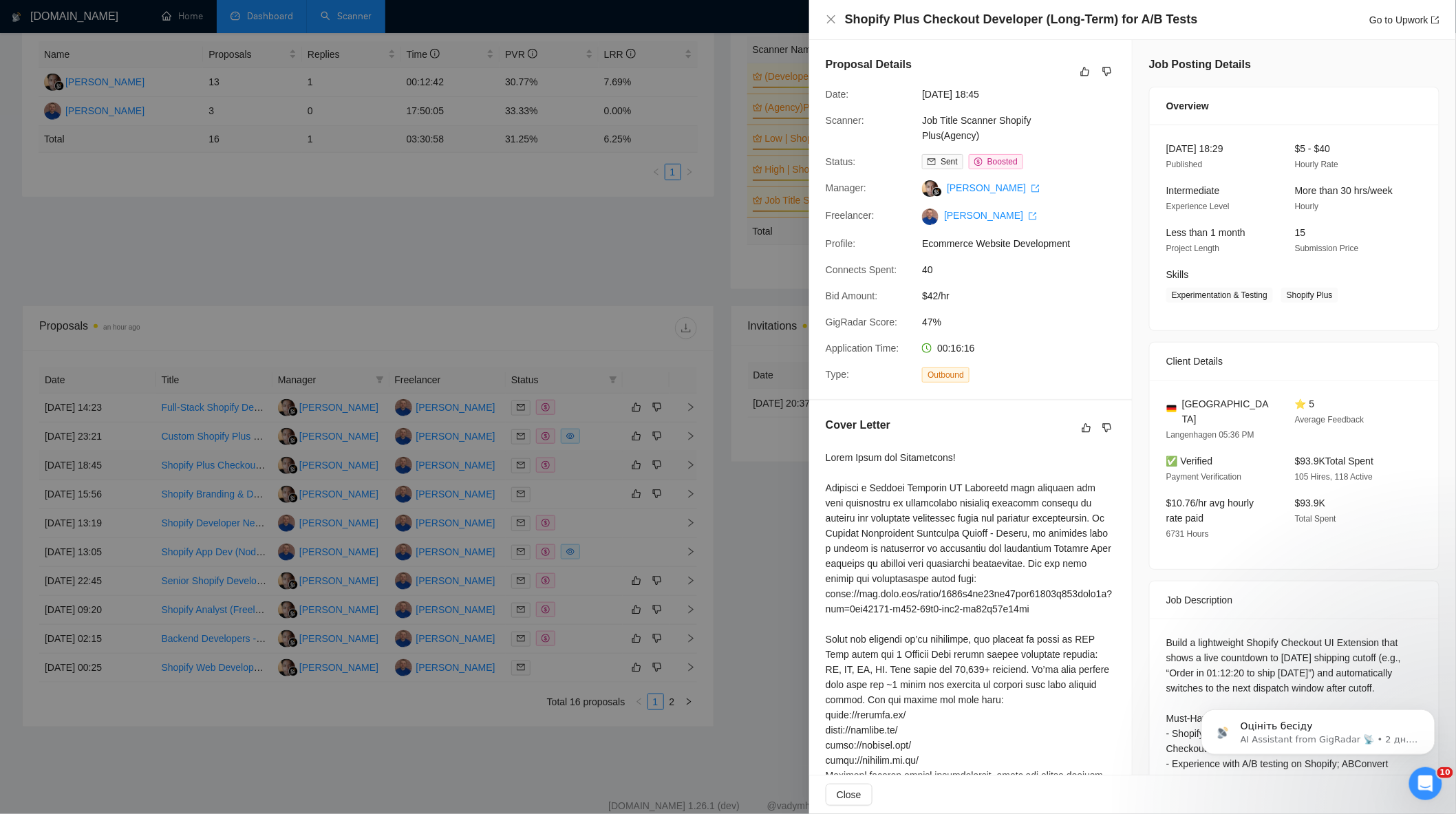
click at [571, 464] on div at bounding box center [728, 407] width 1456 height 814
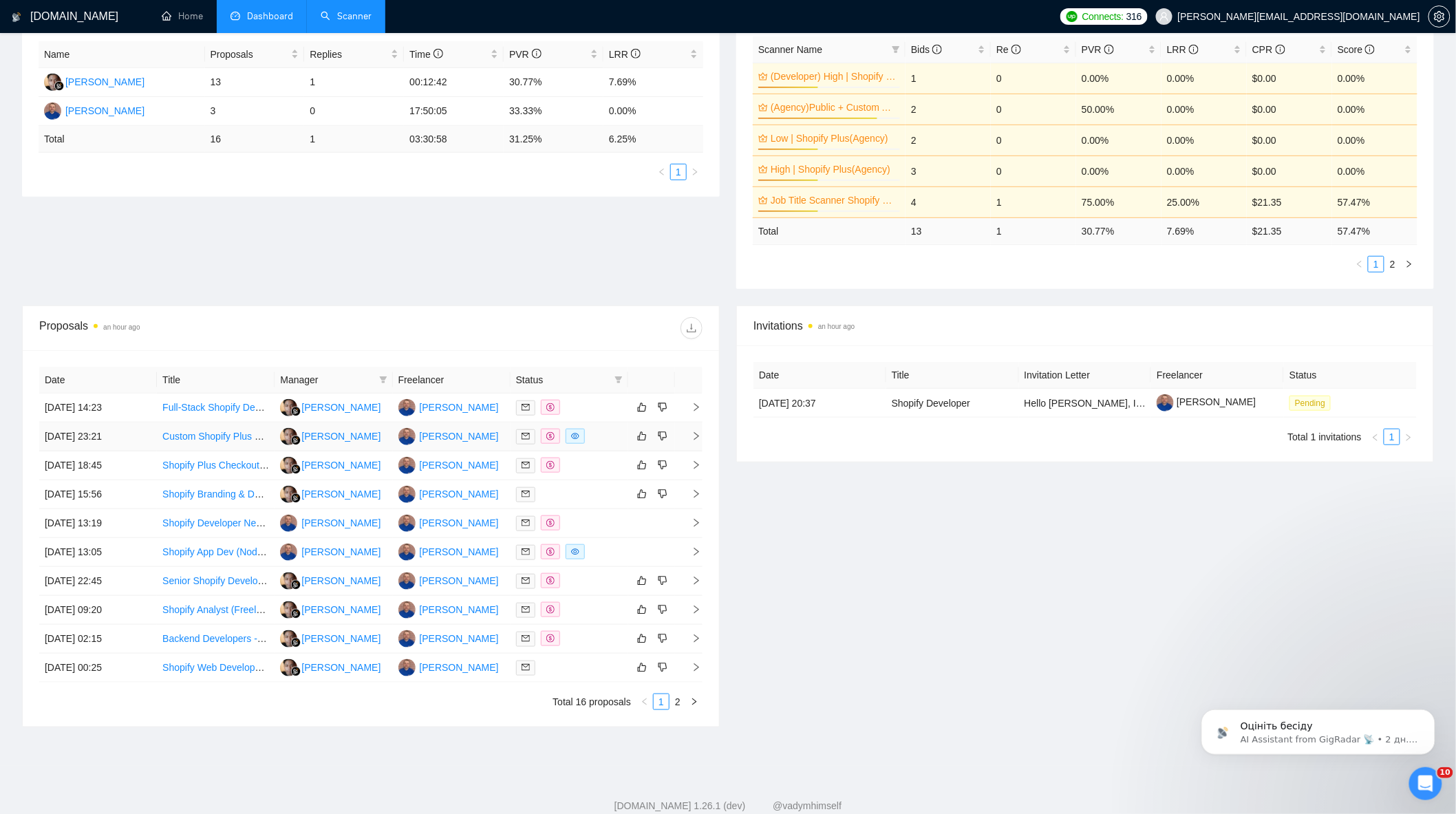
click at [598, 438] on div at bounding box center [569, 436] width 107 height 16
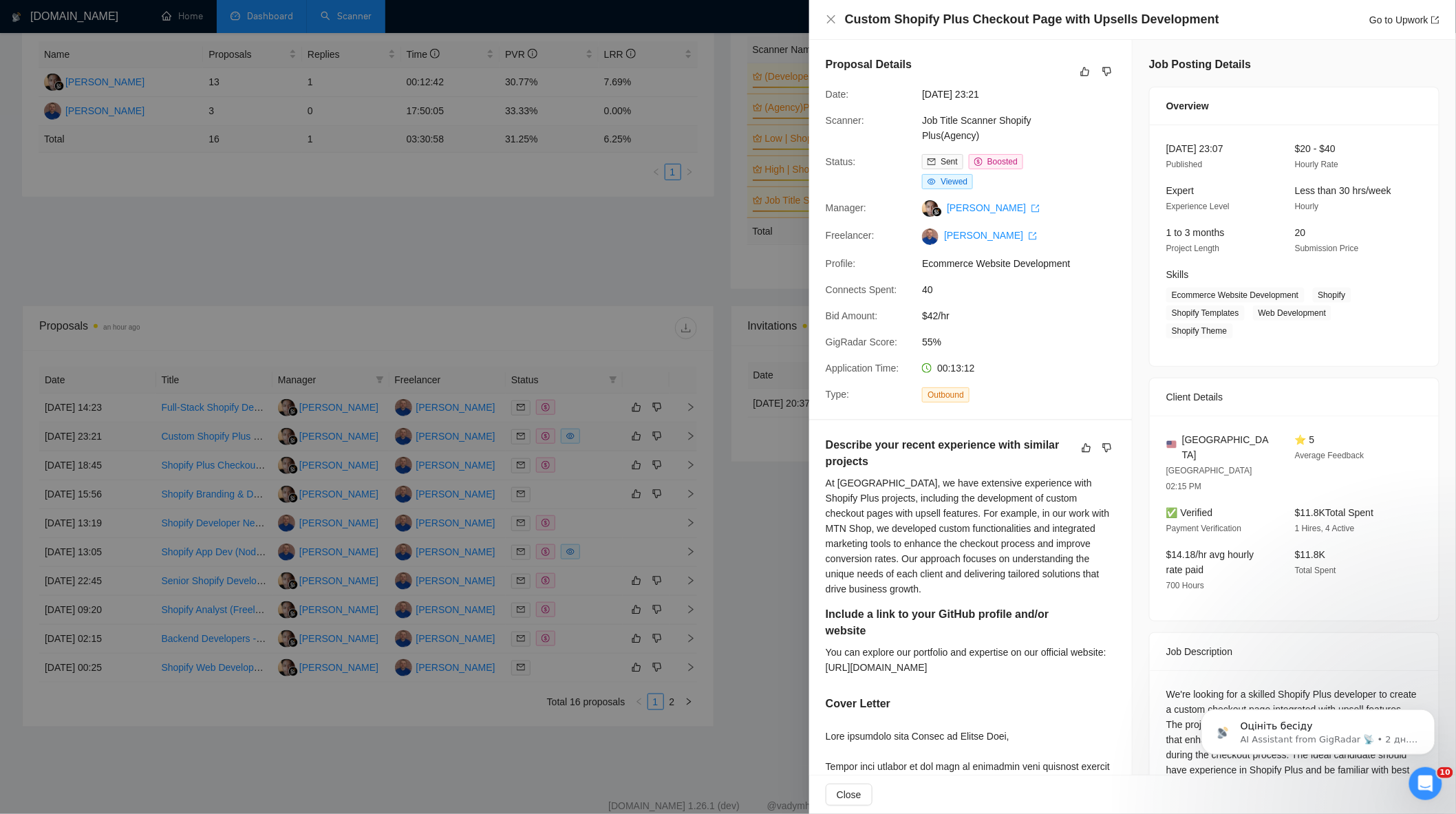
click at [598, 438] on div at bounding box center [728, 407] width 1456 height 814
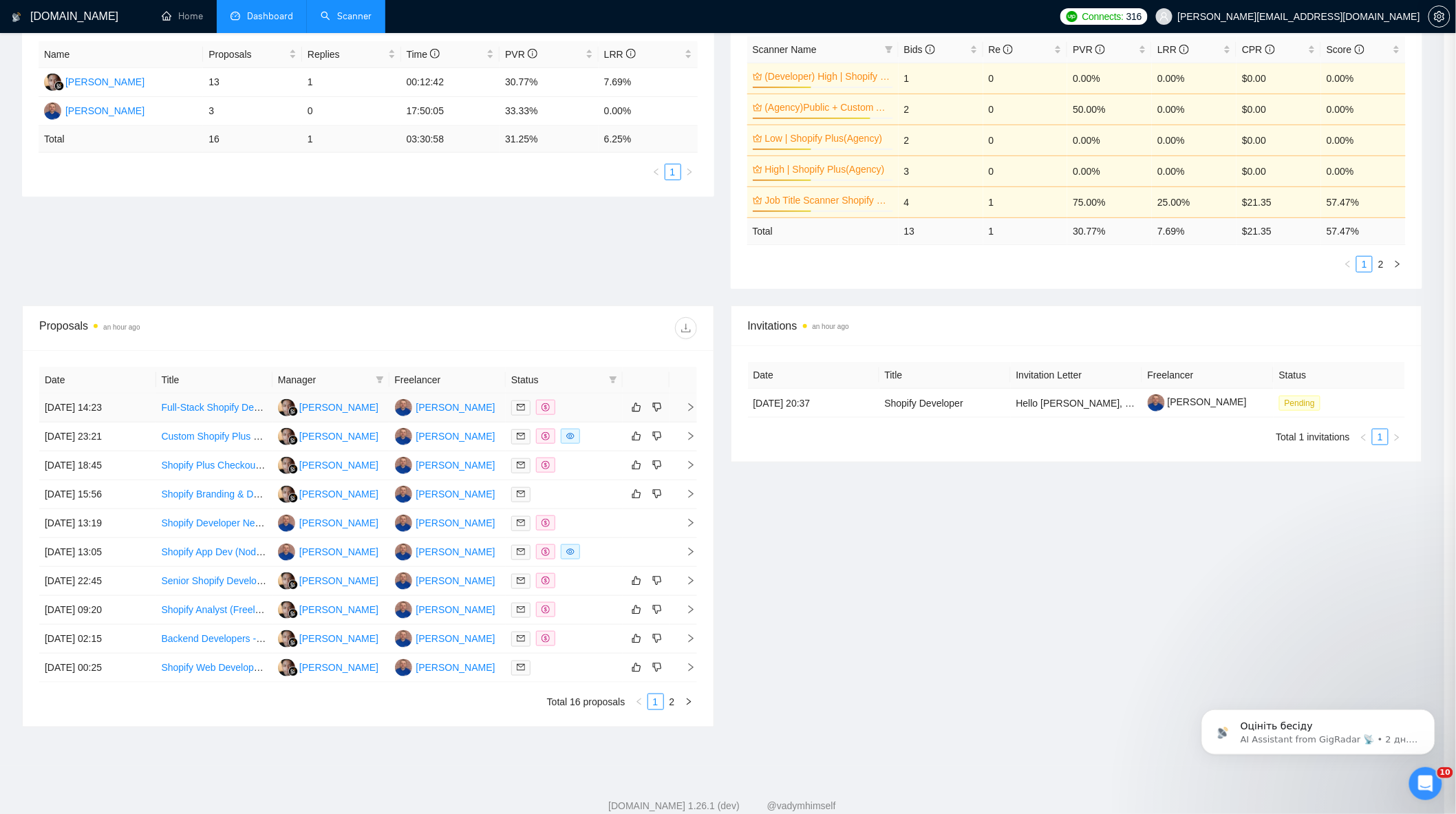
click at [589, 411] on div at bounding box center [564, 408] width 106 height 16
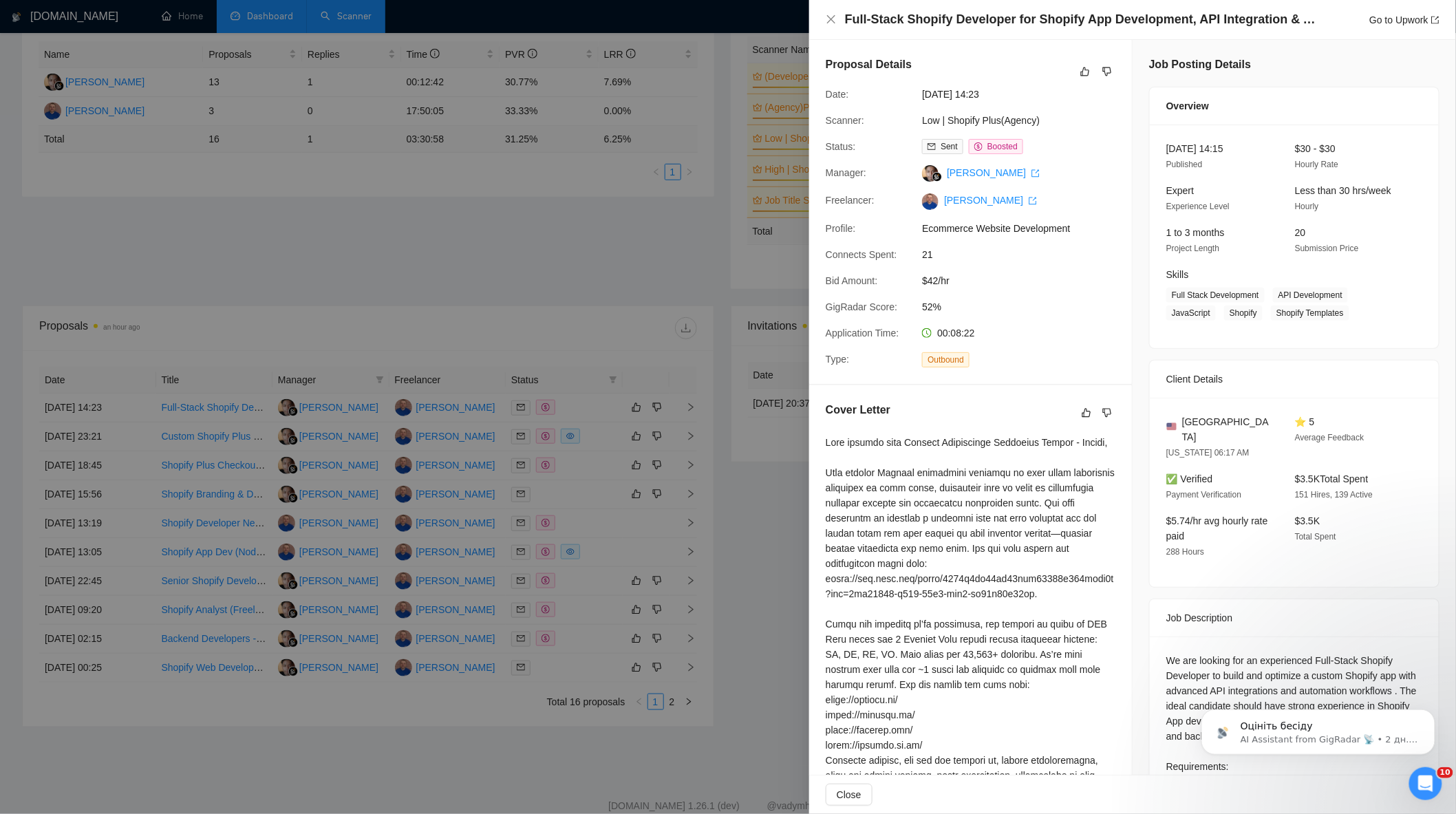
click at [491, 297] on div at bounding box center [728, 407] width 1456 height 814
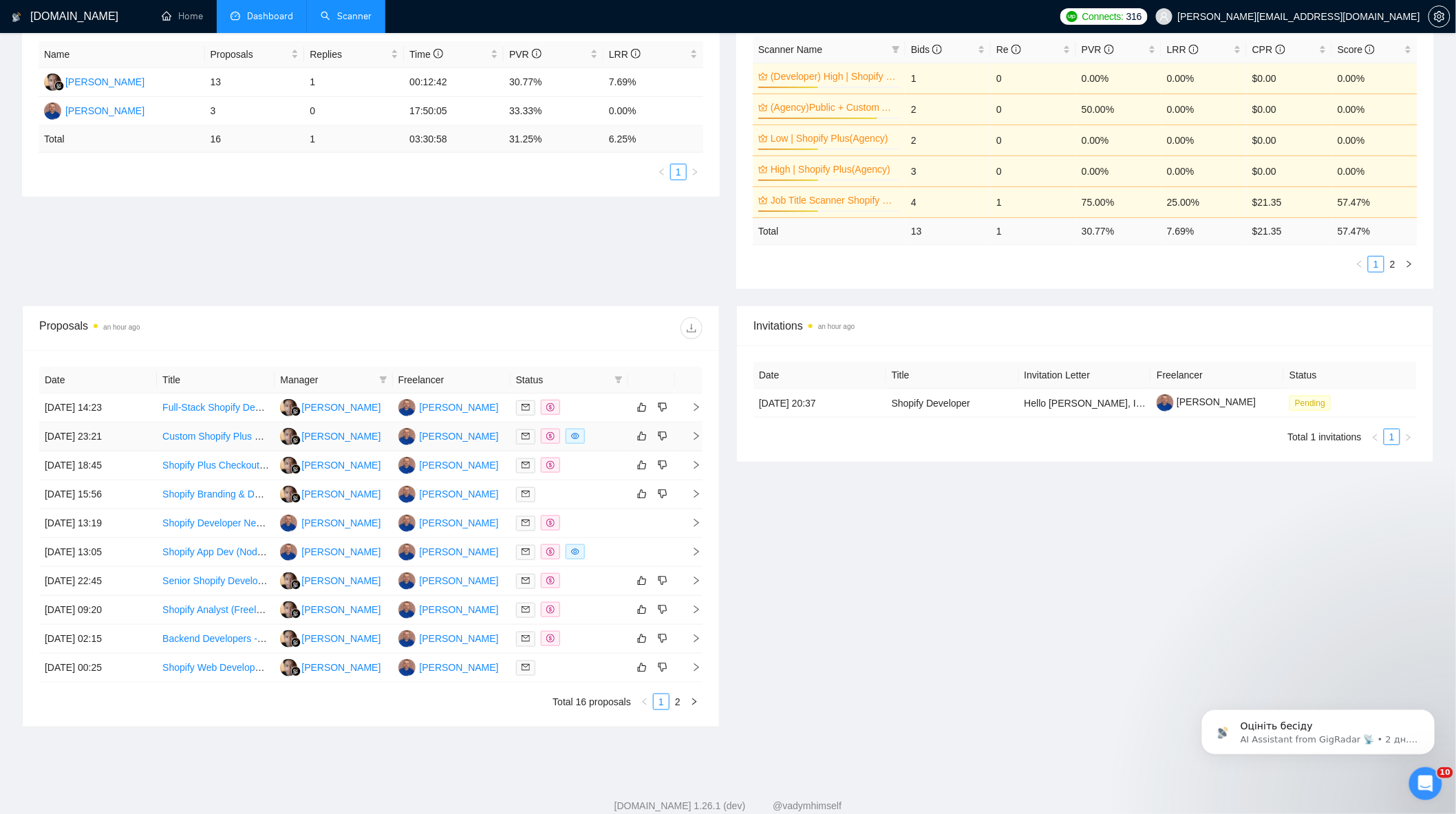
click at [593, 438] on div at bounding box center [569, 436] width 107 height 16
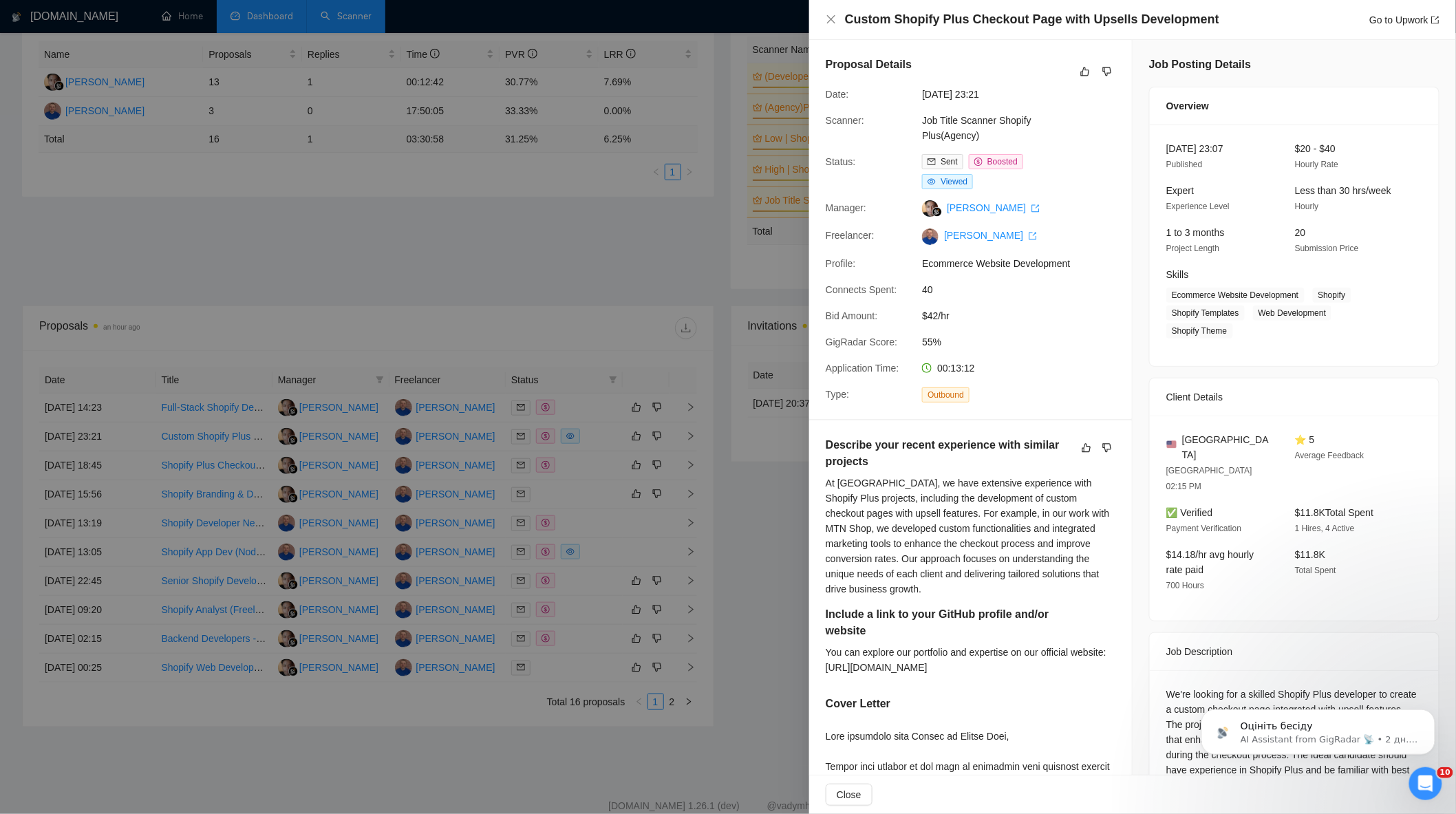
click at [593, 435] on div at bounding box center [728, 407] width 1456 height 814
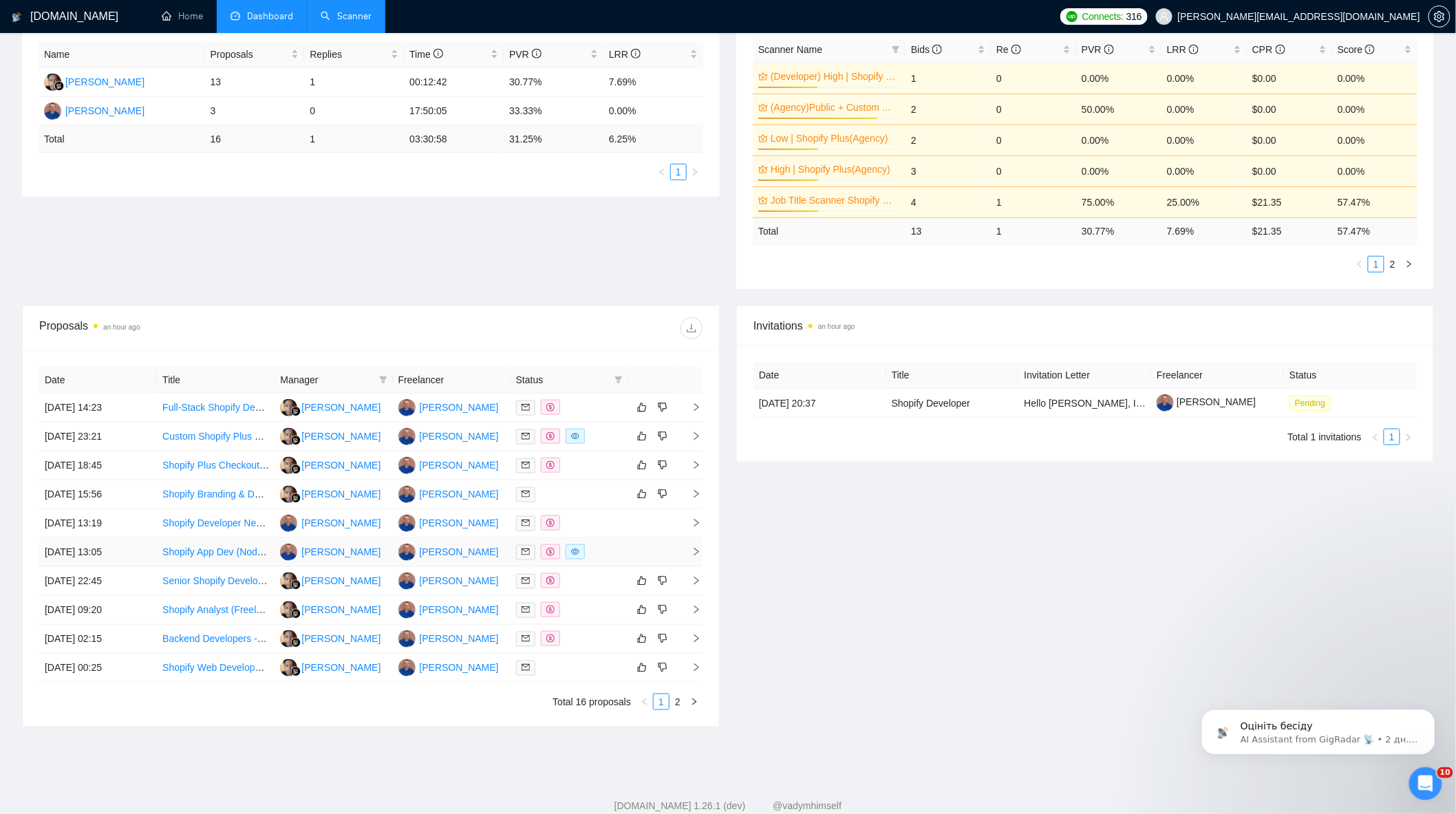
click at [602, 560] on div at bounding box center [569, 552] width 107 height 16
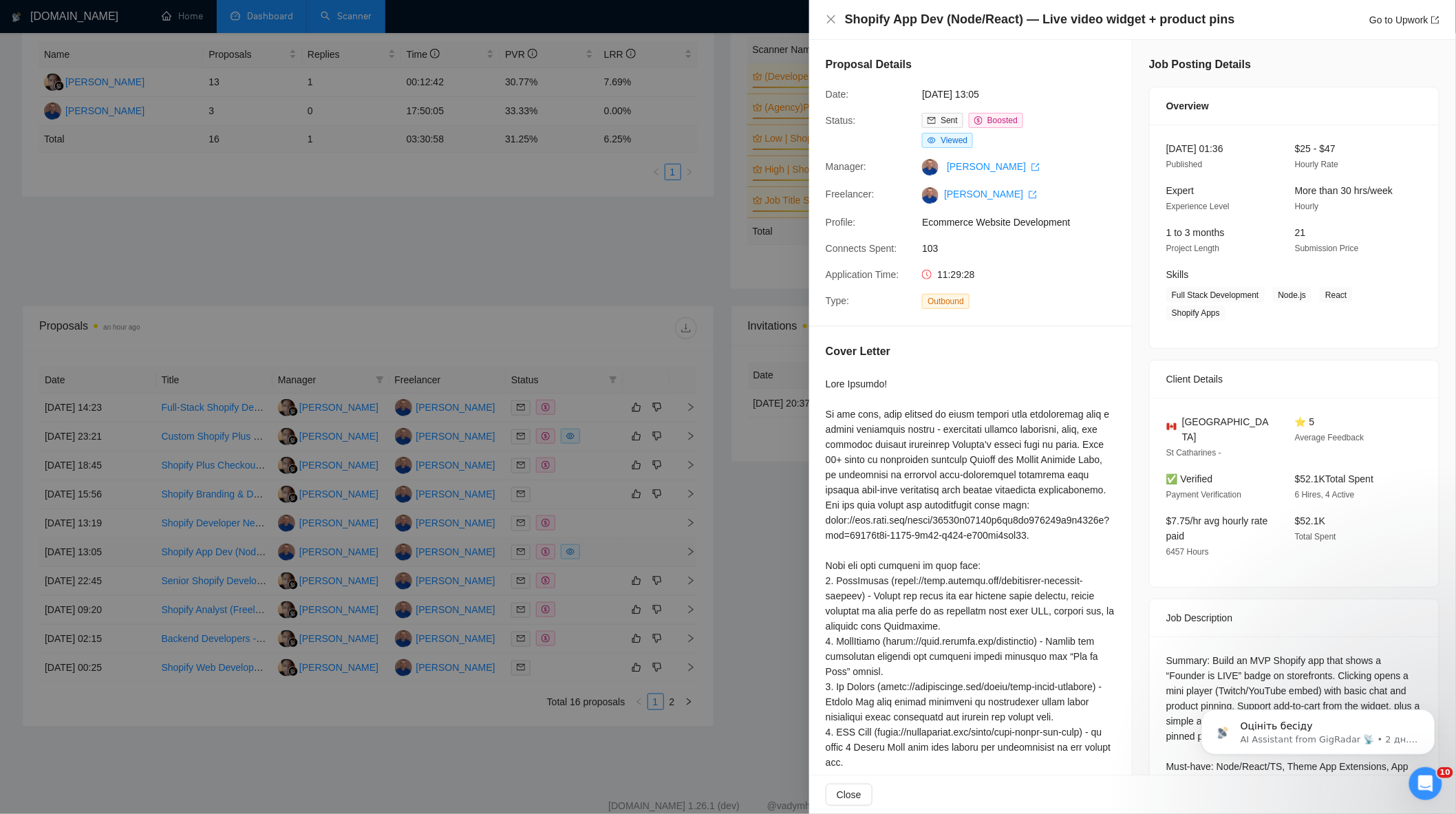
click at [602, 560] on div at bounding box center [728, 407] width 1456 height 814
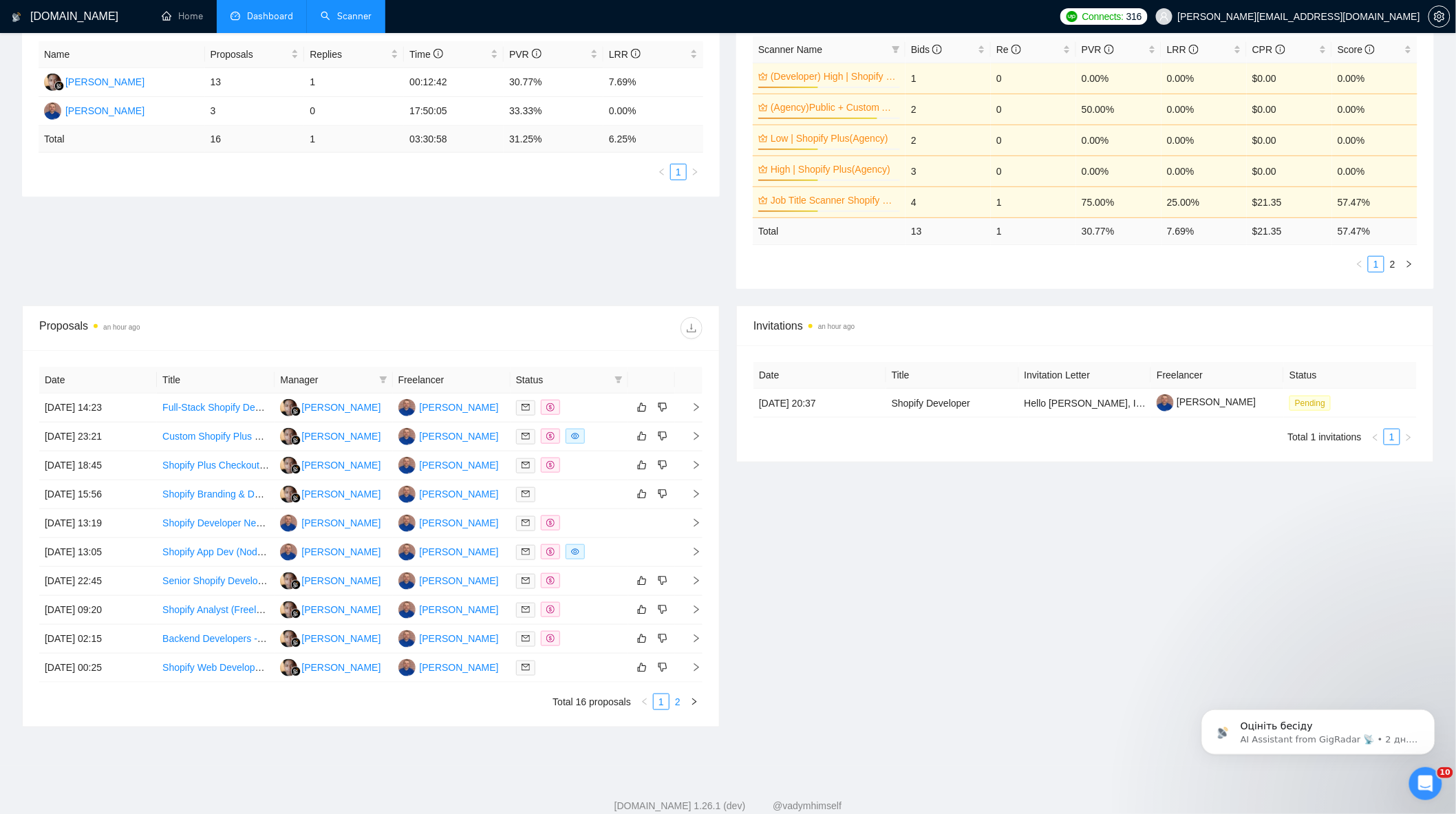
click at [681, 707] on link "2" at bounding box center [677, 701] width 15 height 15
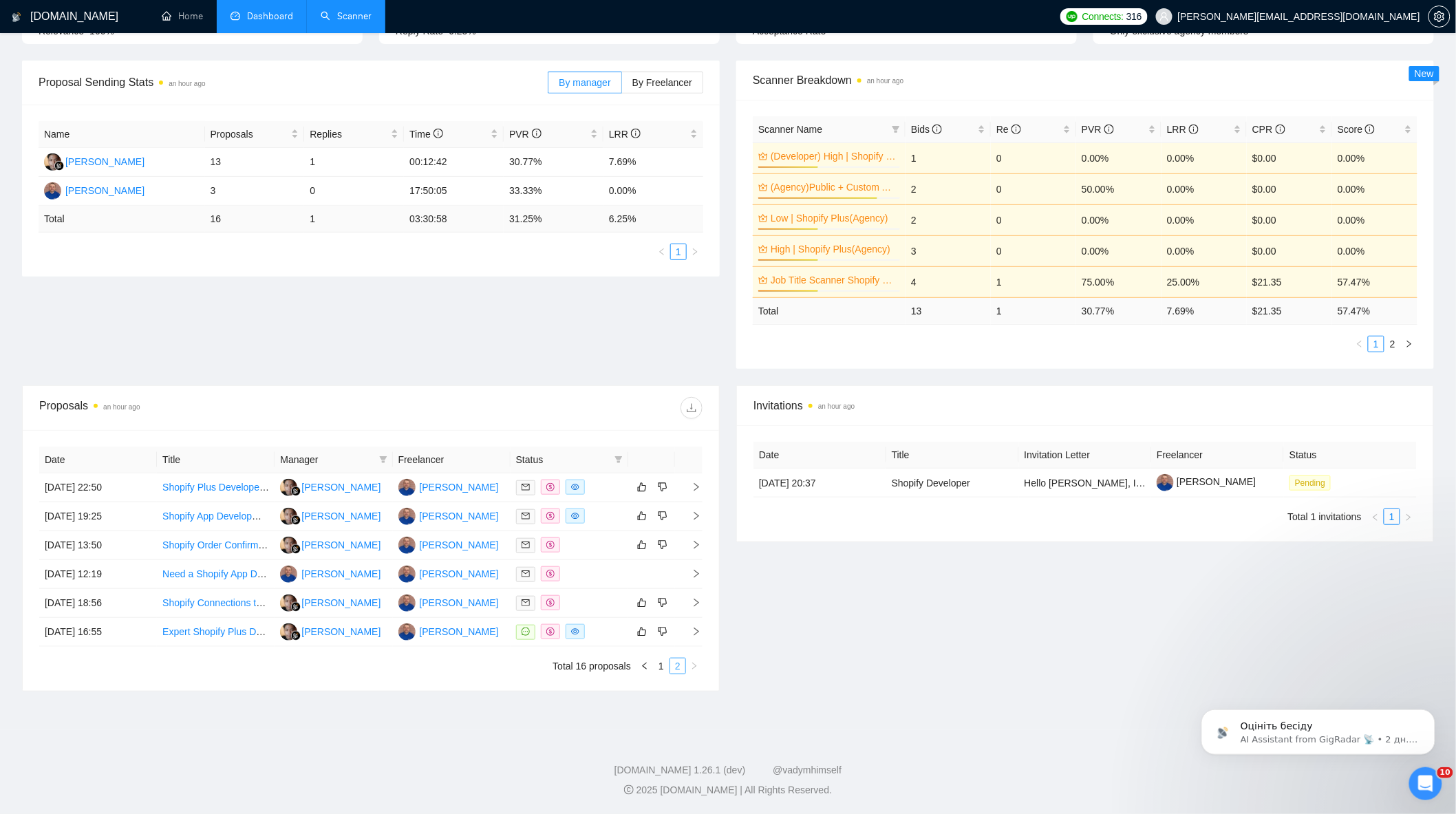
scroll to position [185, 0]
click at [599, 491] on div at bounding box center [569, 487] width 107 height 16
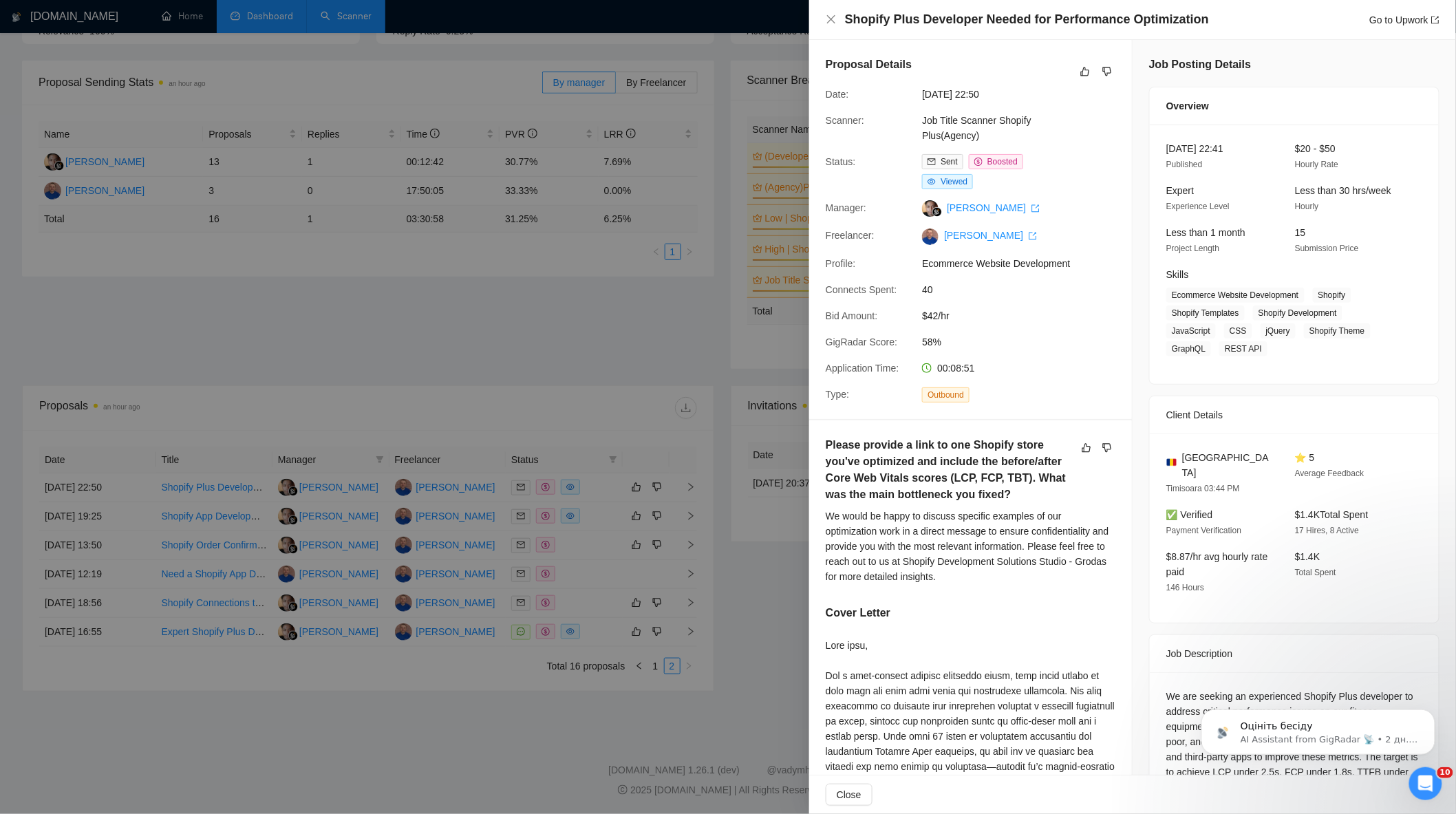
click at [592, 494] on div at bounding box center [728, 407] width 1456 height 814
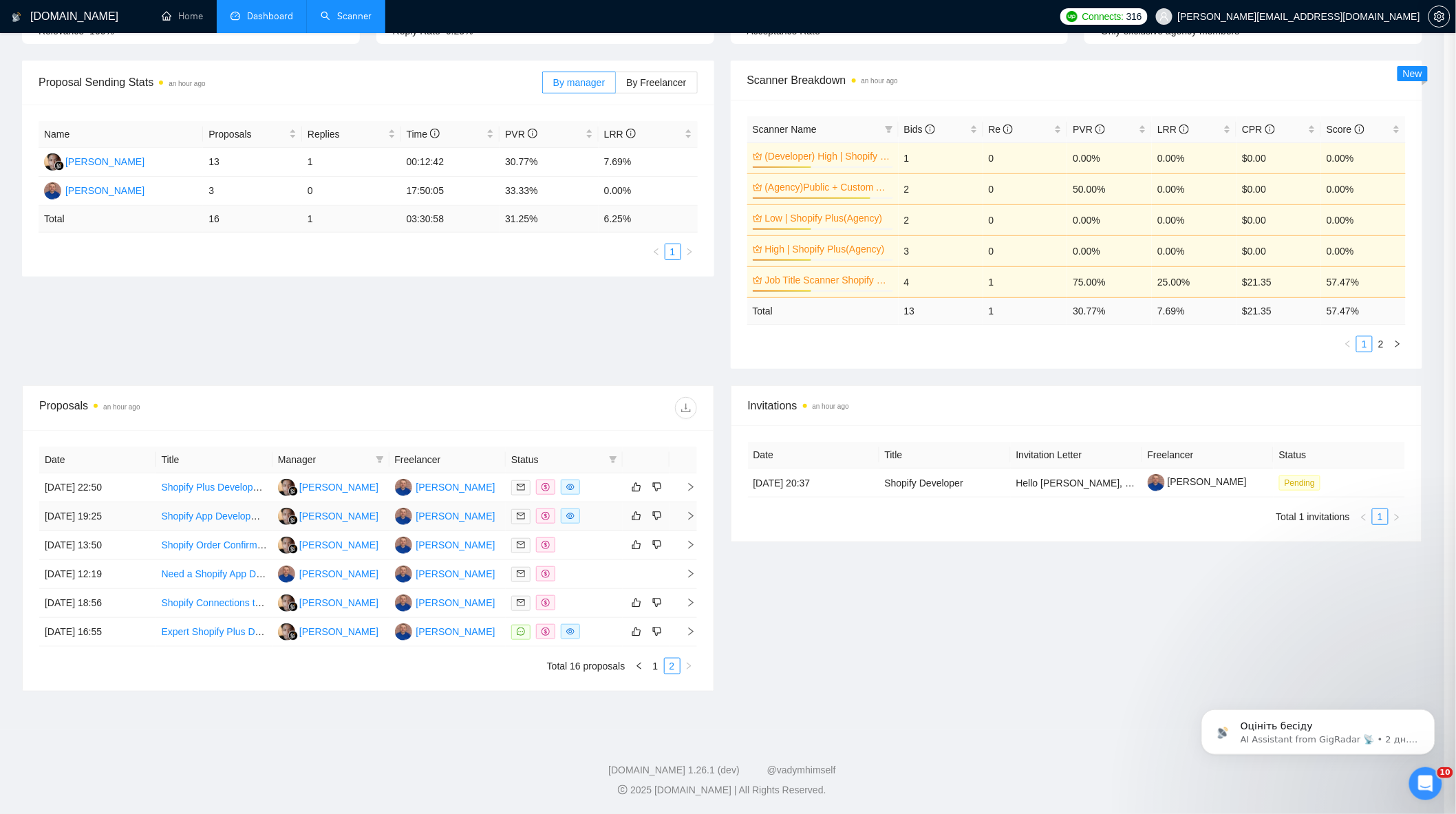
click at [601, 518] on div at bounding box center [564, 517] width 106 height 16
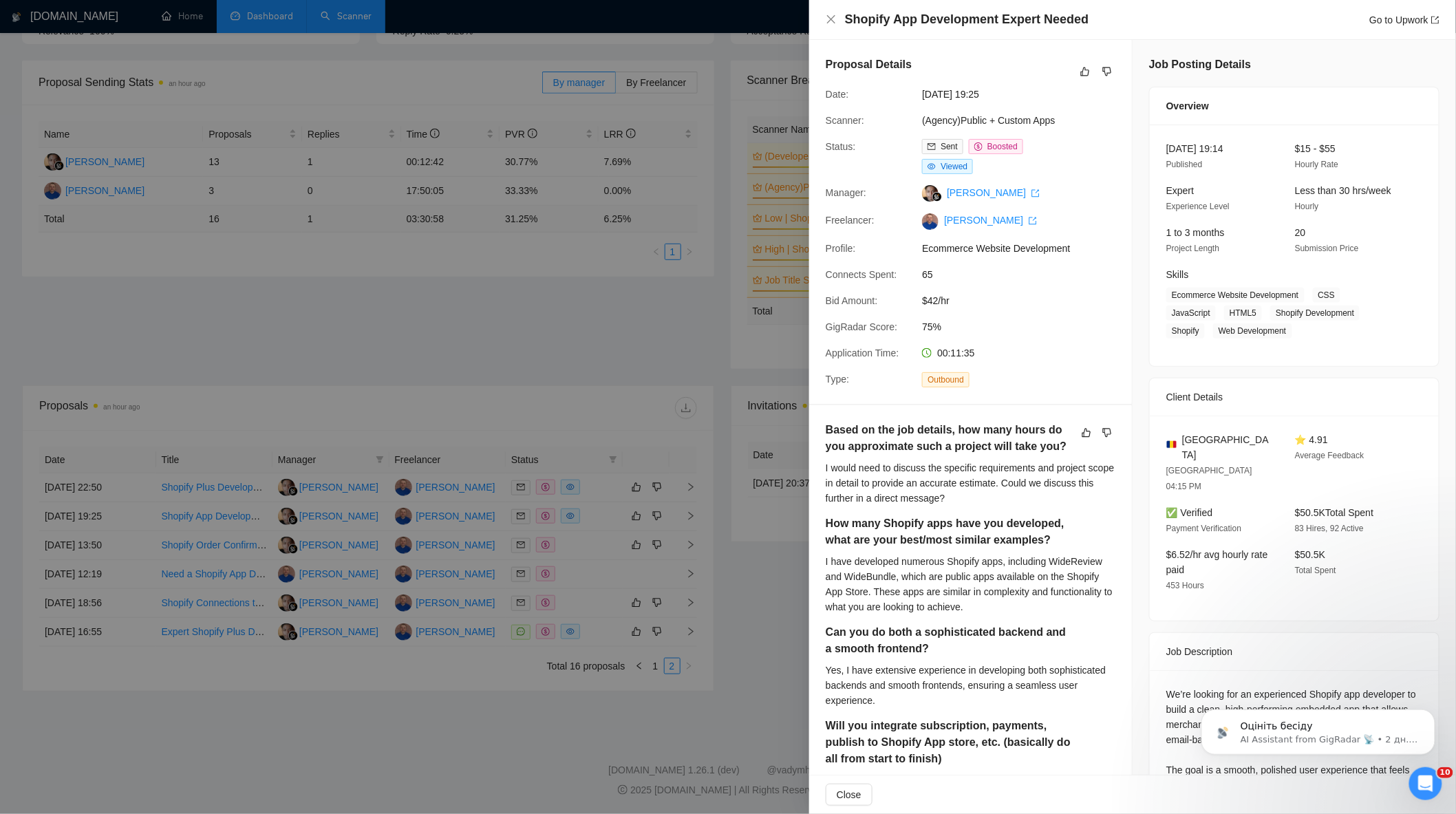
click at [552, 613] on div at bounding box center [728, 407] width 1456 height 814
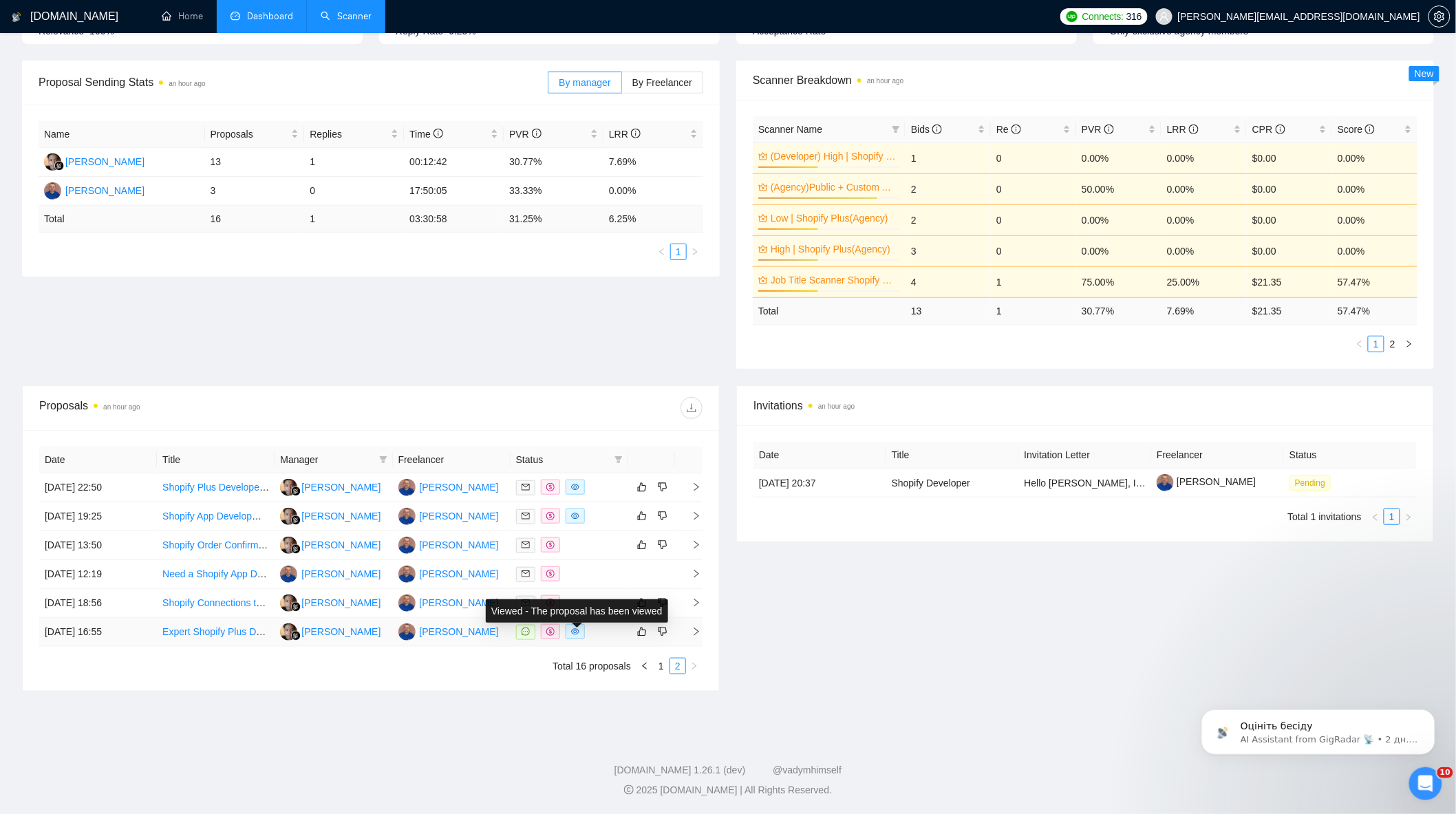
click at [596, 635] on div at bounding box center [569, 632] width 107 height 16
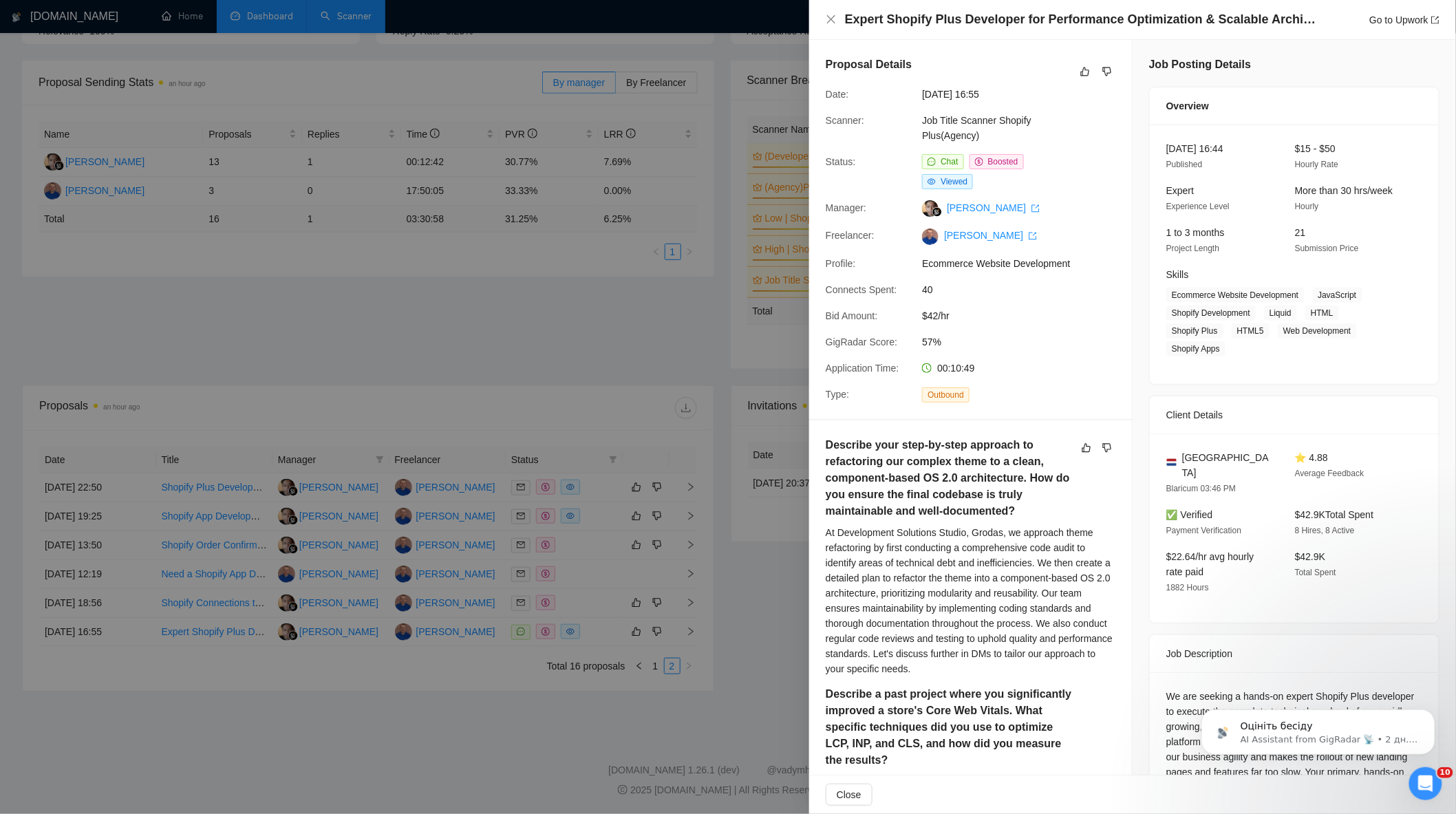
click at [596, 624] on div at bounding box center [728, 407] width 1456 height 814
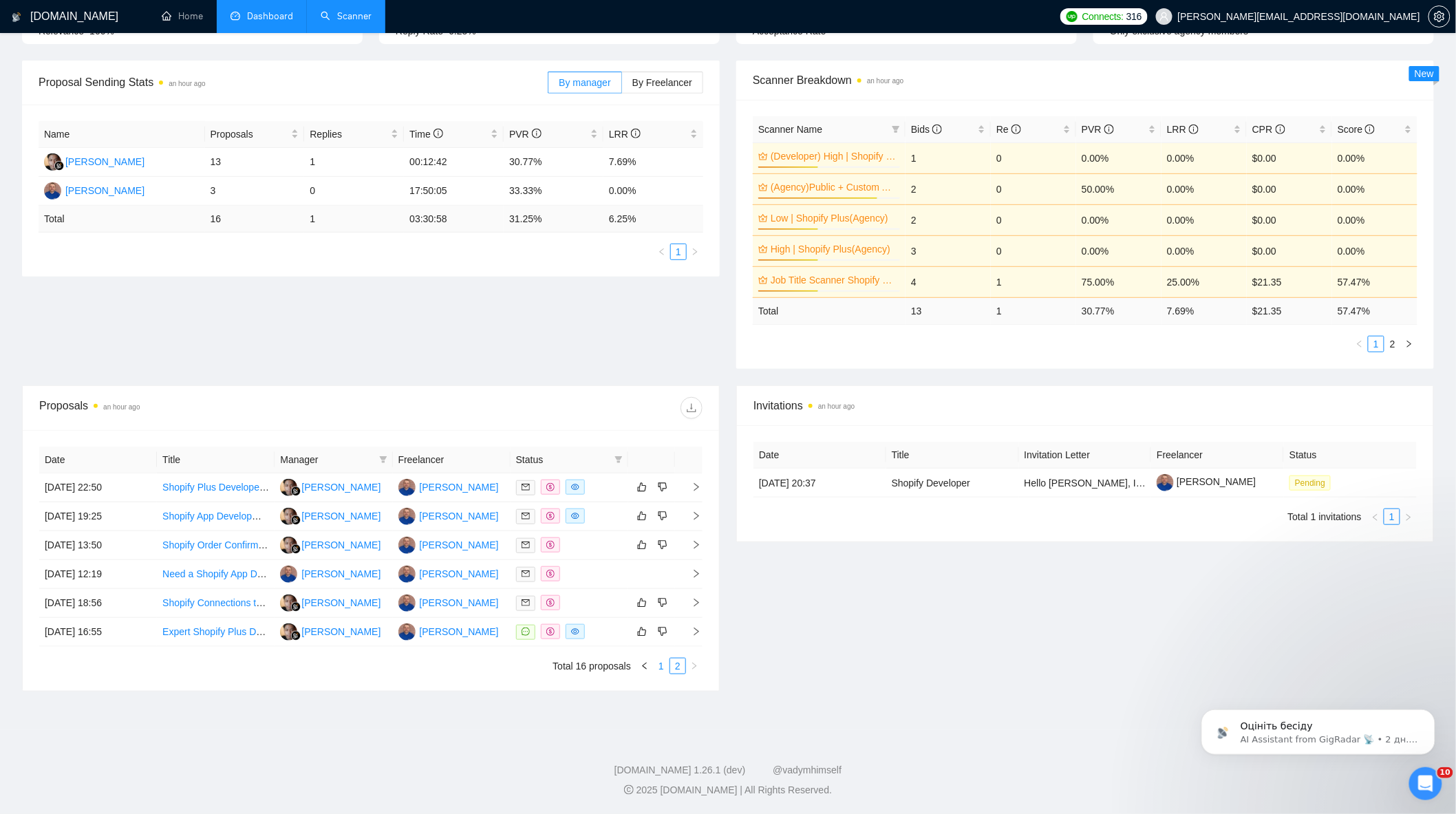
click at [664, 665] on link "1" at bounding box center [660, 665] width 15 height 15
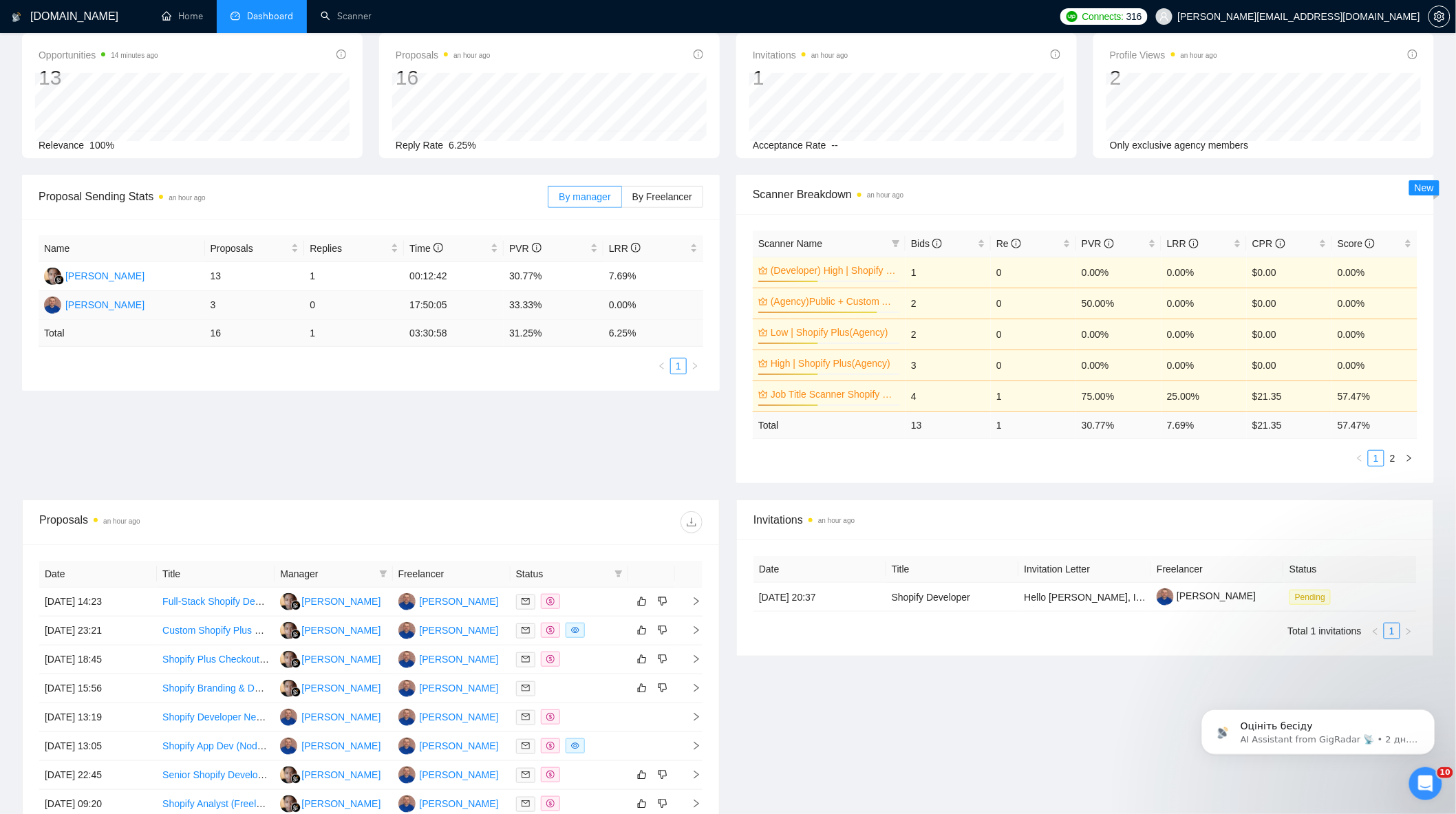
scroll to position [0, 0]
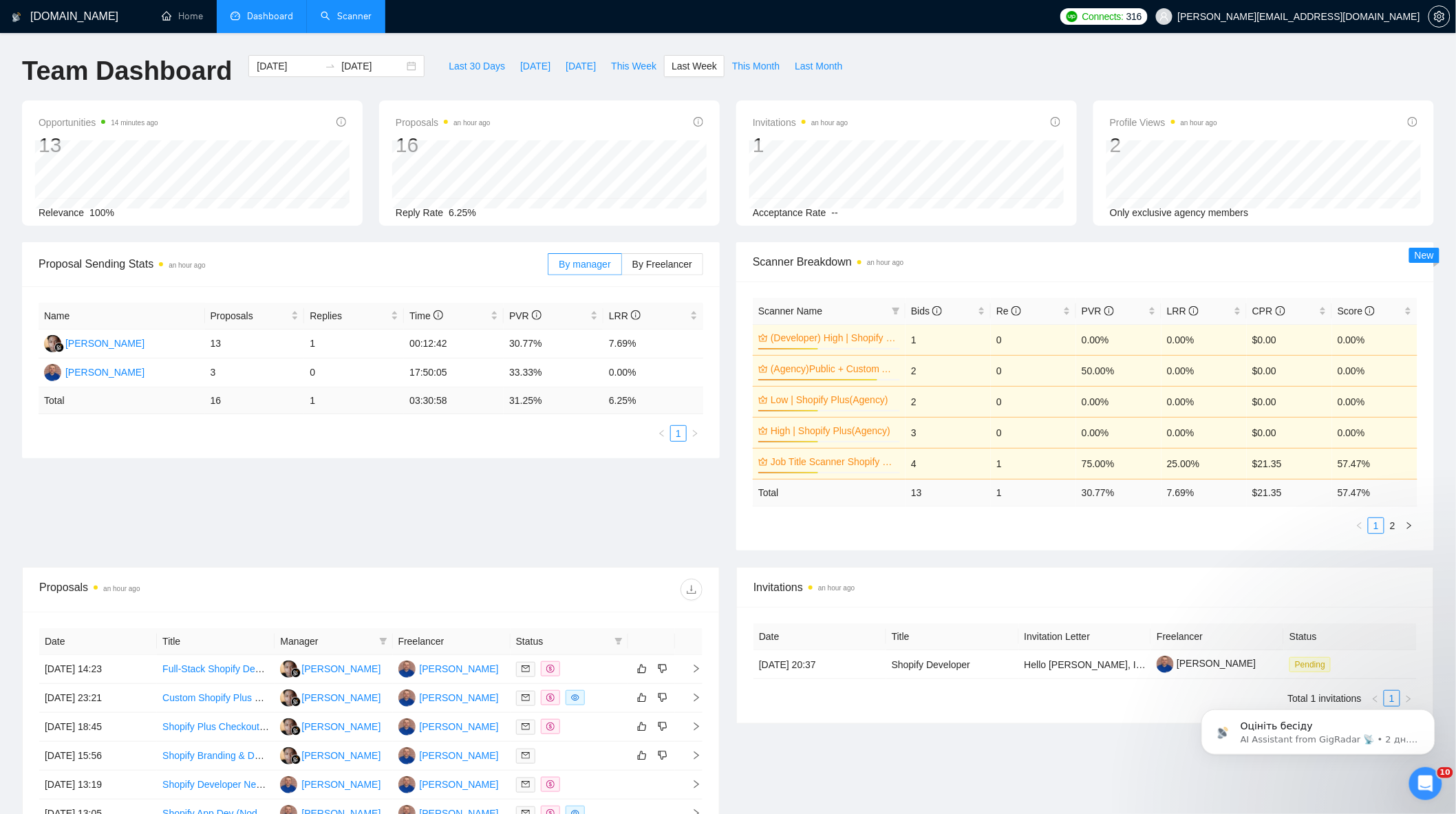
click at [342, 23] on link "Scanner" at bounding box center [346, 17] width 51 height 12
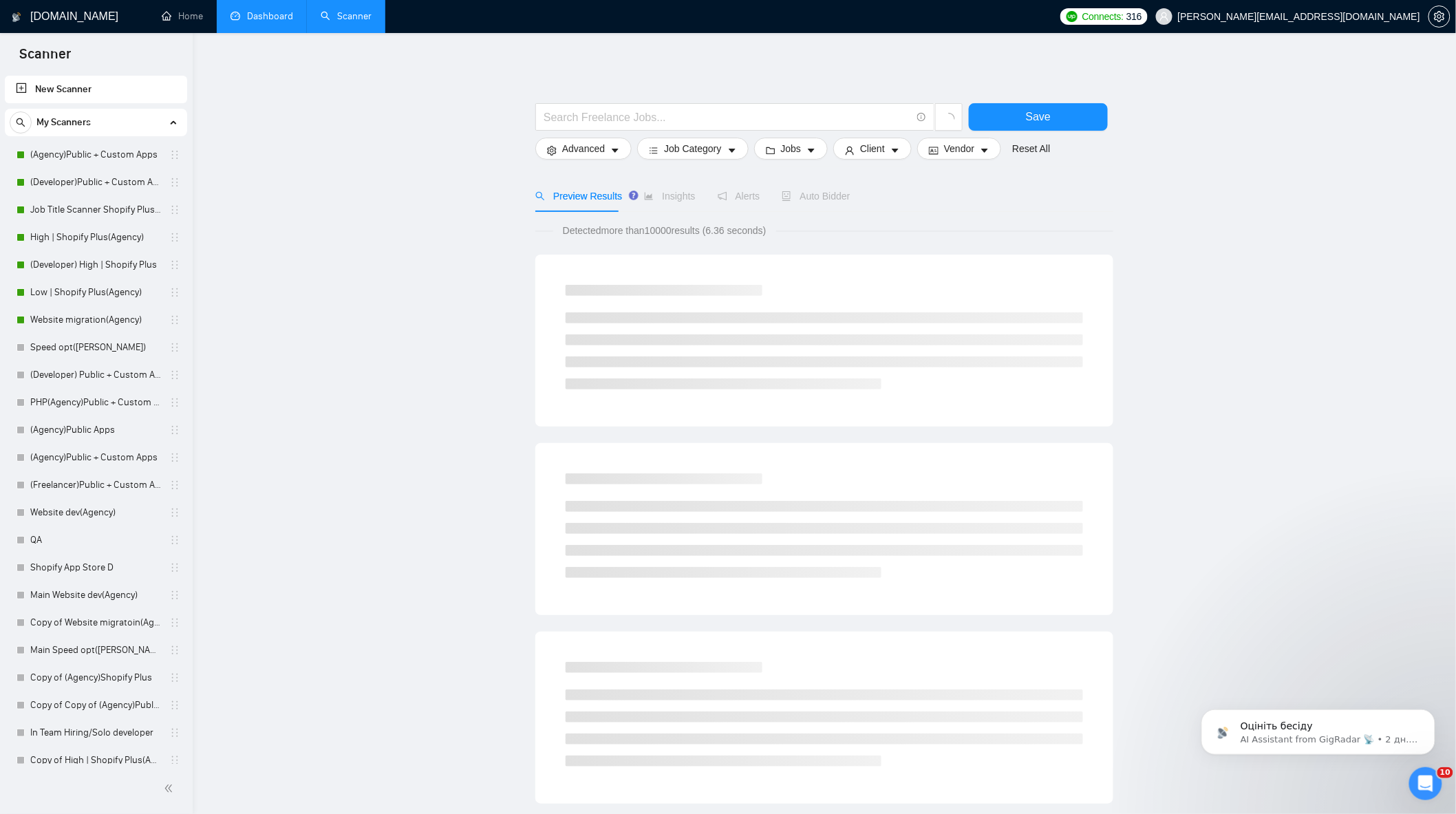
click at [268, 23] on link "Dashboard" at bounding box center [262, 17] width 63 height 12
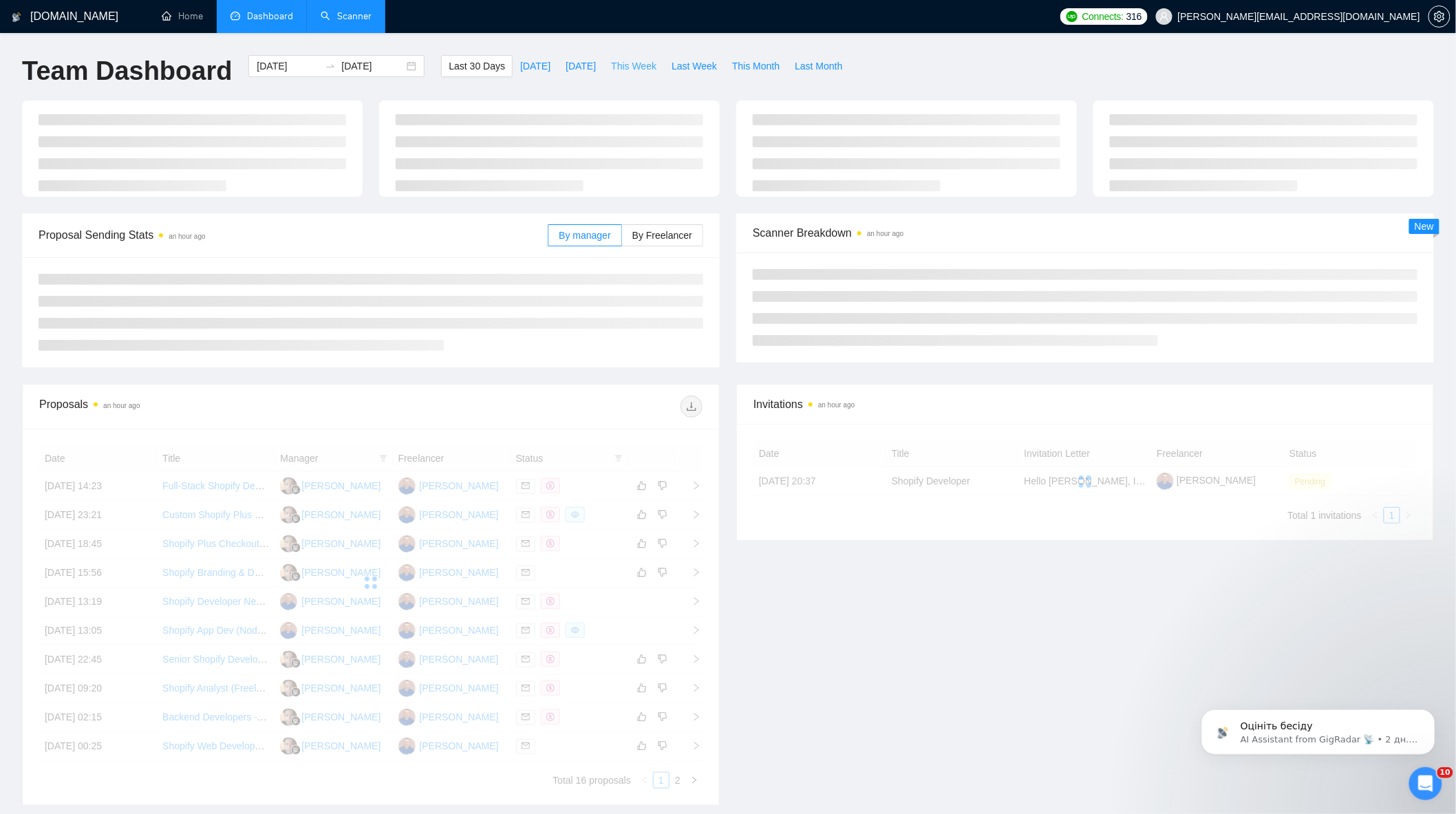
click at [620, 68] on span "This Week" at bounding box center [634, 66] width 45 height 15
type input "[DATE]"
click at [569, 64] on span "[DATE]" at bounding box center [580, 66] width 30 height 15
type input "[DATE]"
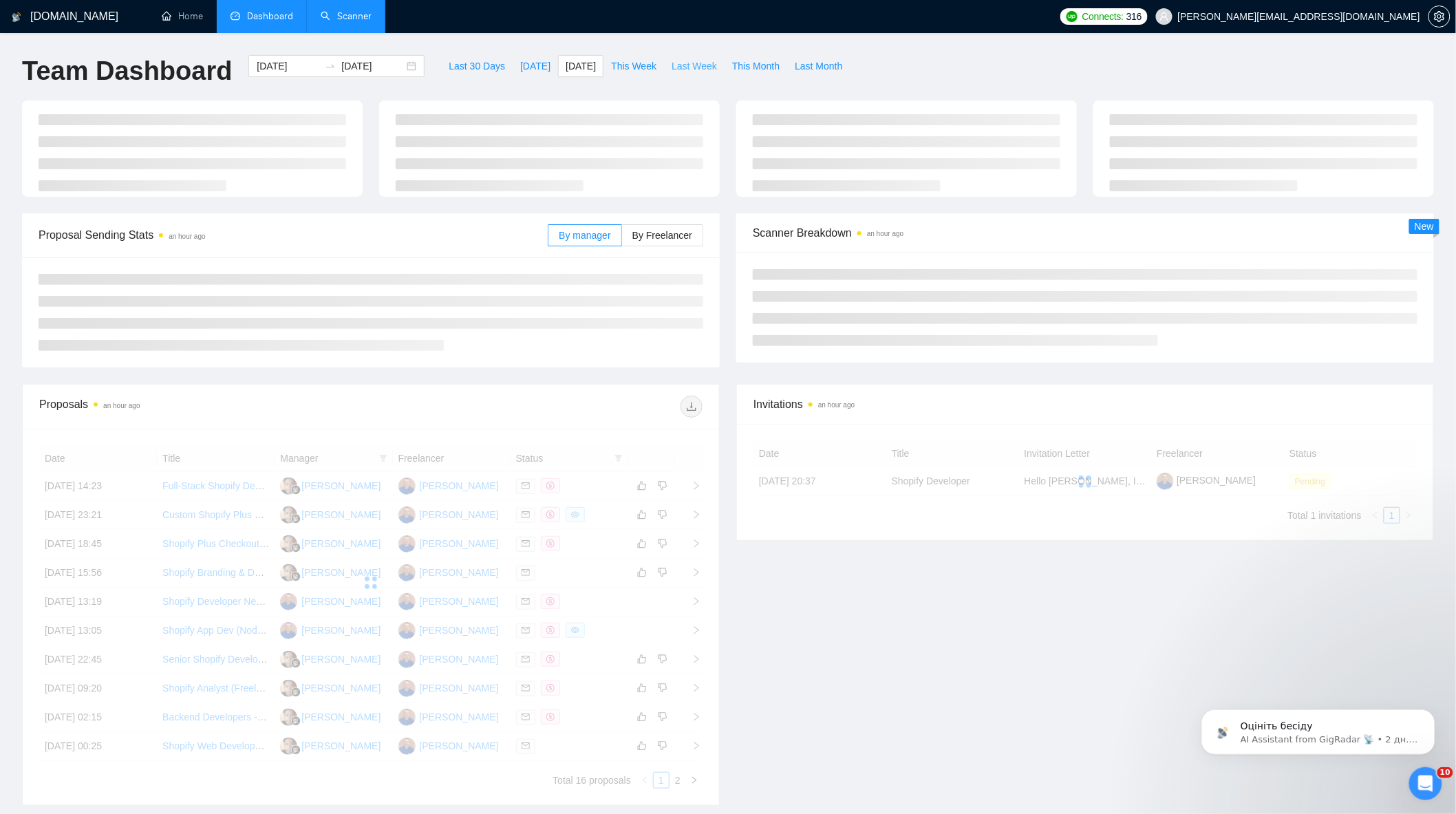
type input "[DATE]"
click at [698, 76] on button "Last Week" at bounding box center [694, 66] width 61 height 23
type input "[DATE]"
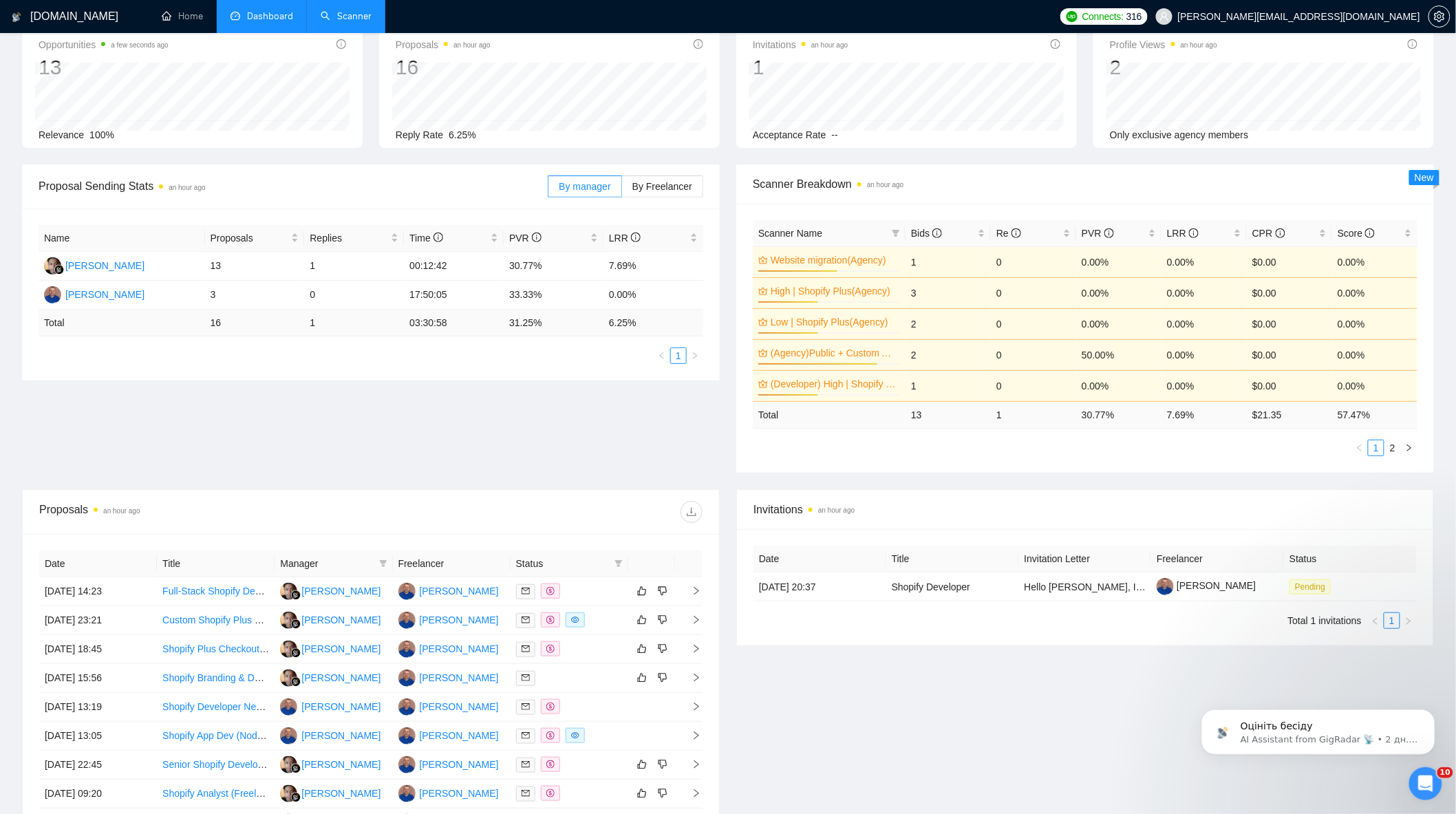
scroll to position [229, 0]
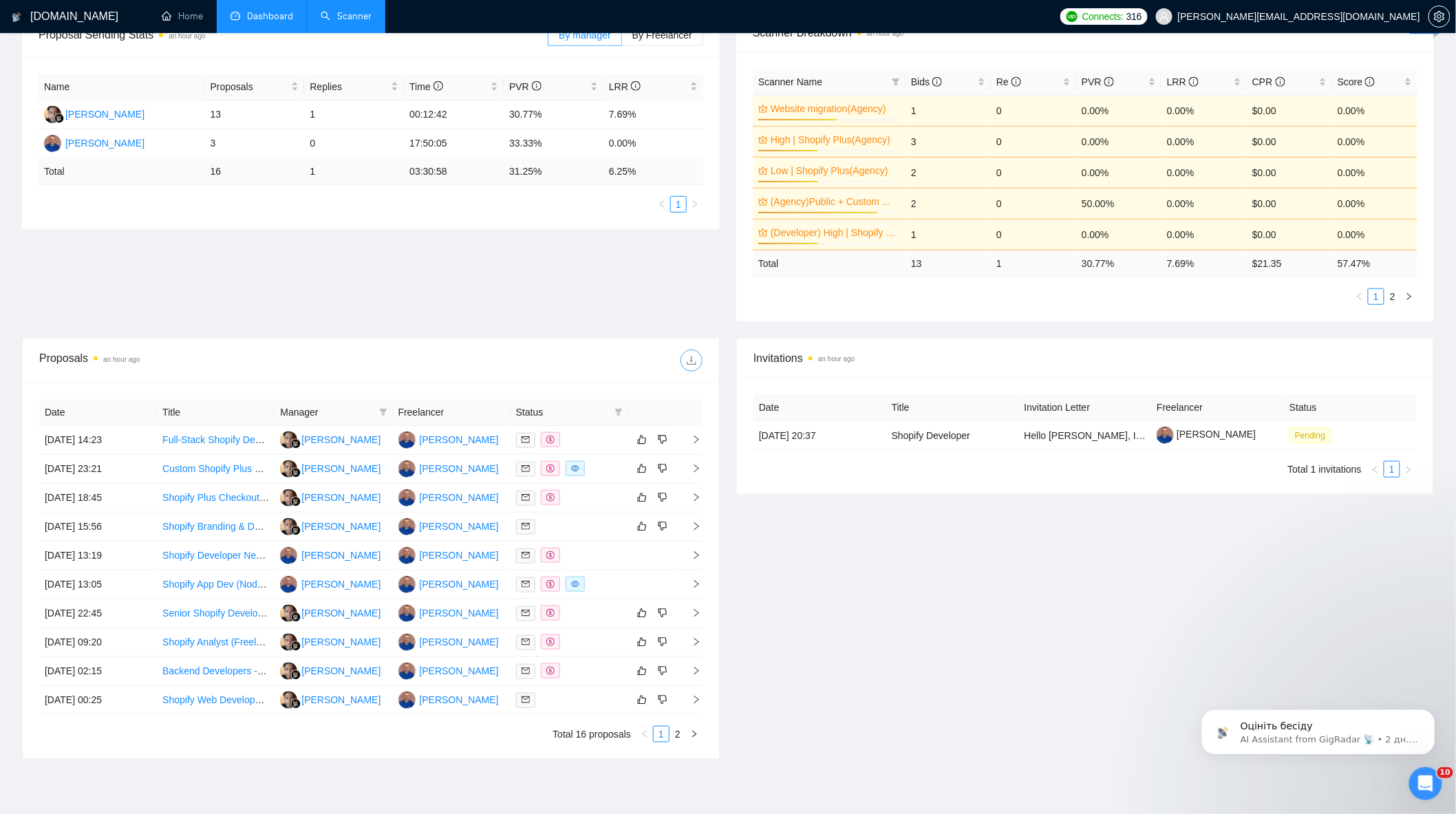
click at [690, 368] on button "button" at bounding box center [691, 360] width 22 height 23
